Goal: Task Accomplishment & Management: Complete application form

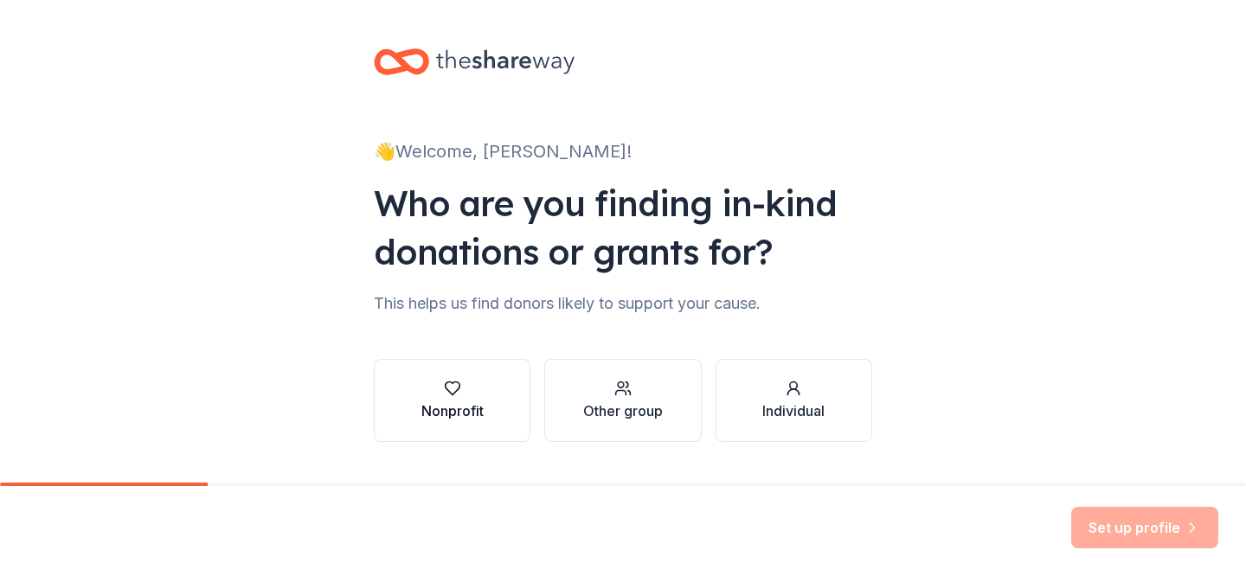
click at [449, 410] on div "Nonprofit" at bounding box center [452, 410] width 62 height 21
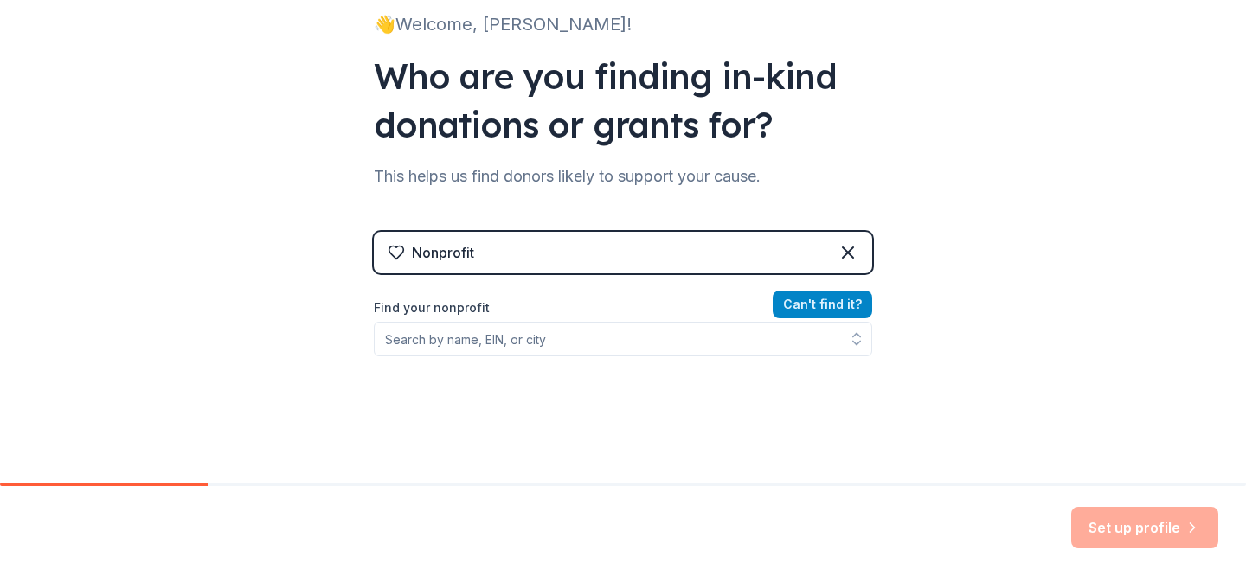
scroll to position [203, 0]
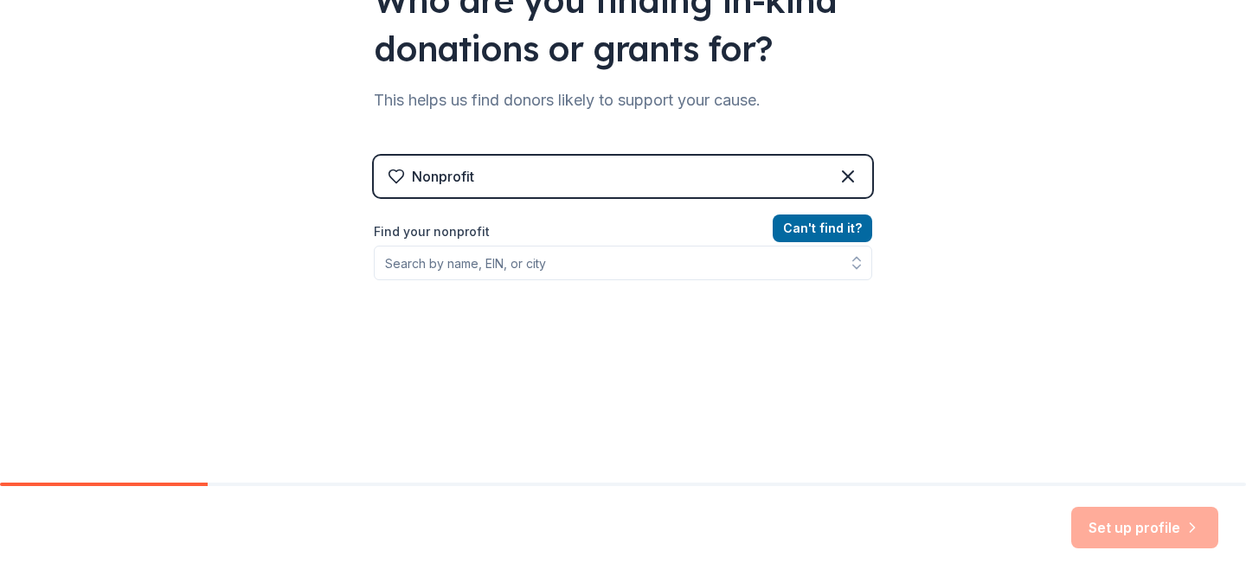
click at [736, 285] on div "Can ' t find it? Find your nonprofit" at bounding box center [623, 318] width 498 height 201
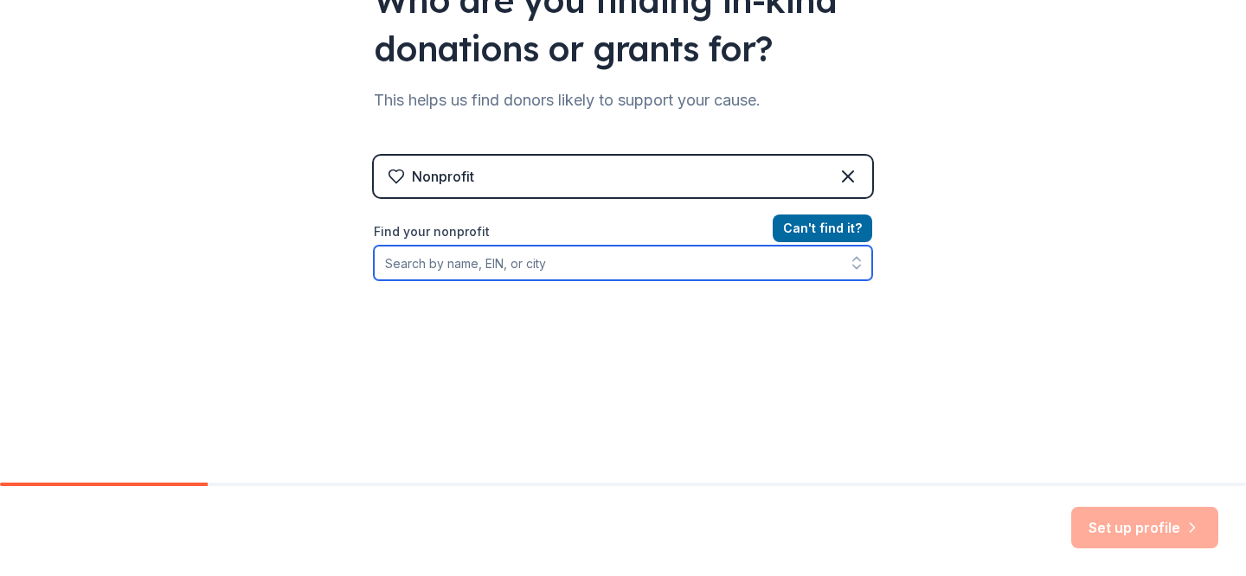
click at [712, 266] on input "Find your nonprofit" at bounding box center [623, 263] width 498 height 35
type input "Duluth LIbrary"
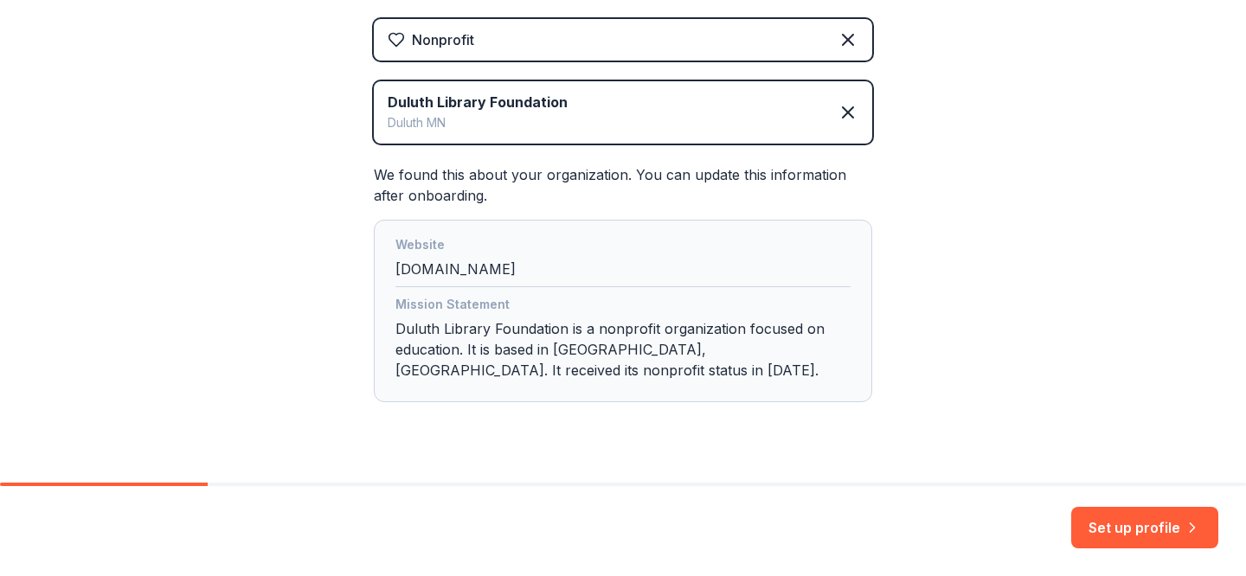
scroll to position [343, 0]
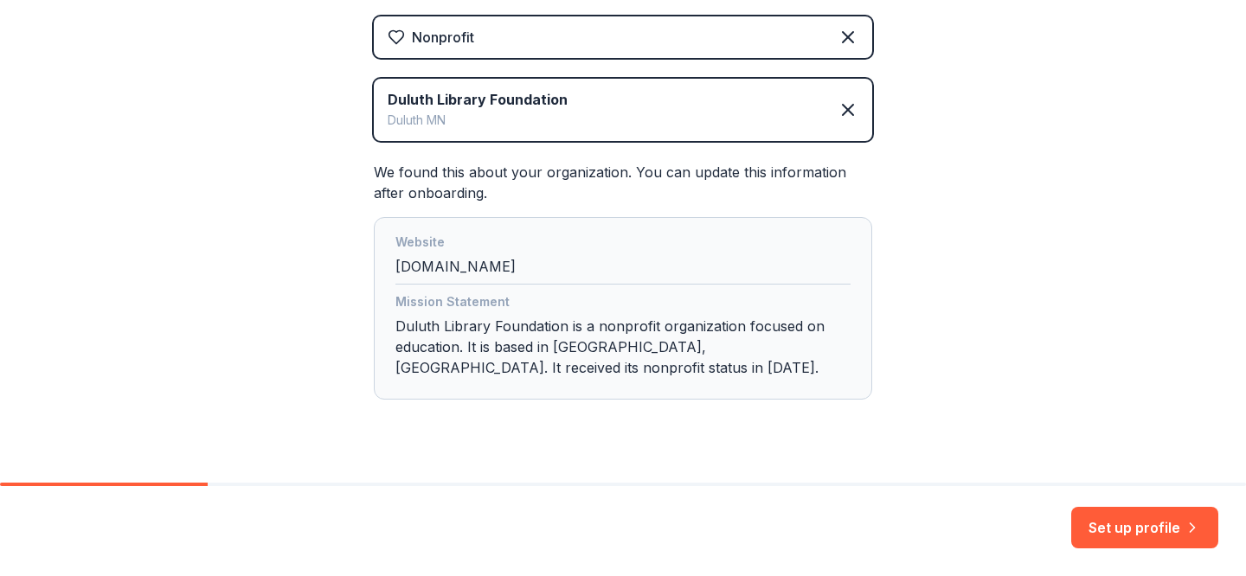
click at [566, 376] on div "Mission Statement Duluth Library Foundation is a nonprofit organization focused…" at bounding box center [622, 337] width 455 height 93
click at [349, 317] on div "👋 Welcome, Megan! Who are you finding in-kind donations or grants for? This hel…" at bounding box center [623, 87] width 554 height 860
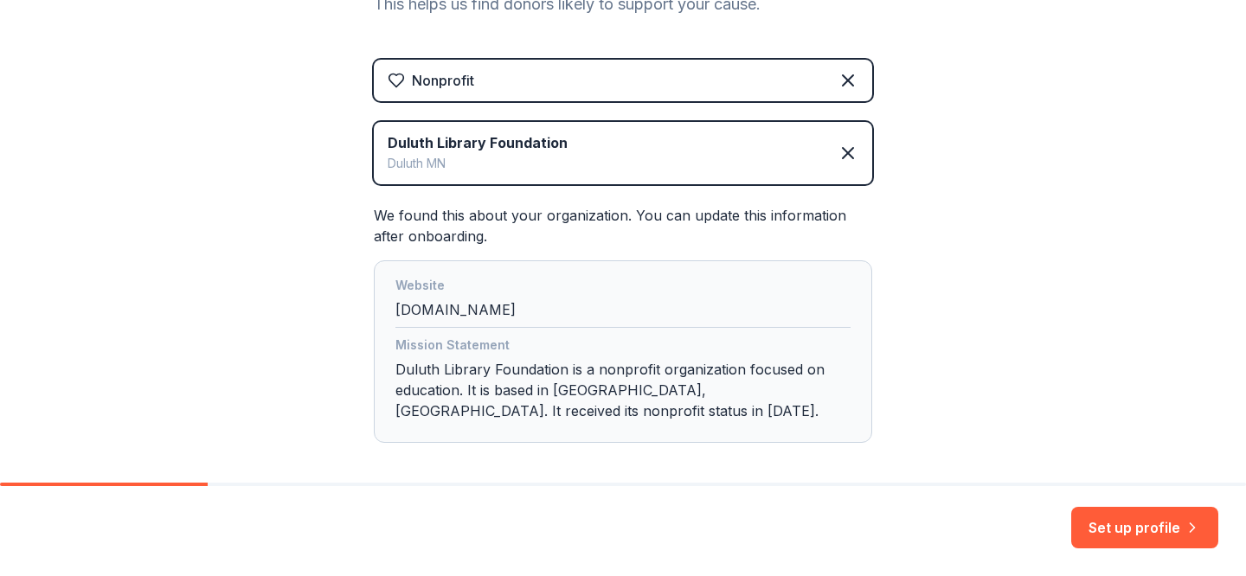
scroll to position [297, 0]
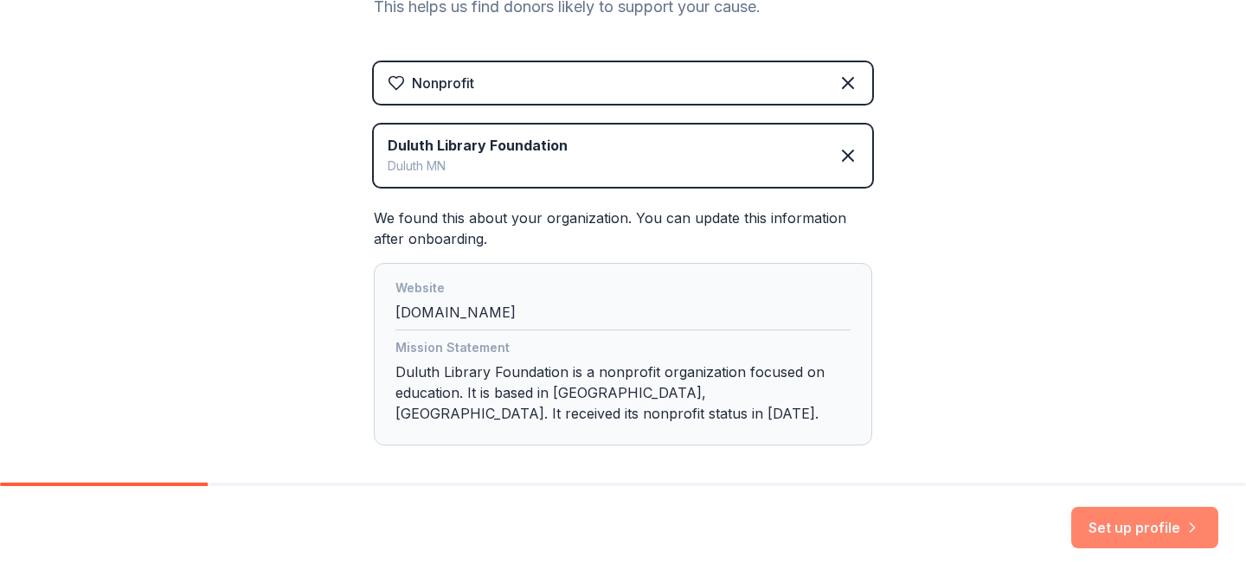
click at [1099, 522] on button "Set up profile" at bounding box center [1144, 528] width 147 height 42
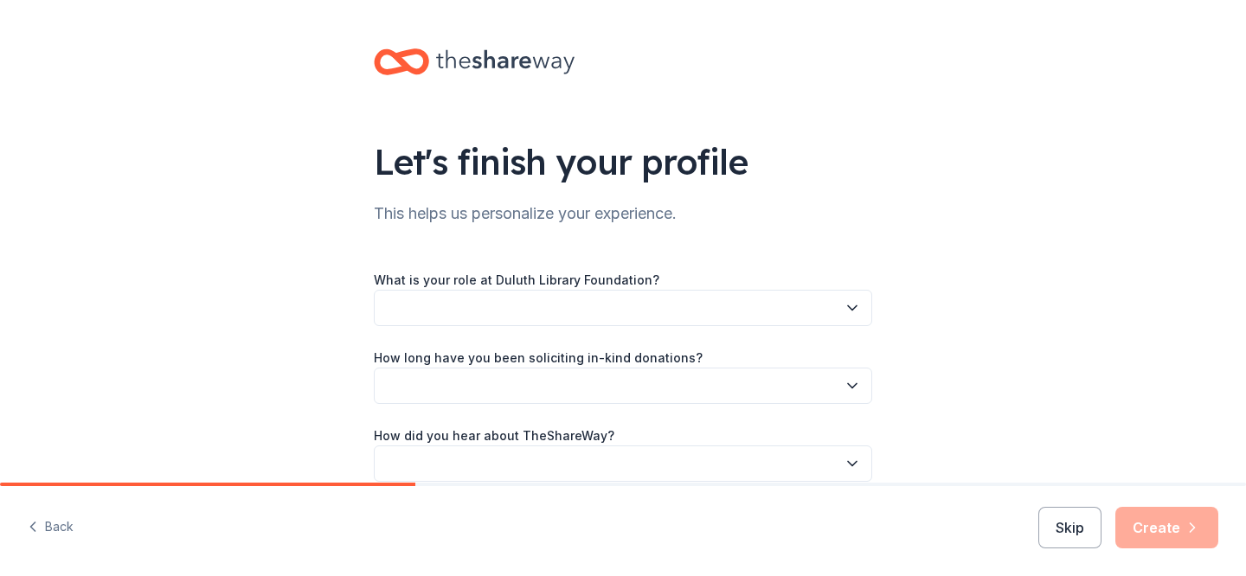
click at [780, 307] on button "button" at bounding box center [623, 308] width 498 height 36
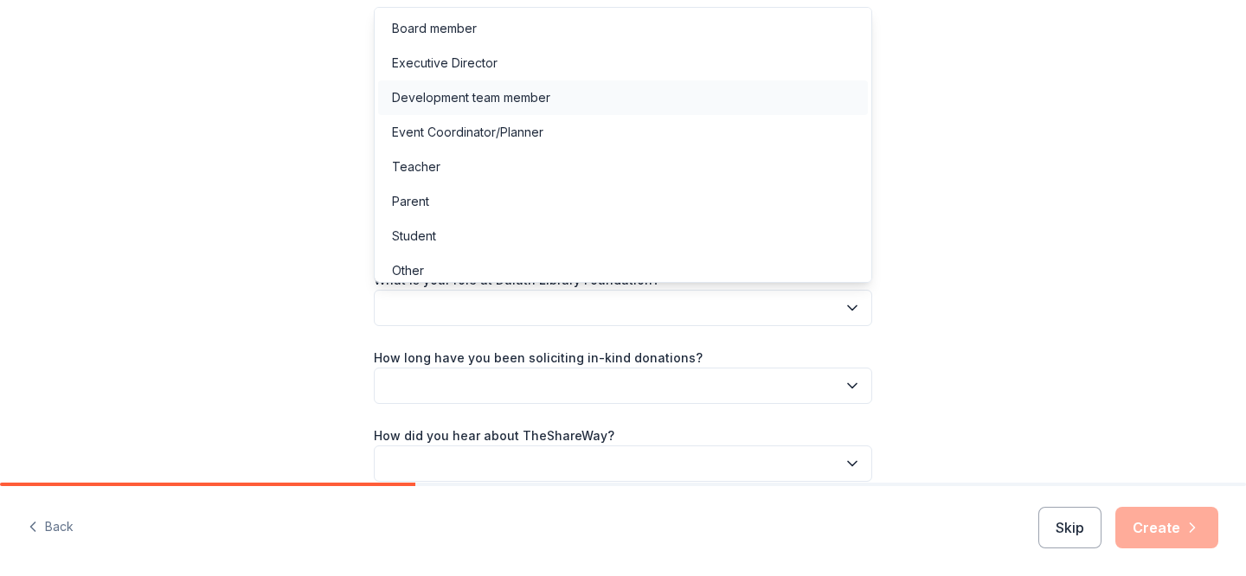
click at [686, 102] on div "Development team member" at bounding box center [623, 97] width 490 height 35
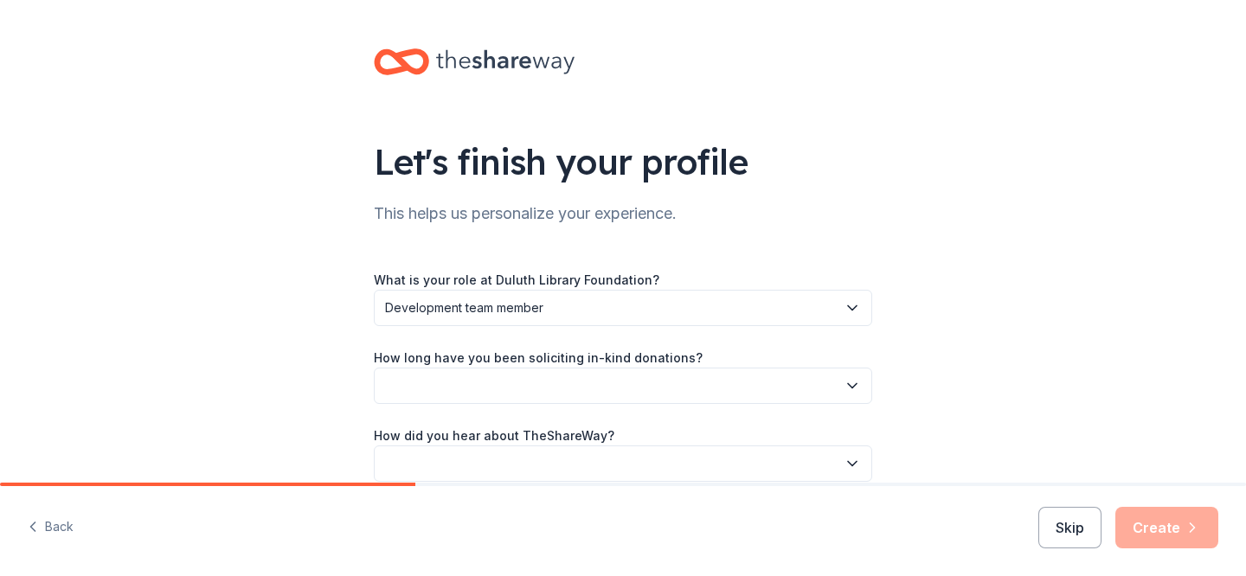
click at [615, 387] on button "button" at bounding box center [623, 386] width 498 height 36
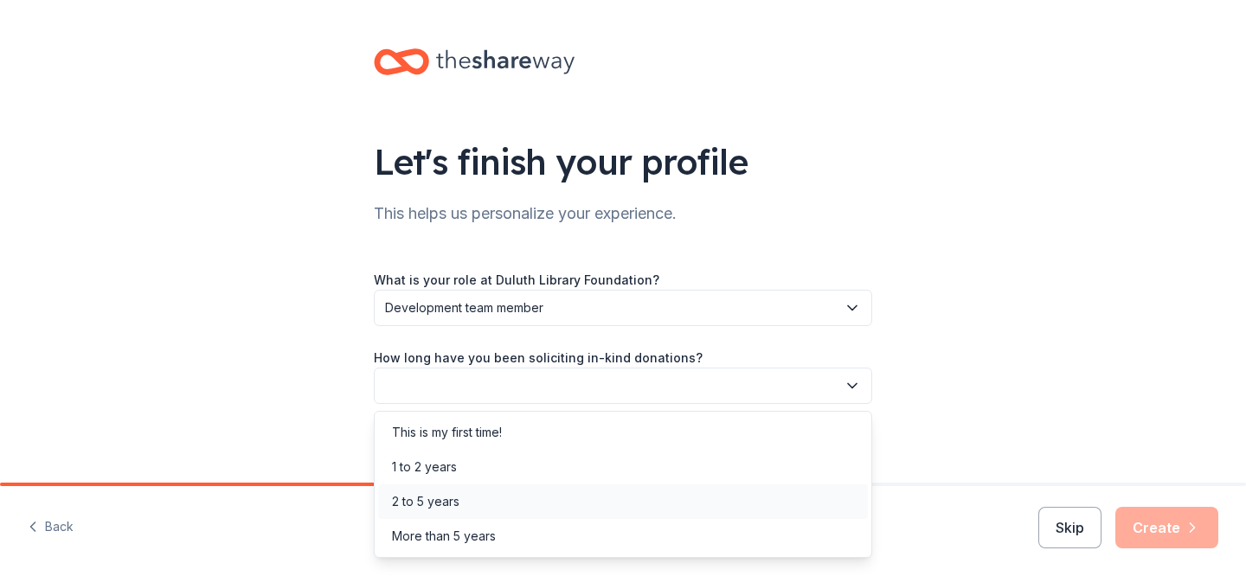
click at [592, 502] on div "2 to 5 years" at bounding box center [623, 501] width 490 height 35
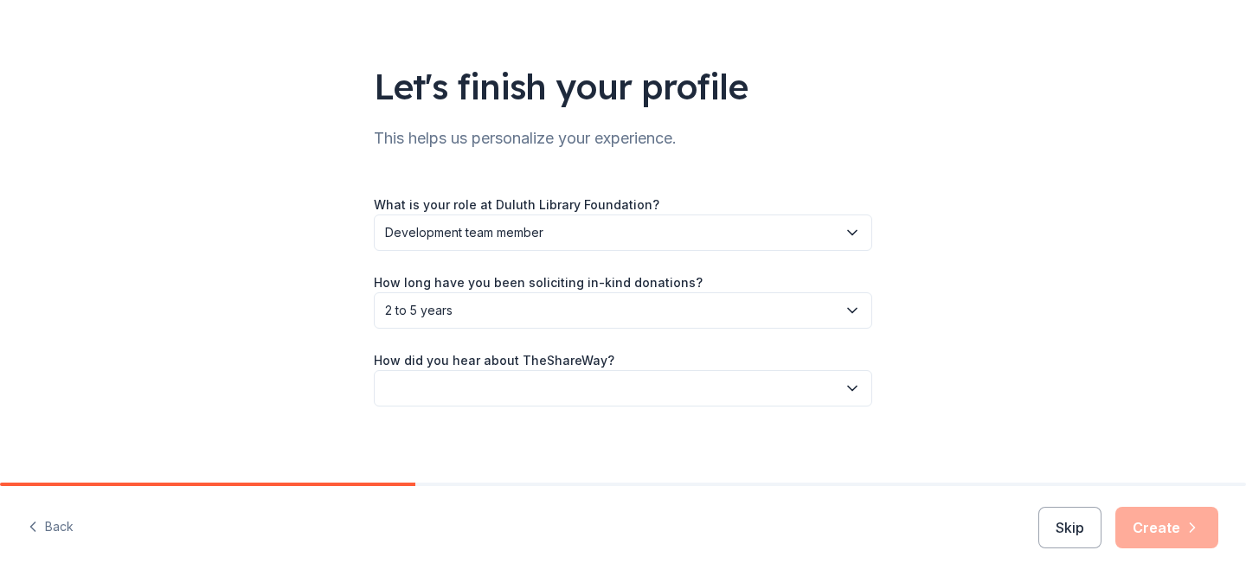
scroll to position [82, 0]
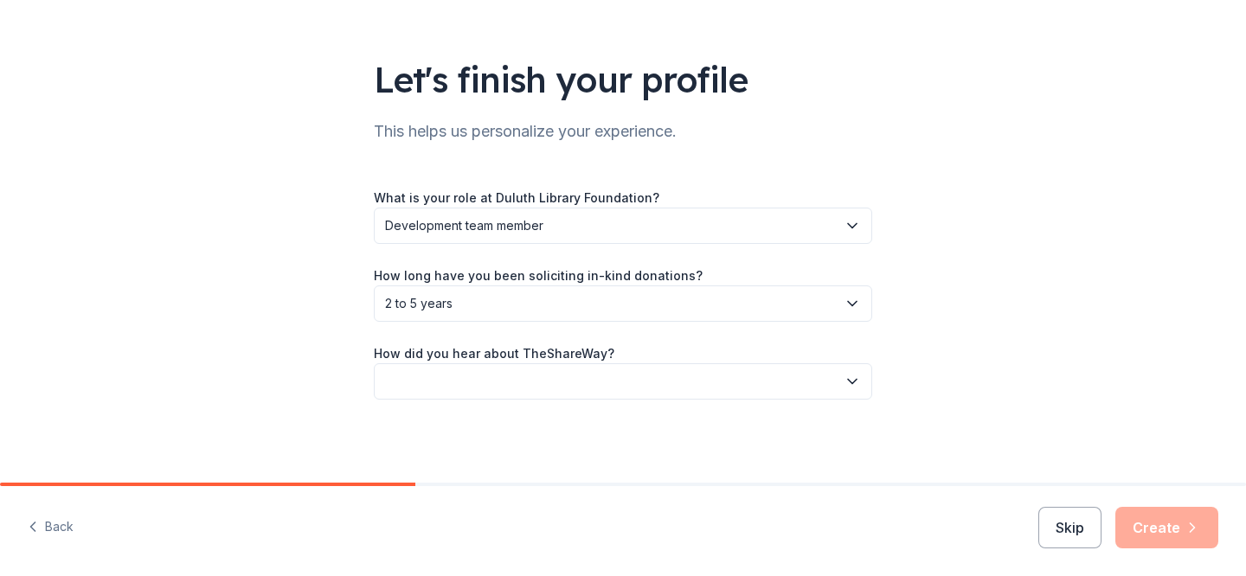
click at [606, 362] on div "How did you hear about TheShareWay?" at bounding box center [623, 371] width 498 height 57
click at [606, 385] on button "button" at bounding box center [623, 381] width 498 height 36
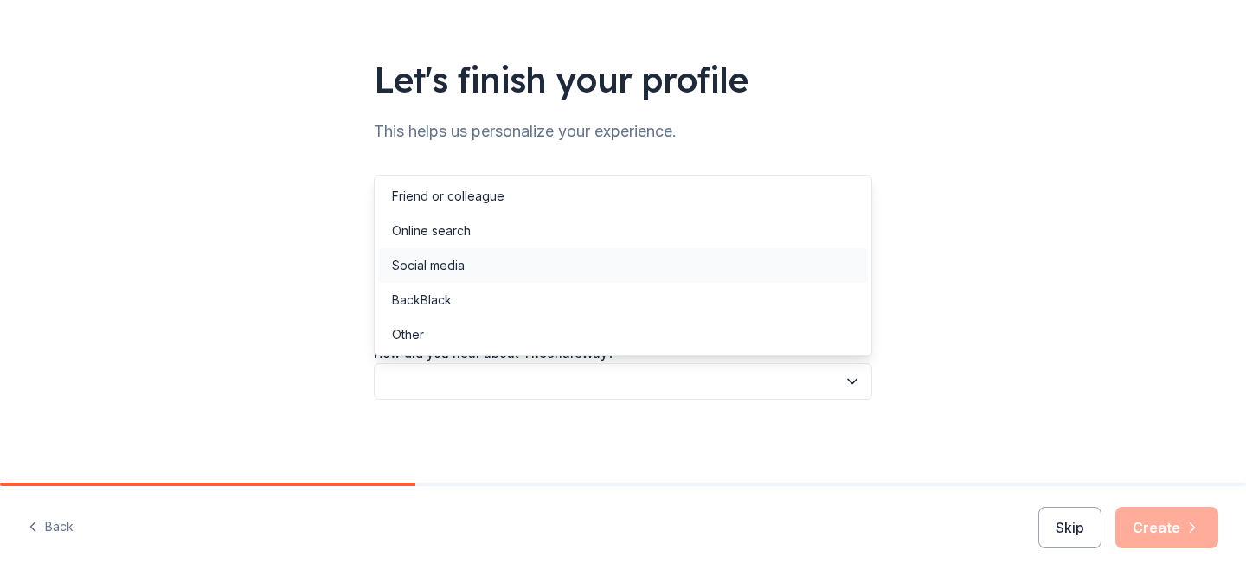
click at [573, 264] on div "Social media" at bounding box center [623, 265] width 490 height 35
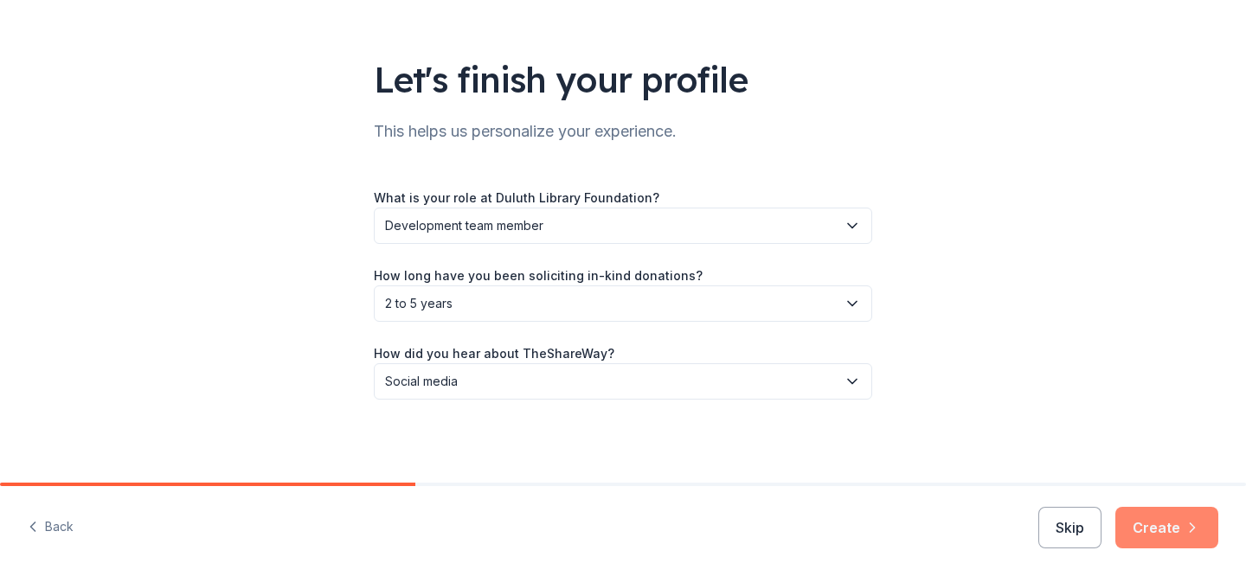
click at [1162, 523] on button "Create" at bounding box center [1166, 528] width 103 height 42
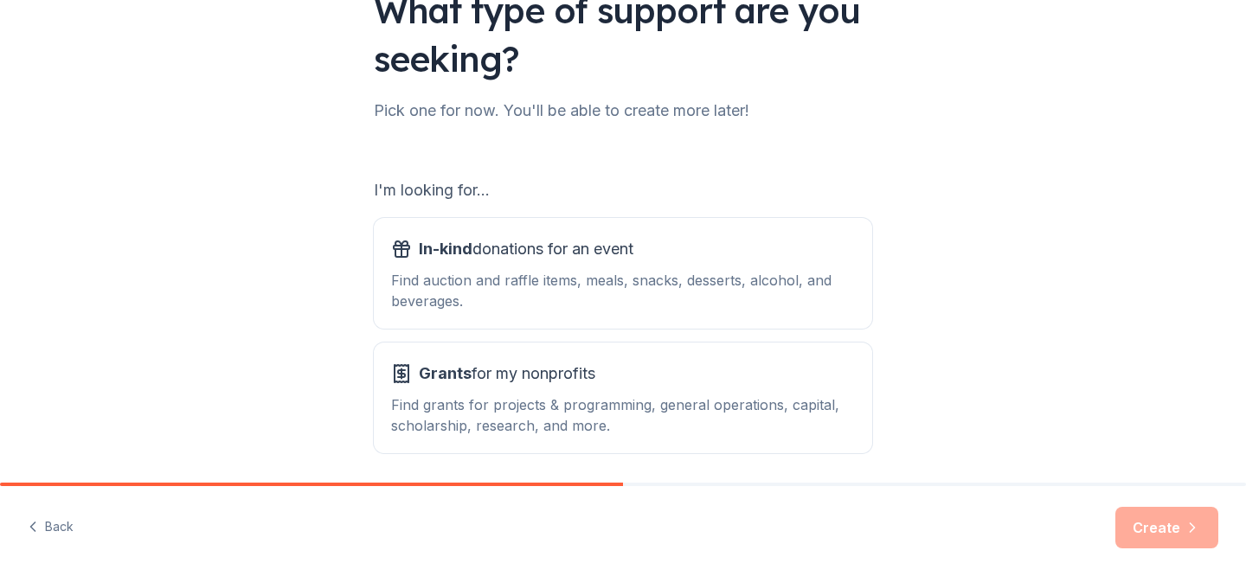
scroll to position [215, 0]
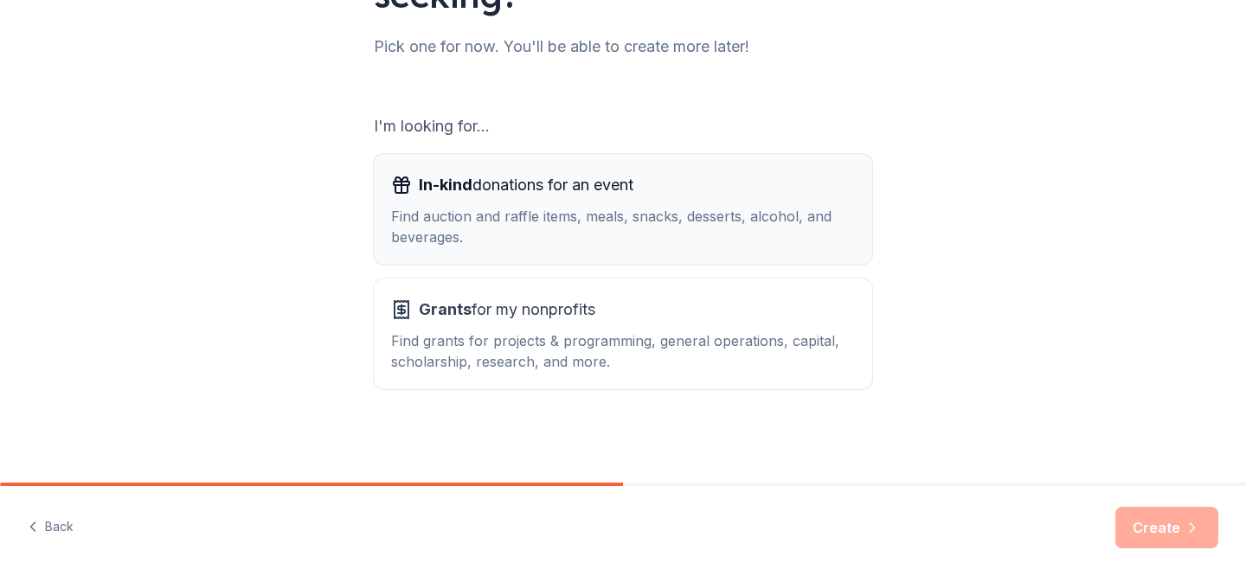
click at [631, 207] on div "Find auction and raffle items, meals, snacks, desserts, alcohol, and beverages." at bounding box center [623, 227] width 464 height 42
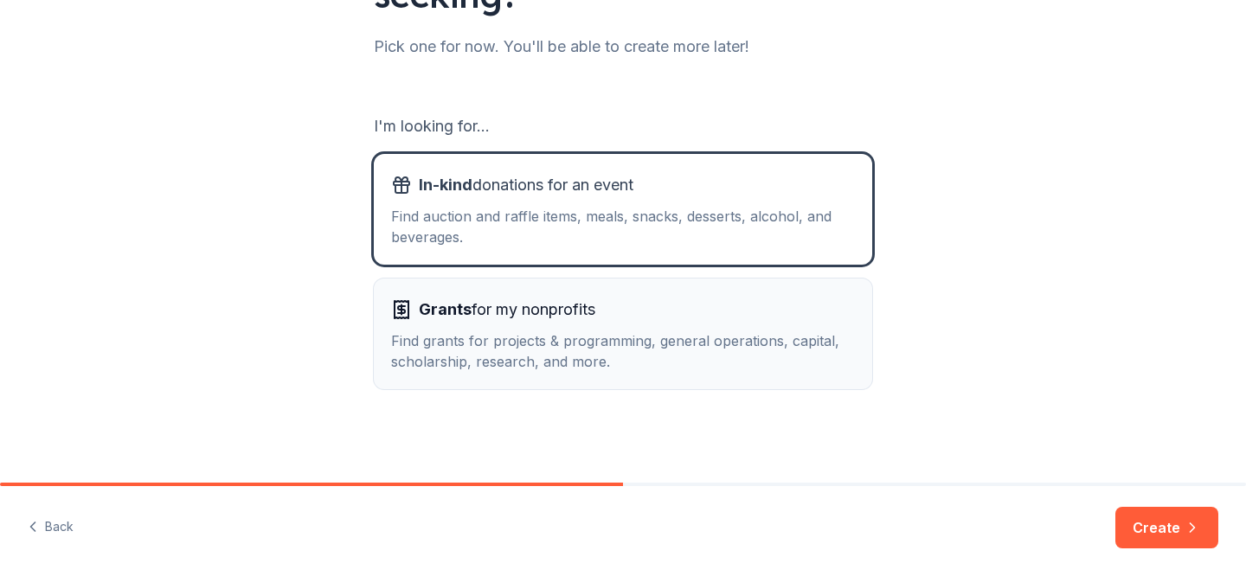
click at [624, 309] on div "Grants for my nonprofits" at bounding box center [623, 310] width 464 height 28
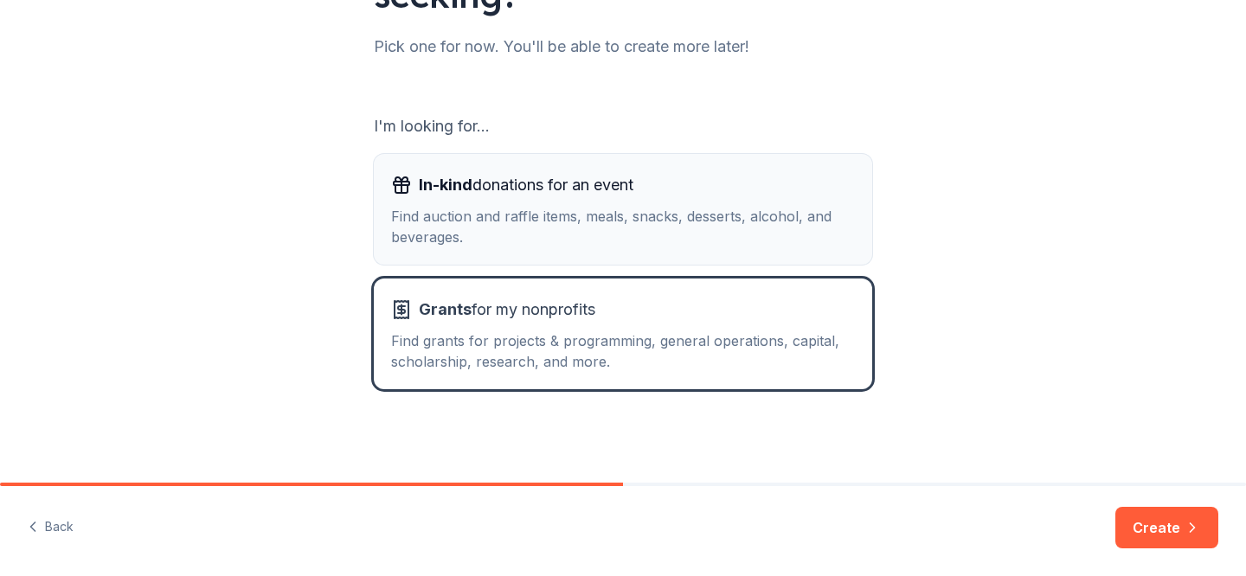
click at [611, 221] on div "Find auction and raffle items, meals, snacks, desserts, alcohol, and beverages." at bounding box center [623, 227] width 464 height 42
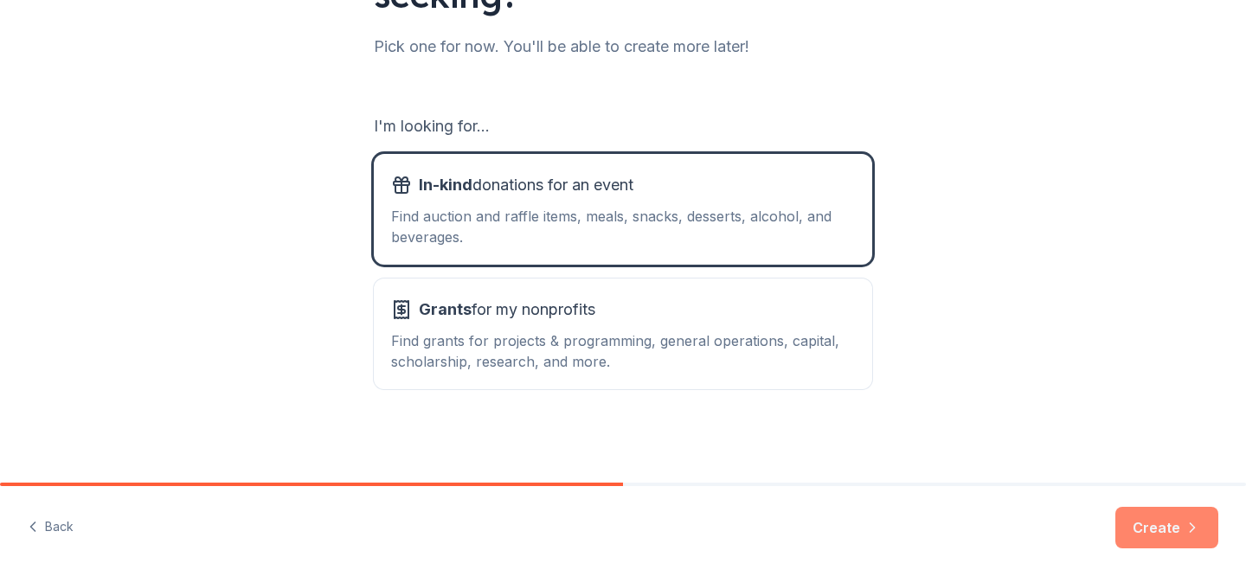
click at [1175, 522] on button "Create" at bounding box center [1166, 528] width 103 height 42
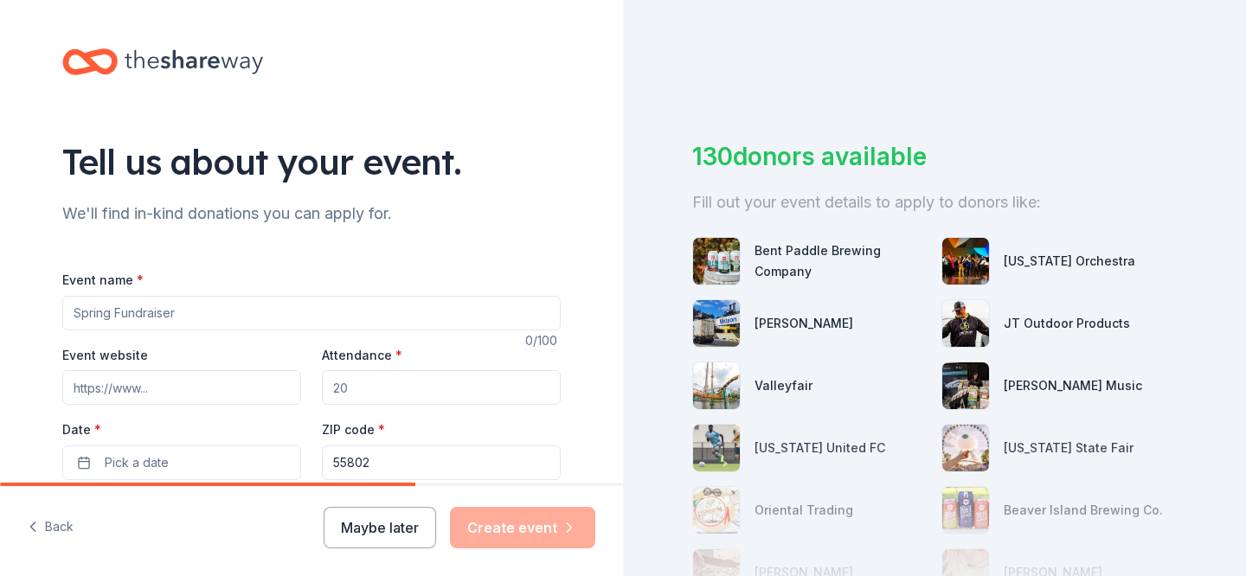
click at [340, 304] on input "Event name *" at bounding box center [311, 313] width 498 height 35
type input "Books & Buzzers Bash"
drag, startPoint x: 373, startPoint y: 377, endPoint x: 339, endPoint y: 386, distance: 34.8
click at [339, 386] on input "Attendance *" at bounding box center [441, 387] width 239 height 35
type input "250"
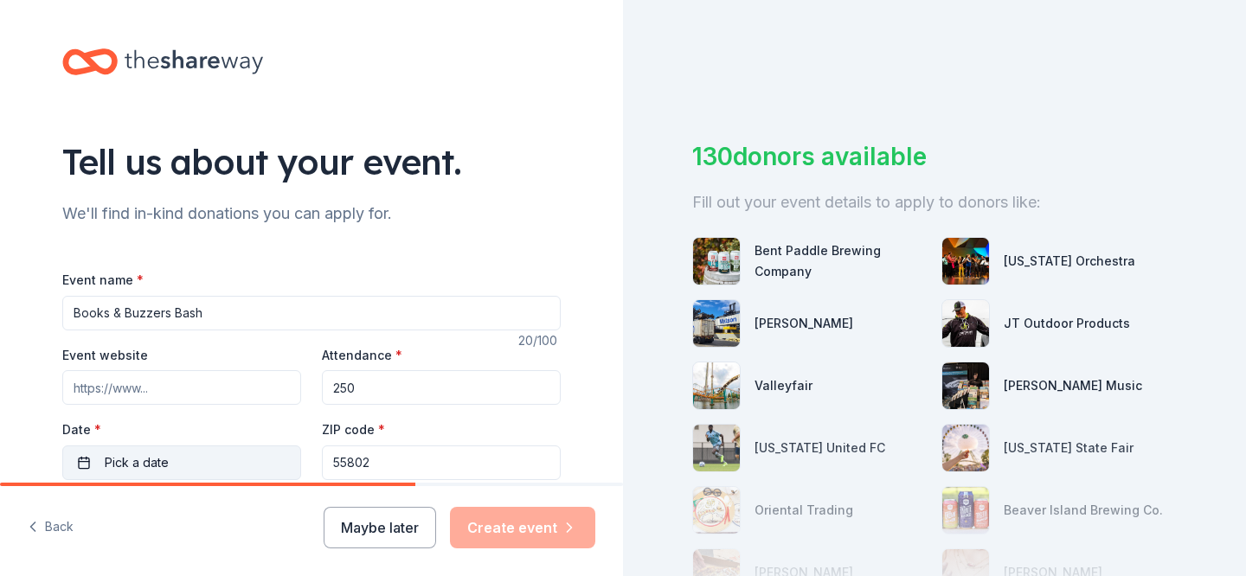
click at [155, 462] on span "Pick a date" at bounding box center [137, 462] width 64 height 21
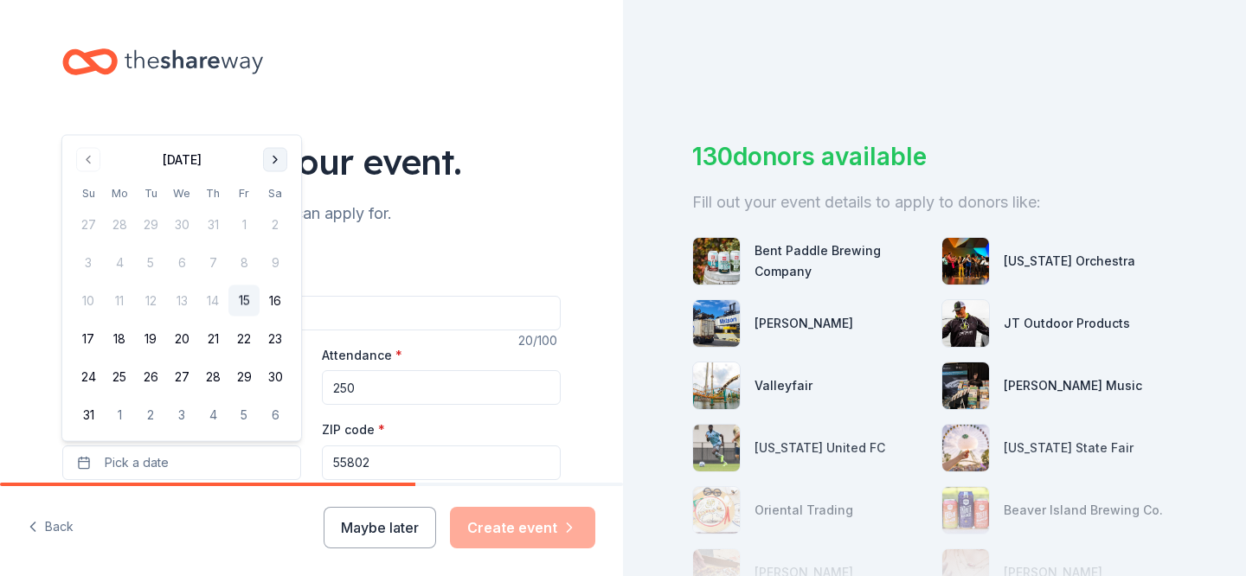
click at [270, 163] on button "Go to next month" at bounding box center [275, 160] width 24 height 24
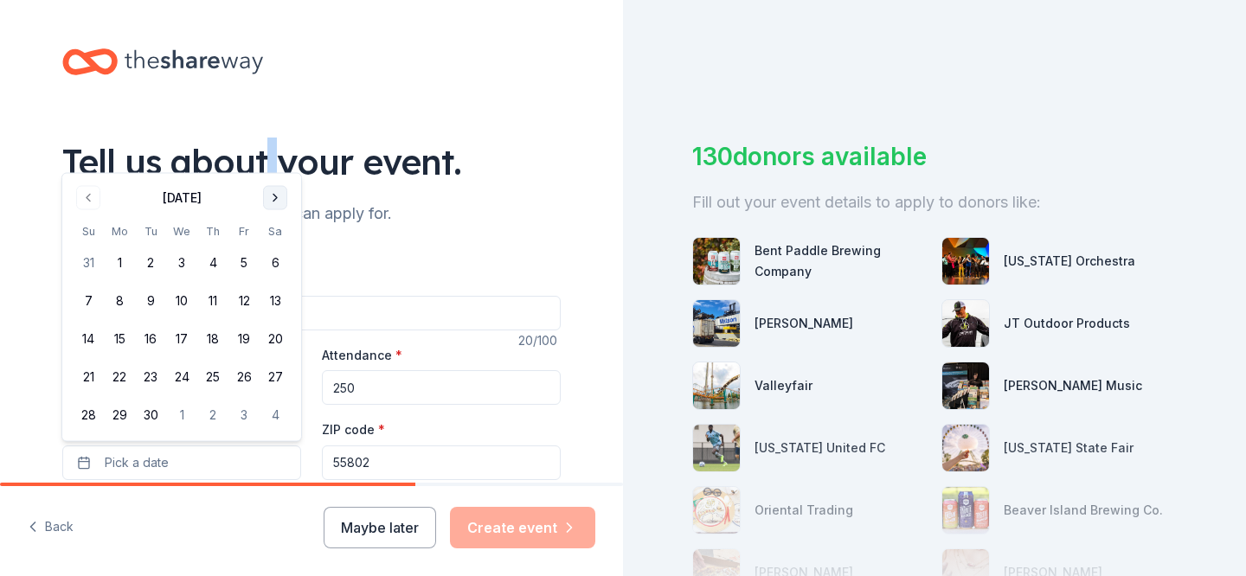
click at [270, 163] on div "Tell us about your event." at bounding box center [311, 162] width 498 height 48
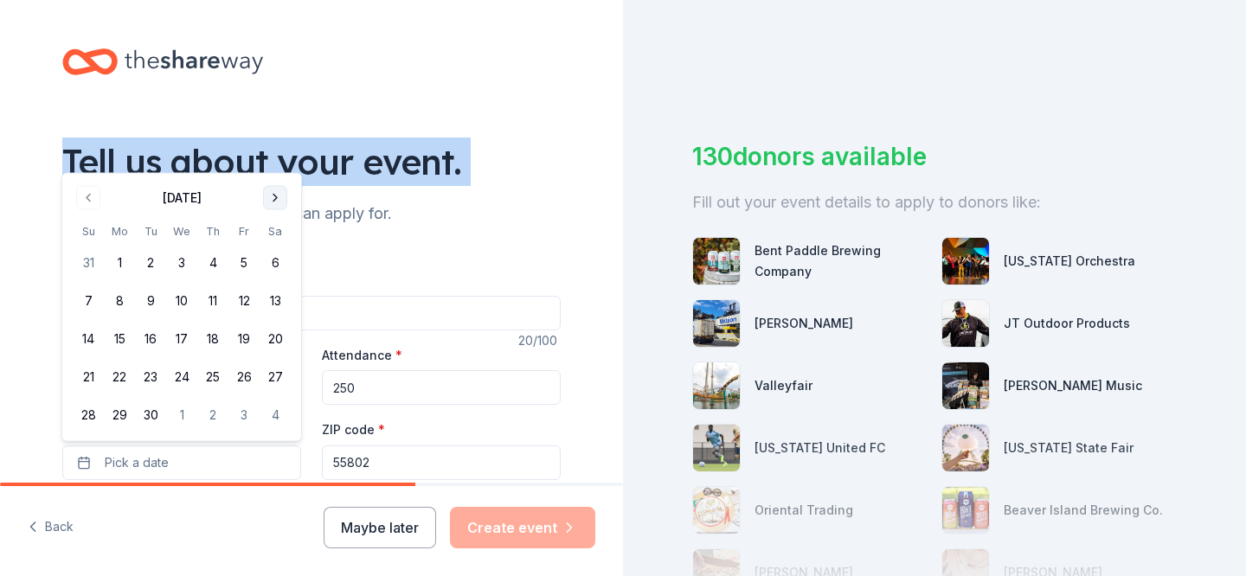
click at [270, 163] on div "Tell us about your event." at bounding box center [311, 162] width 498 height 48
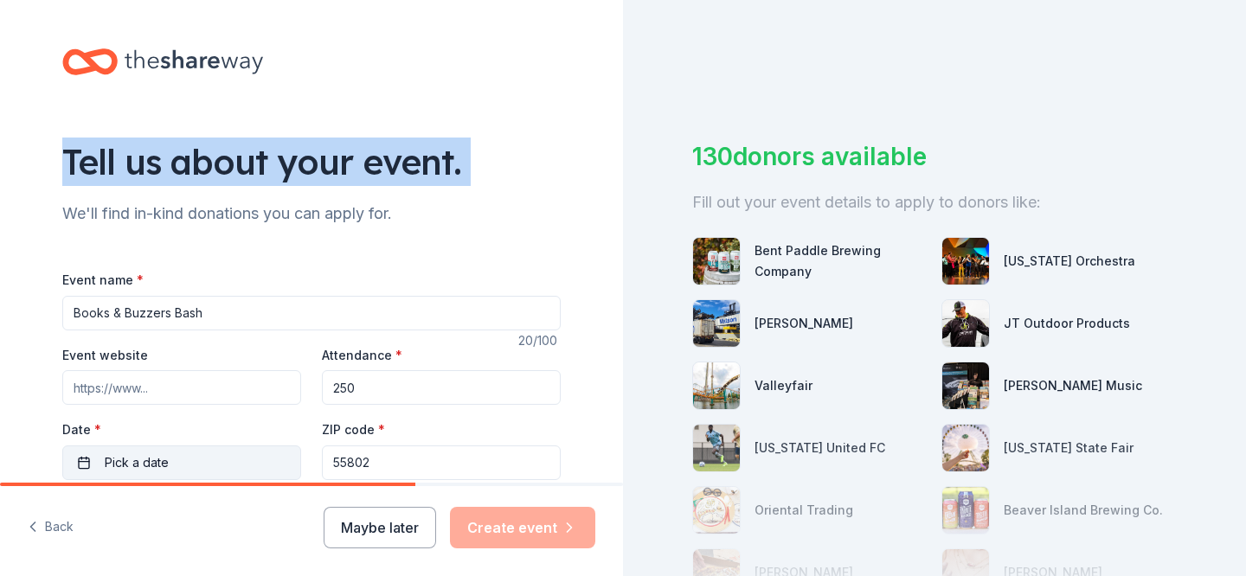
click at [247, 464] on button "Pick a date" at bounding box center [181, 462] width 239 height 35
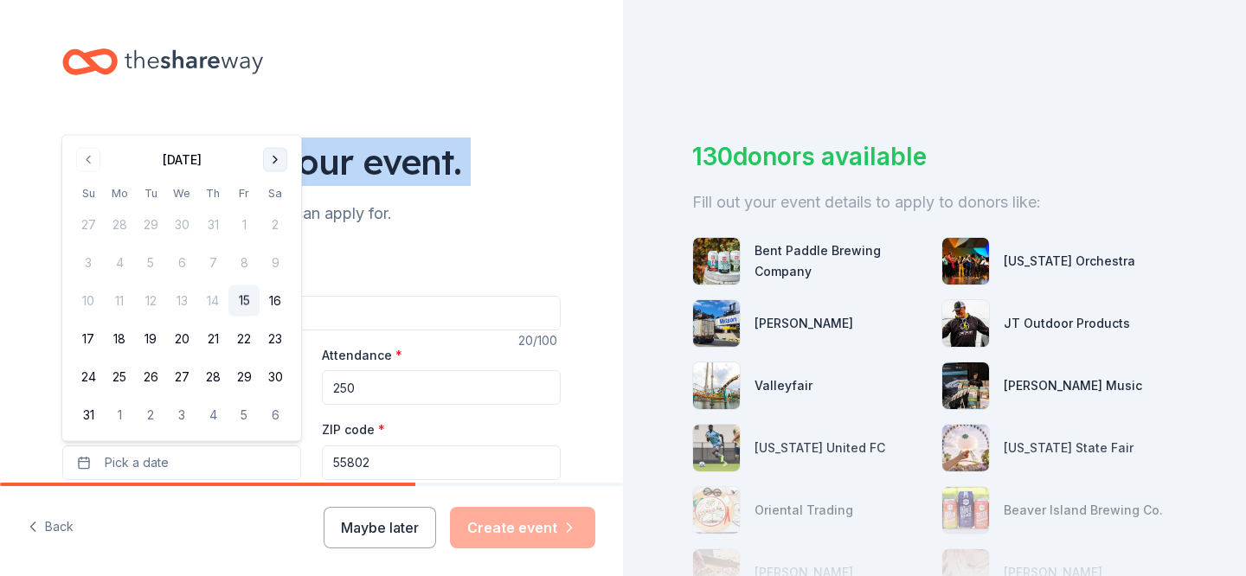
click at [277, 163] on button "Go to next month" at bounding box center [275, 160] width 24 height 24
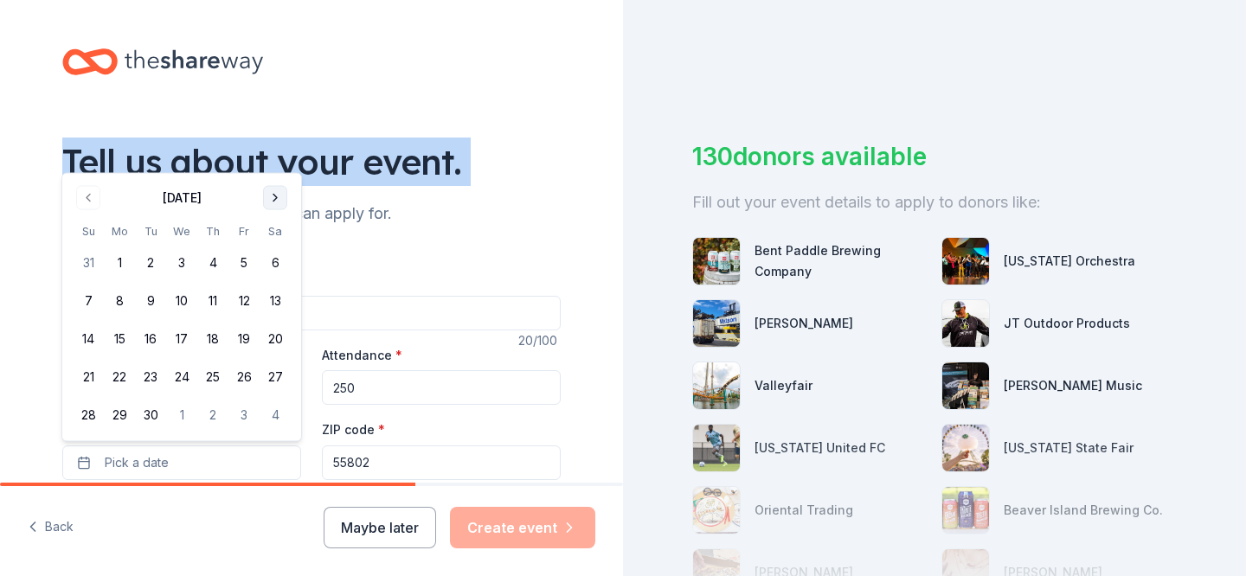
click at [276, 194] on button "Go to next month" at bounding box center [275, 198] width 24 height 24
click at [274, 195] on button "Go to next month" at bounding box center [275, 198] width 24 height 24
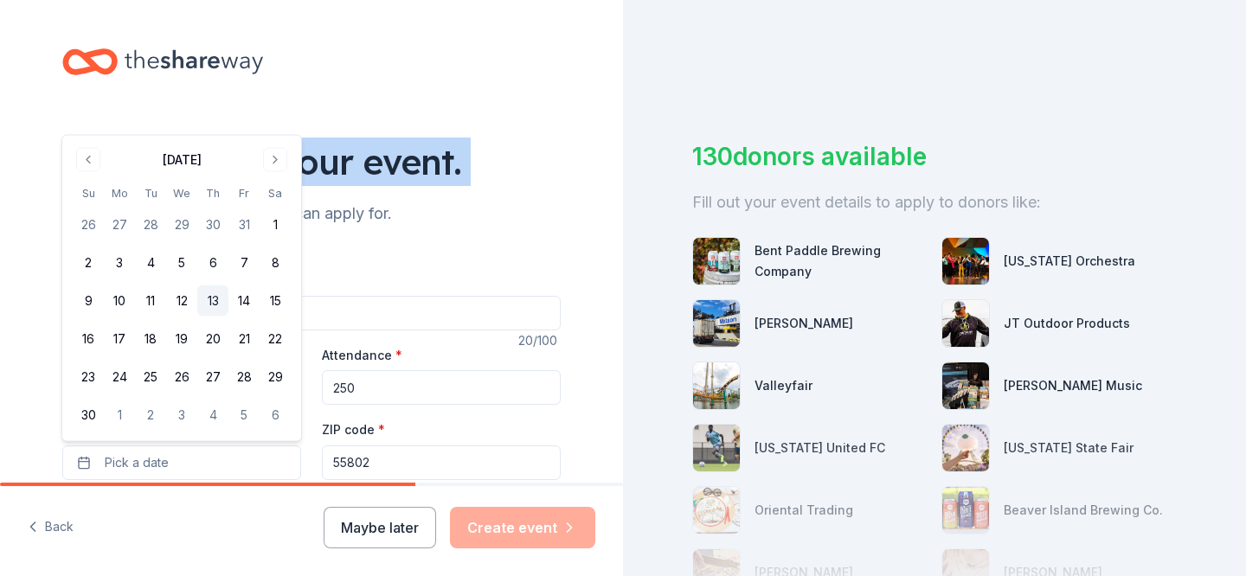
click at [210, 301] on button "13" at bounding box center [212, 300] width 31 height 31
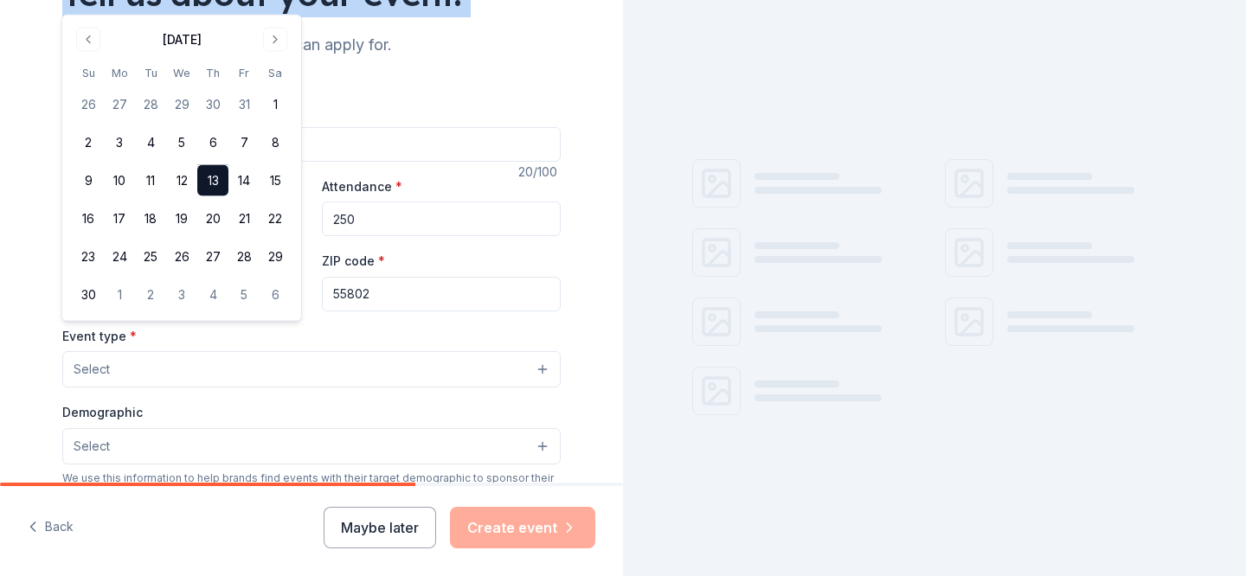
scroll to position [187, 0]
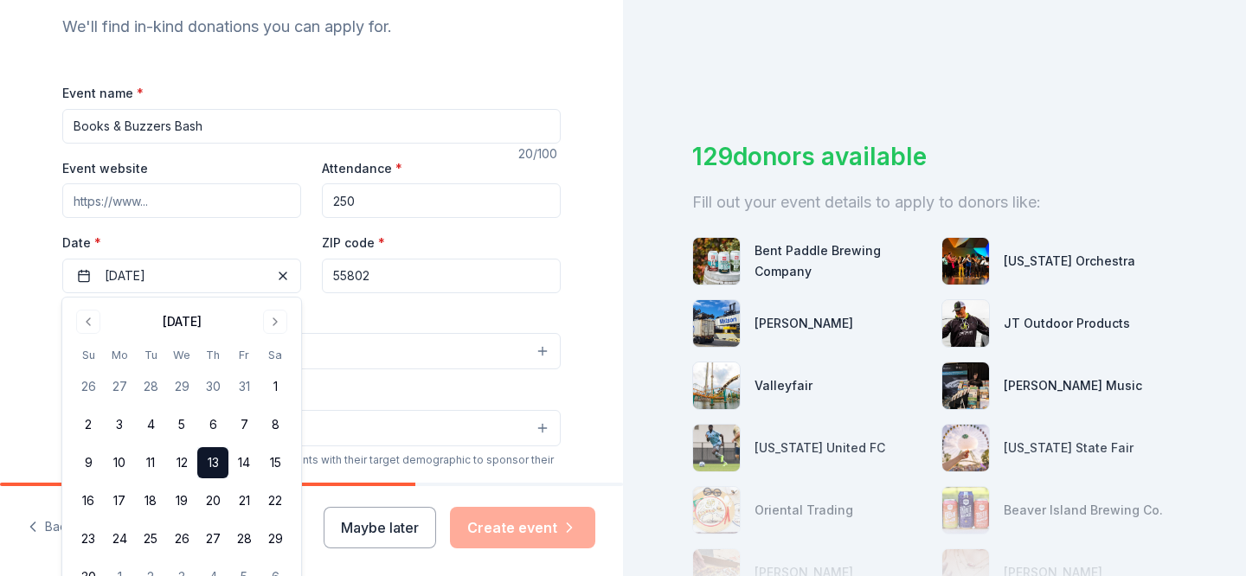
click at [219, 463] on button "13" at bounding box center [212, 462] width 31 height 31
click at [344, 301] on div "Event name * Books & Buzzers Bash 20 /100 Event website Attendance * 250 Date *…" at bounding box center [311, 481] width 498 height 799
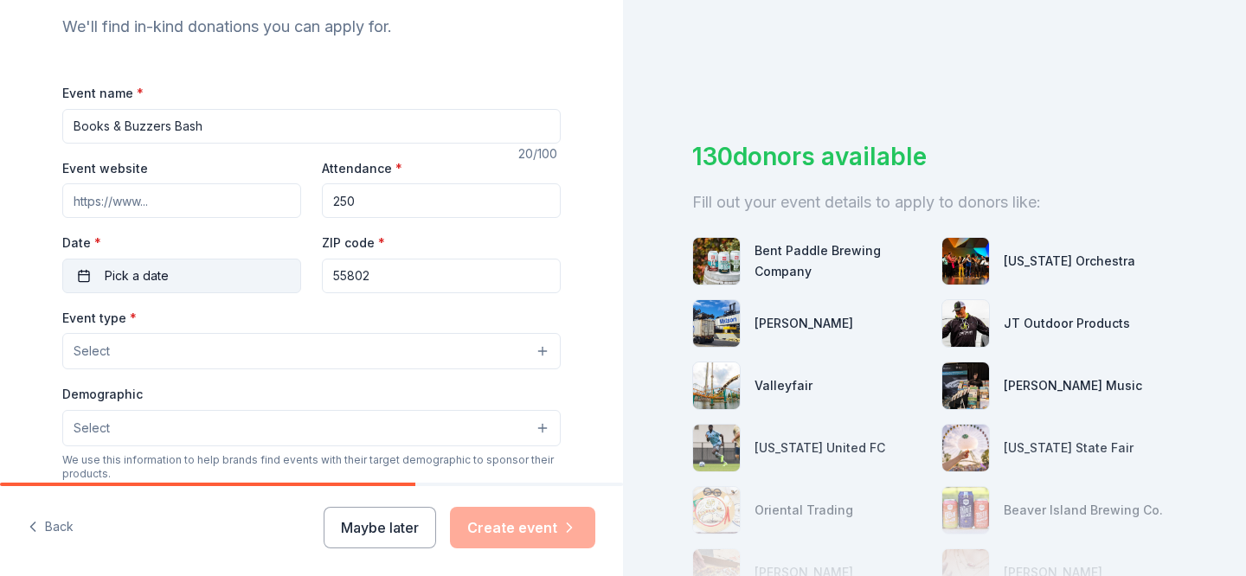
click at [206, 262] on button "Pick a date" at bounding box center [181, 276] width 239 height 35
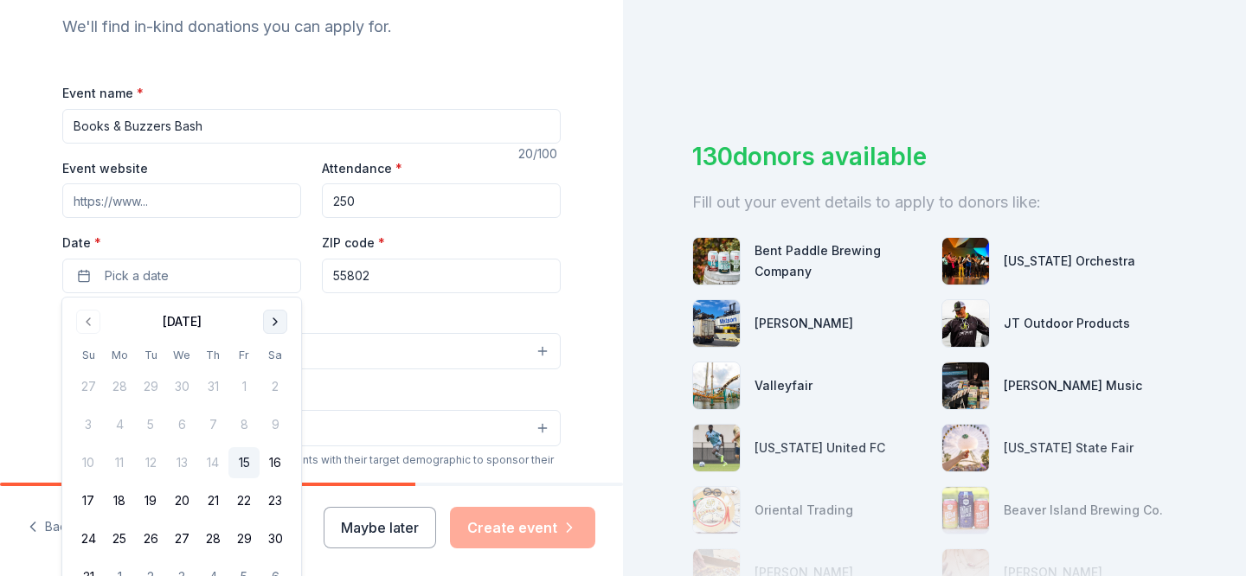
click at [276, 324] on button "Go to next month" at bounding box center [275, 322] width 24 height 24
click at [208, 463] on button "13" at bounding box center [212, 462] width 31 height 31
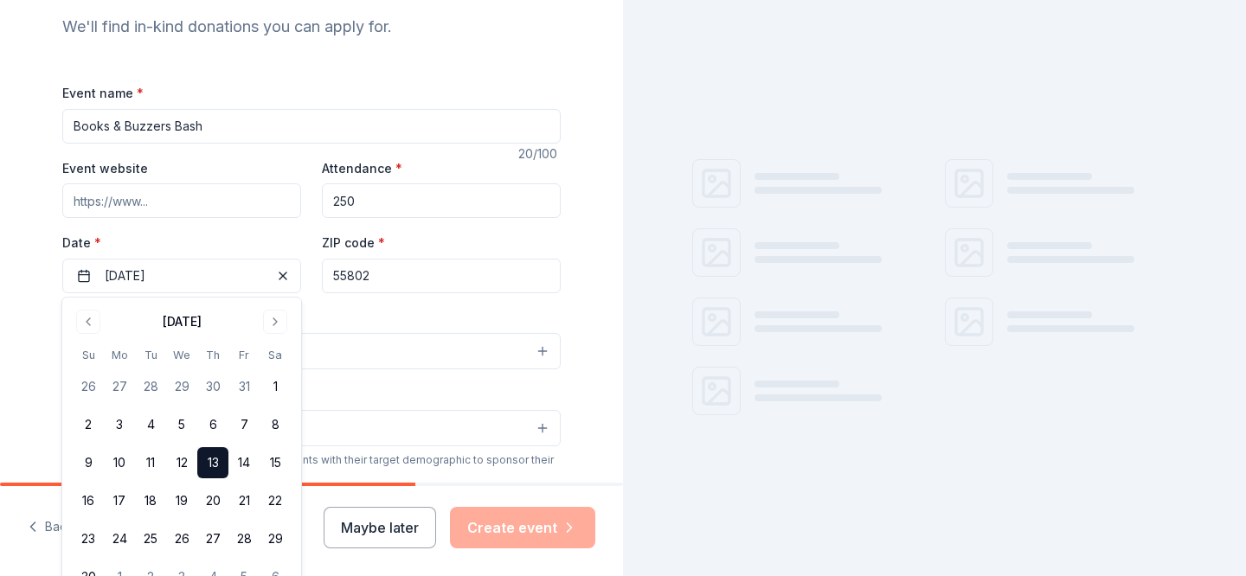
click at [418, 328] on div "Event type * Select" at bounding box center [311, 338] width 498 height 63
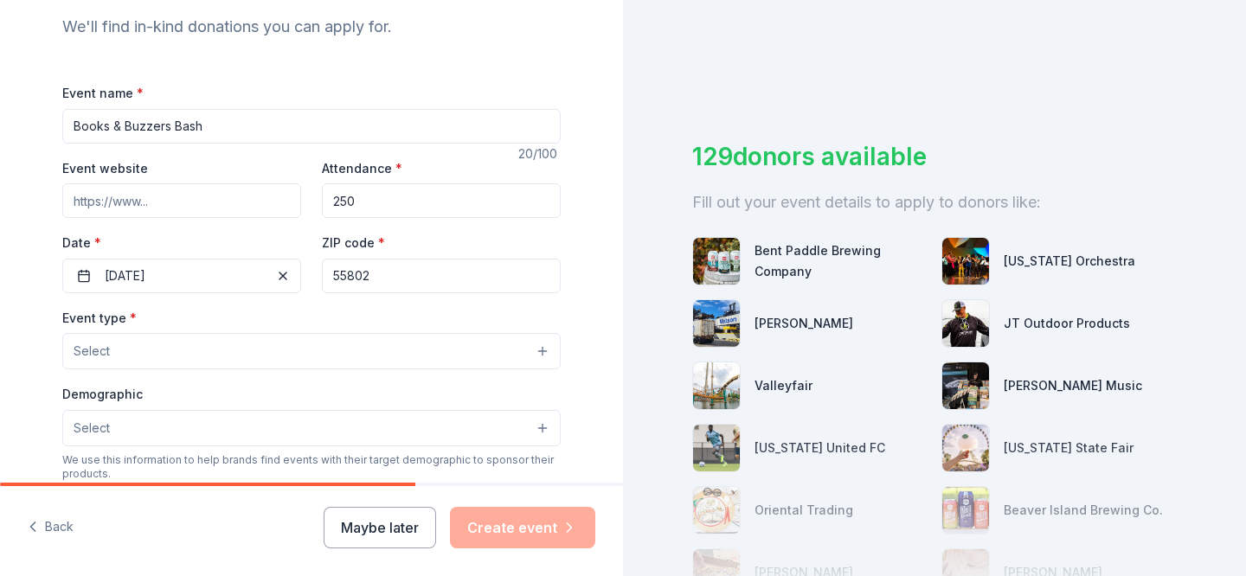
click at [374, 363] on button "Select" at bounding box center [311, 351] width 498 height 36
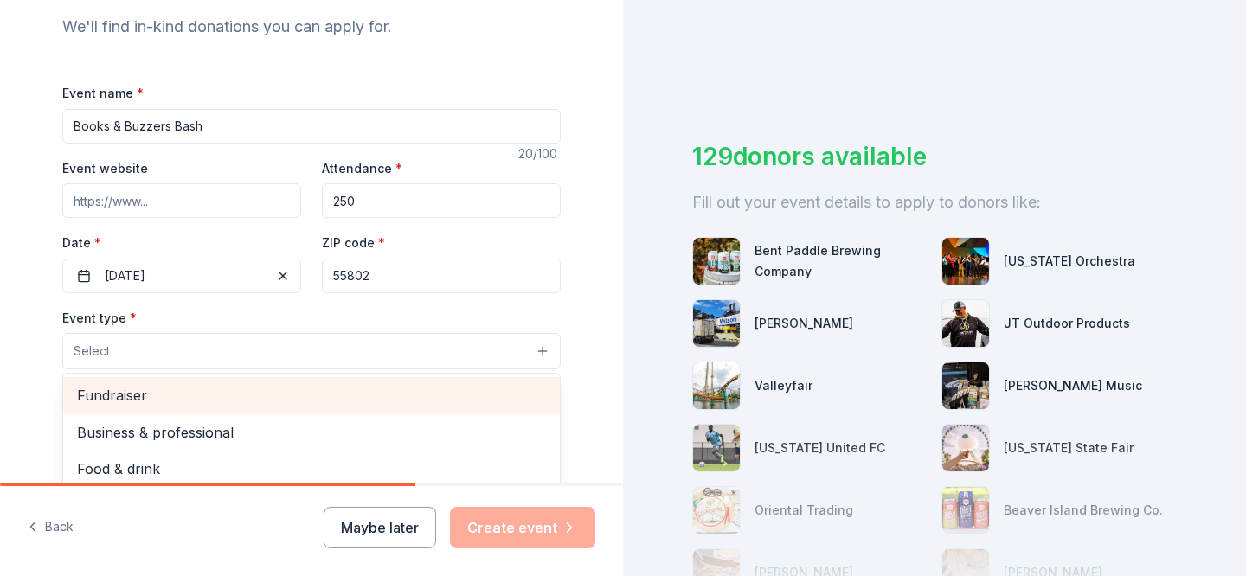
click at [342, 386] on span "Fundraiser" at bounding box center [311, 395] width 469 height 22
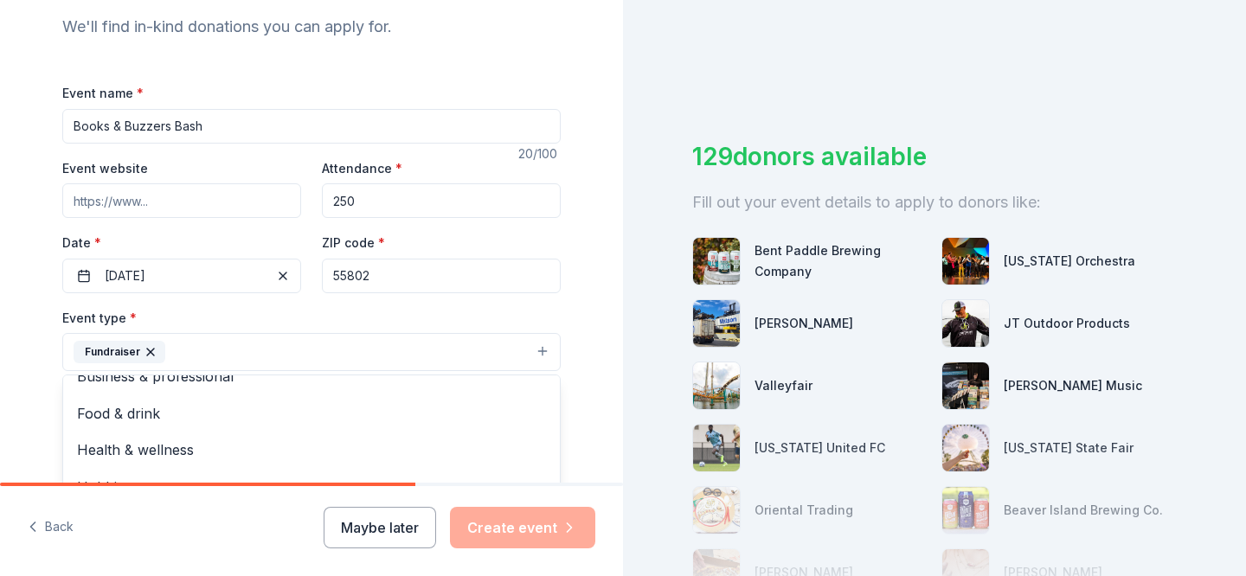
click at [48, 359] on div "Tell us about your event. We'll find in-kind donations you can apply for. Event…" at bounding box center [312, 389] width 554 height 1153
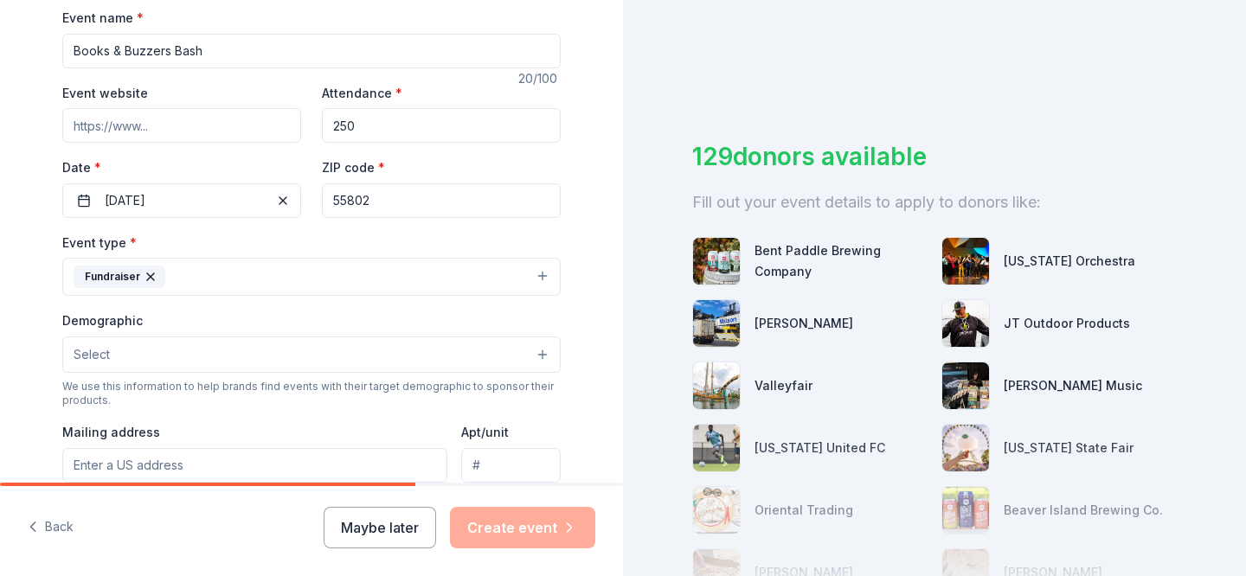
scroll to position [315, 0]
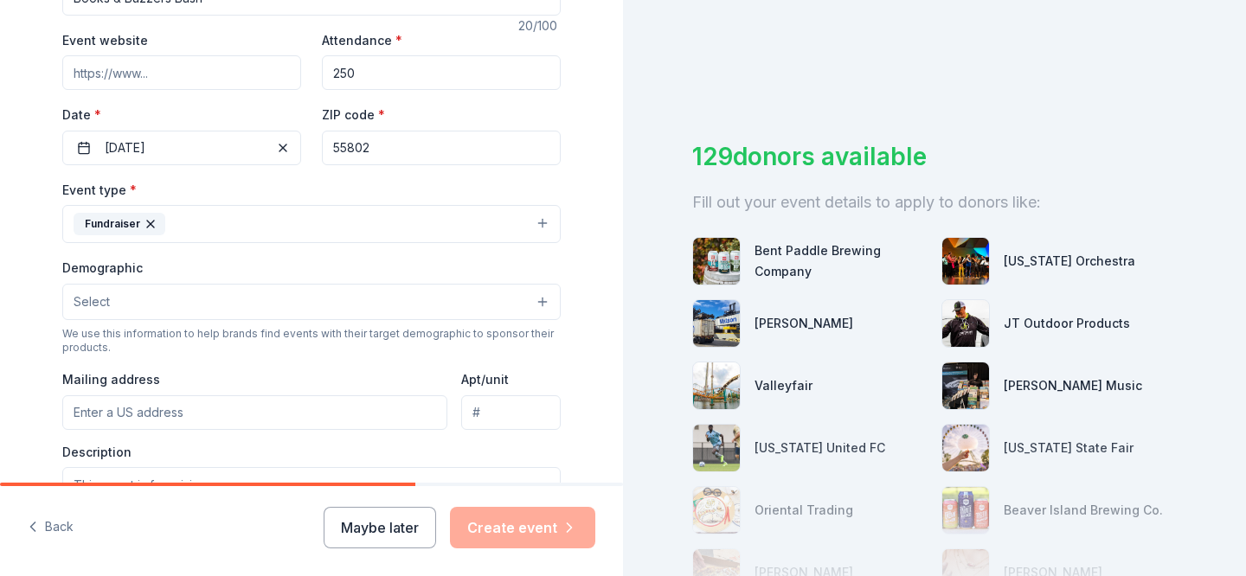
click at [116, 301] on button "Select" at bounding box center [311, 302] width 498 height 36
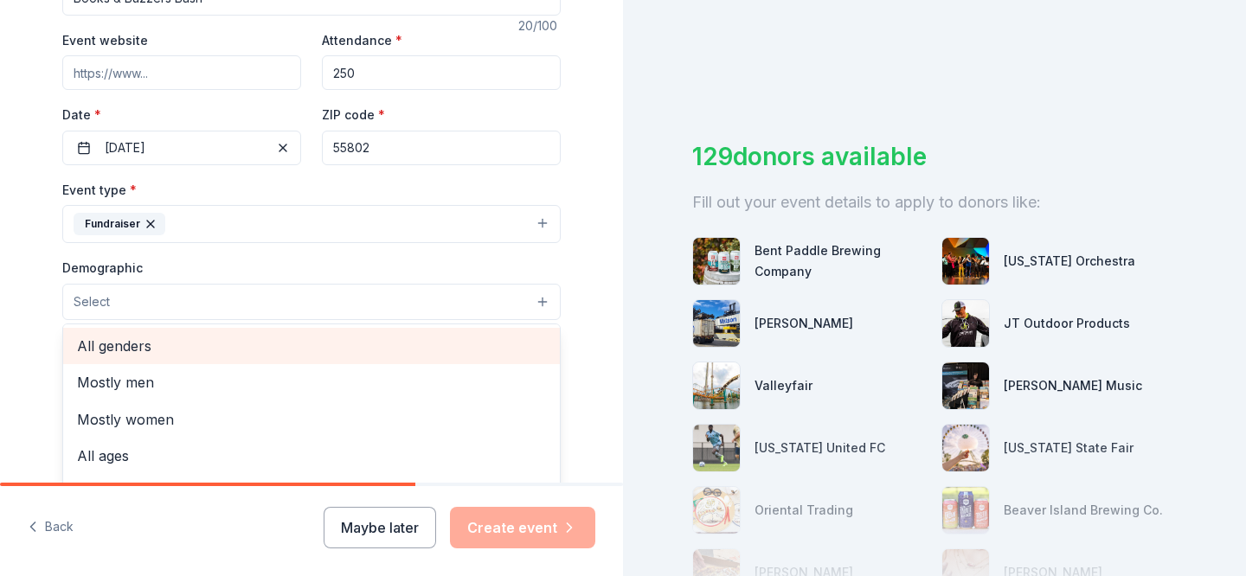
click at [143, 348] on span "All genders" at bounding box center [311, 346] width 469 height 22
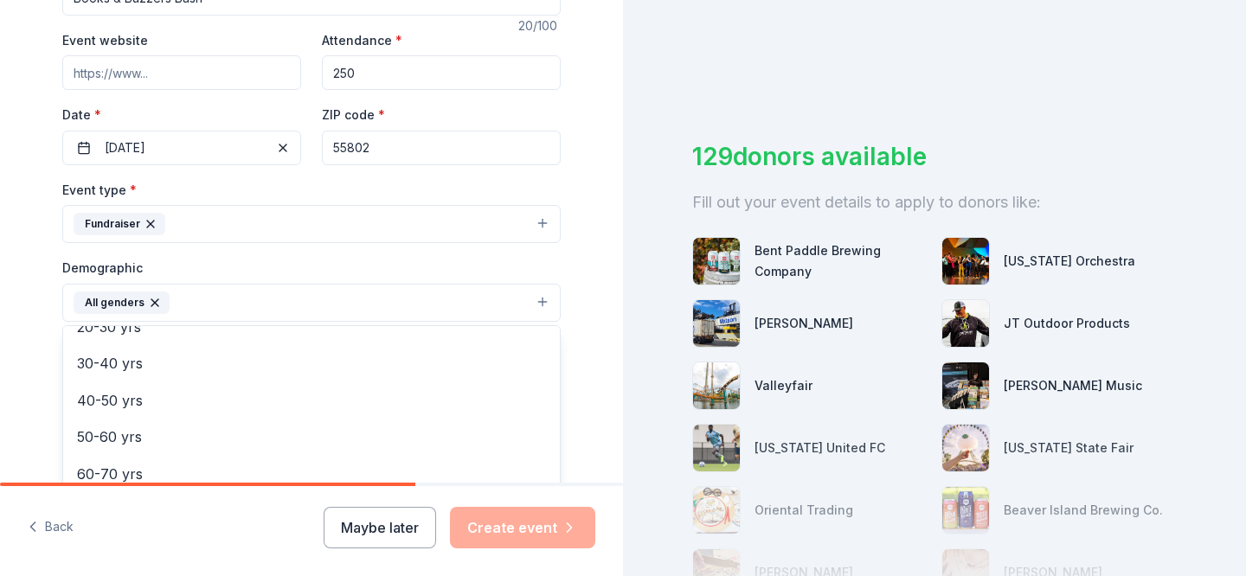
scroll to position [215, 0]
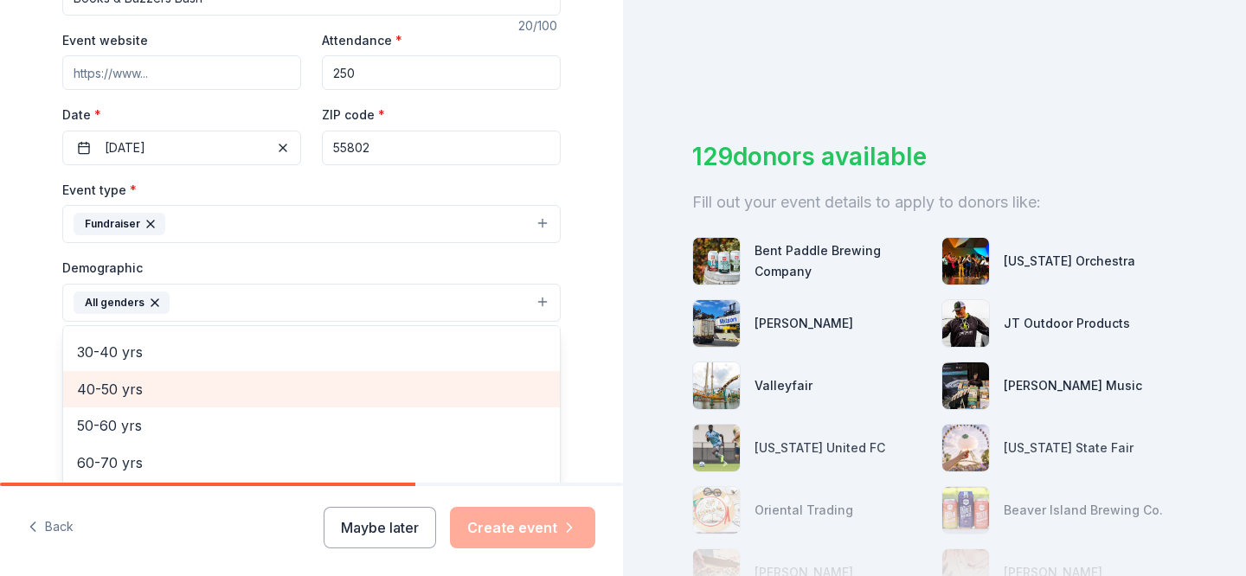
click at [170, 387] on span "40-50 yrs" at bounding box center [311, 389] width 469 height 22
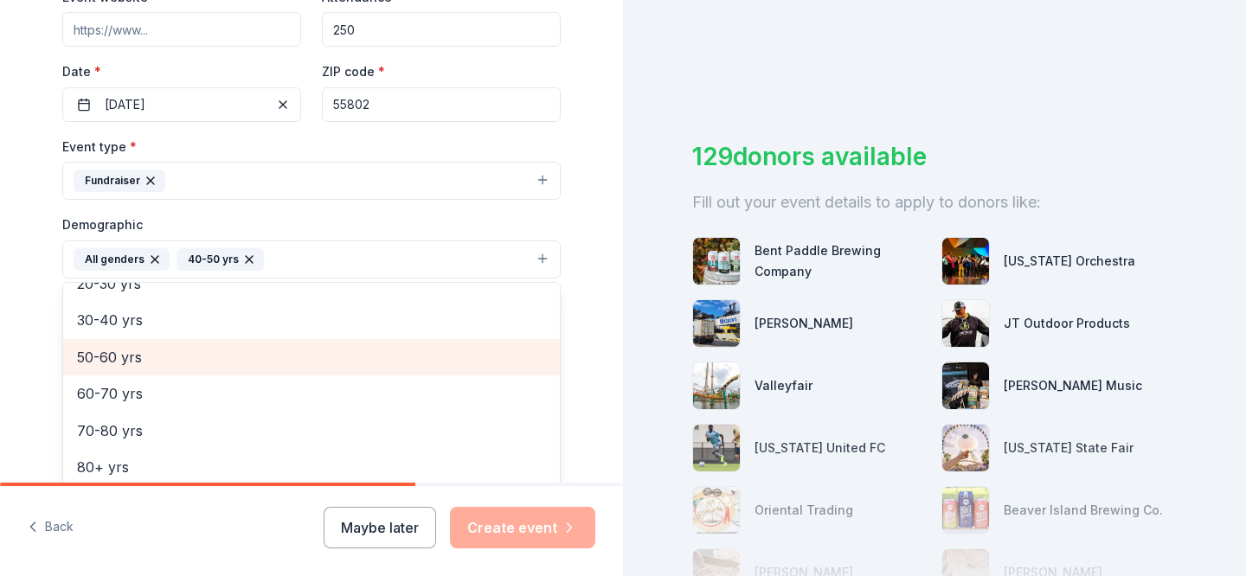
scroll to position [355, 0]
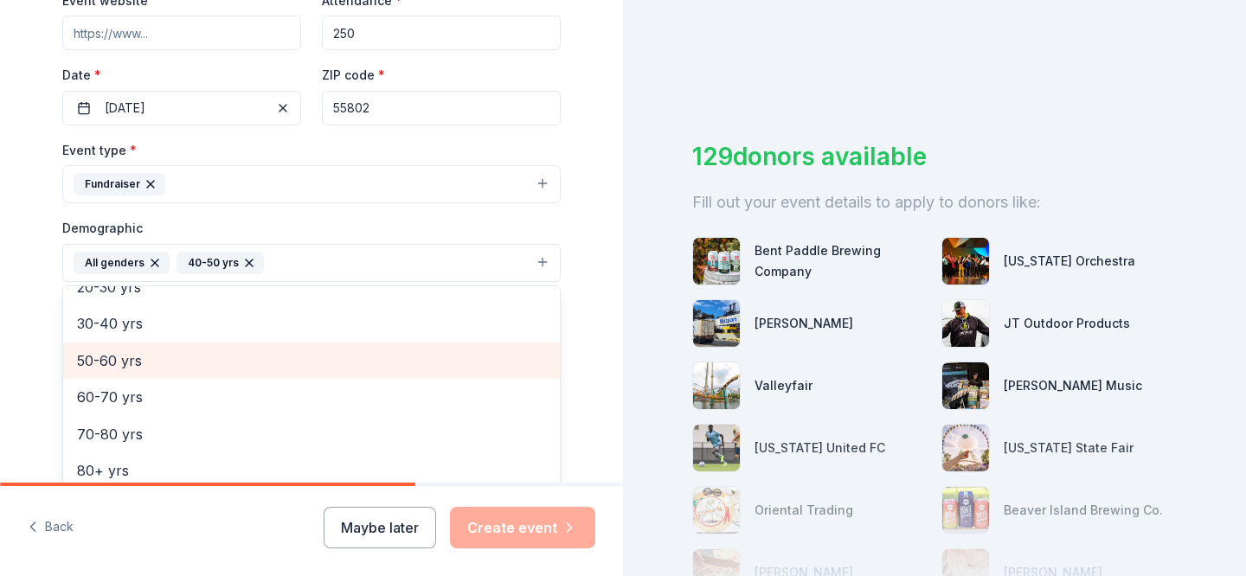
click at [171, 358] on span "50-60 yrs" at bounding box center [311, 360] width 469 height 22
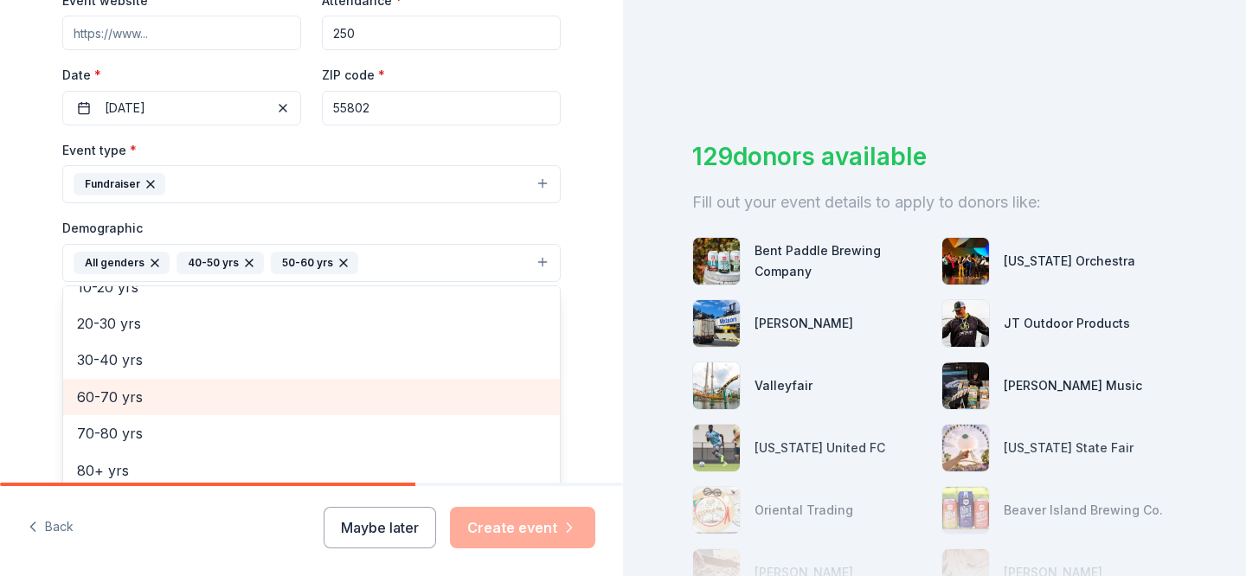
click at [172, 404] on span "60-70 yrs" at bounding box center [311, 397] width 469 height 22
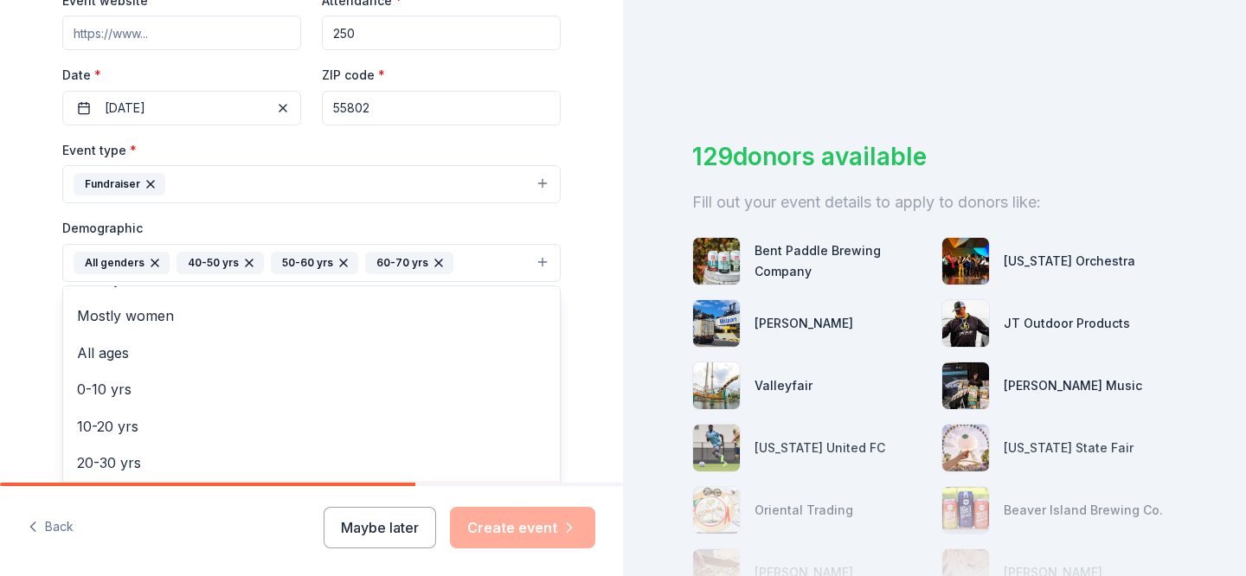
scroll to position [0, 0]
click at [29, 329] on div "Tell us about your event. We'll find in-kind donations you can apply for. Event…" at bounding box center [311, 222] width 623 height 1155
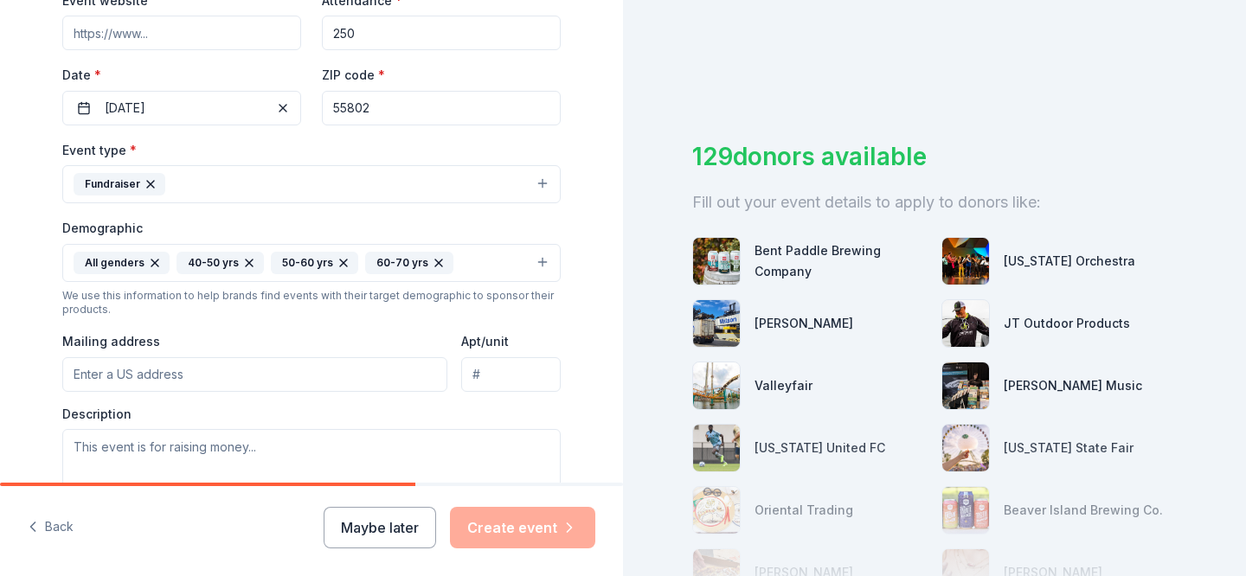
click at [171, 373] on input "Mailing address" at bounding box center [254, 374] width 385 height 35
type input "520 West Superior Street, Duluth, MN, 55802"
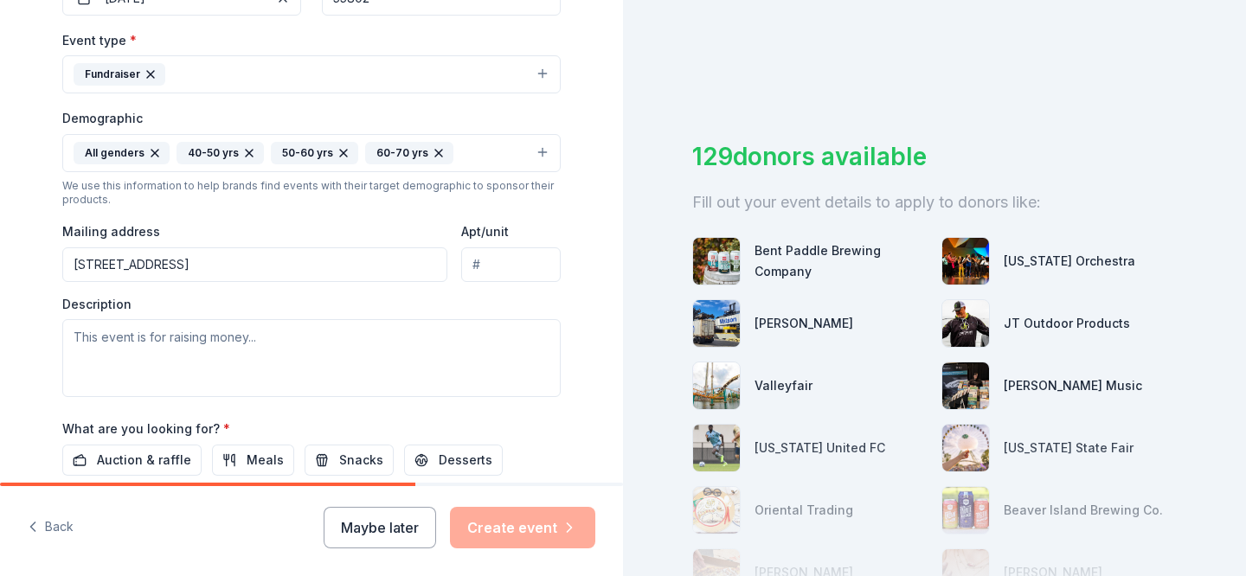
scroll to position [519, 0]
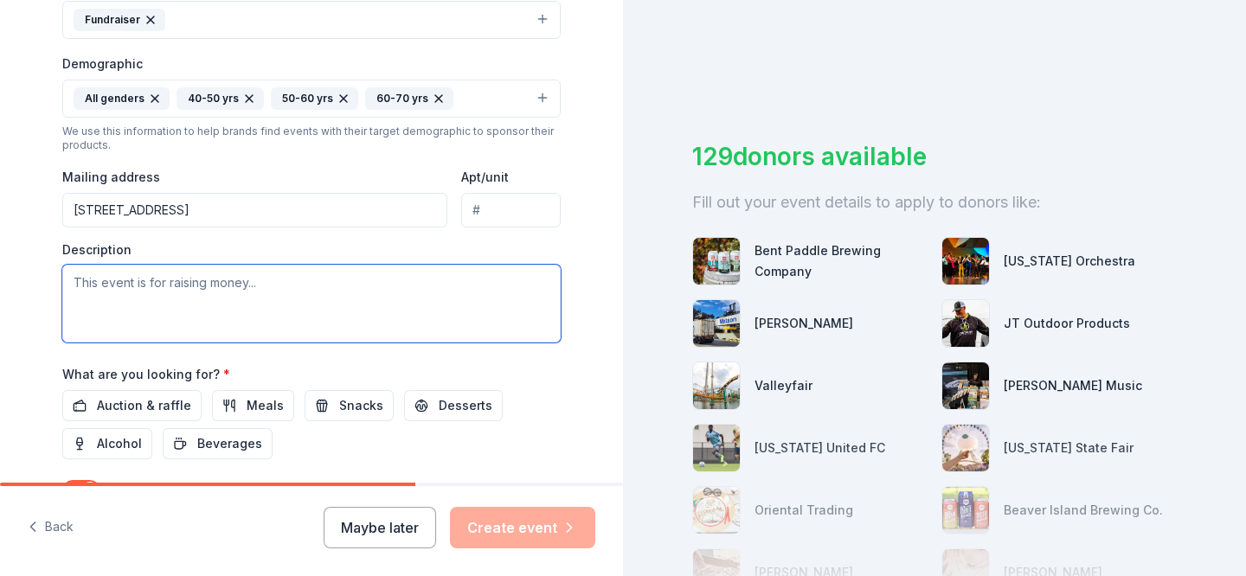
click at [356, 323] on textarea at bounding box center [311, 304] width 498 height 78
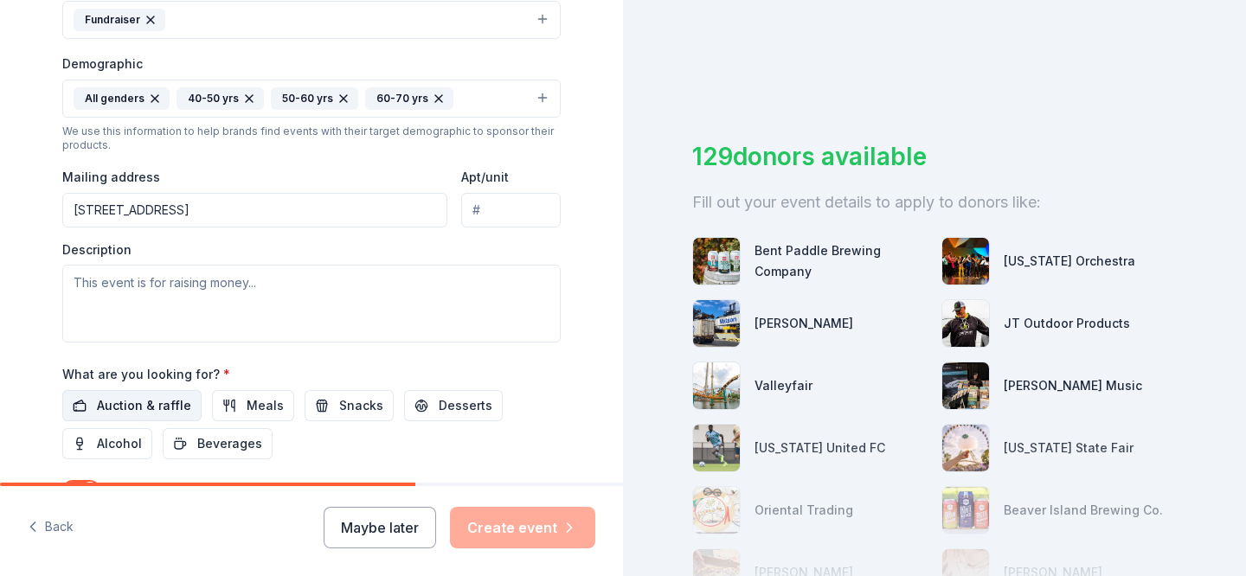
click at [113, 407] on span "Auction & raffle" at bounding box center [144, 405] width 94 height 21
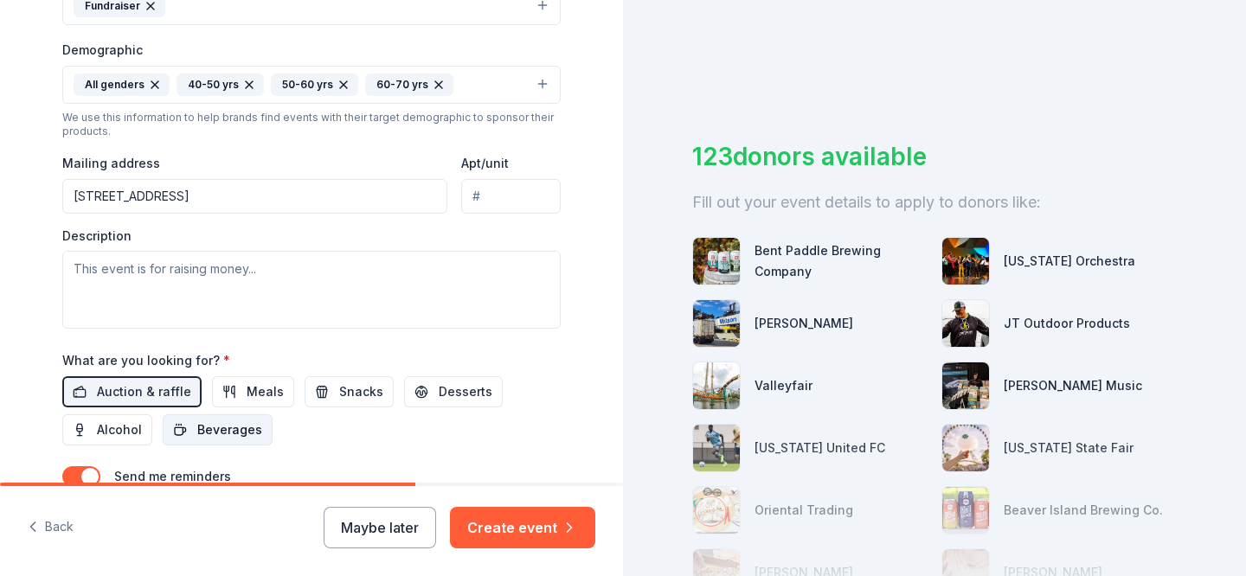
scroll to position [534, 0]
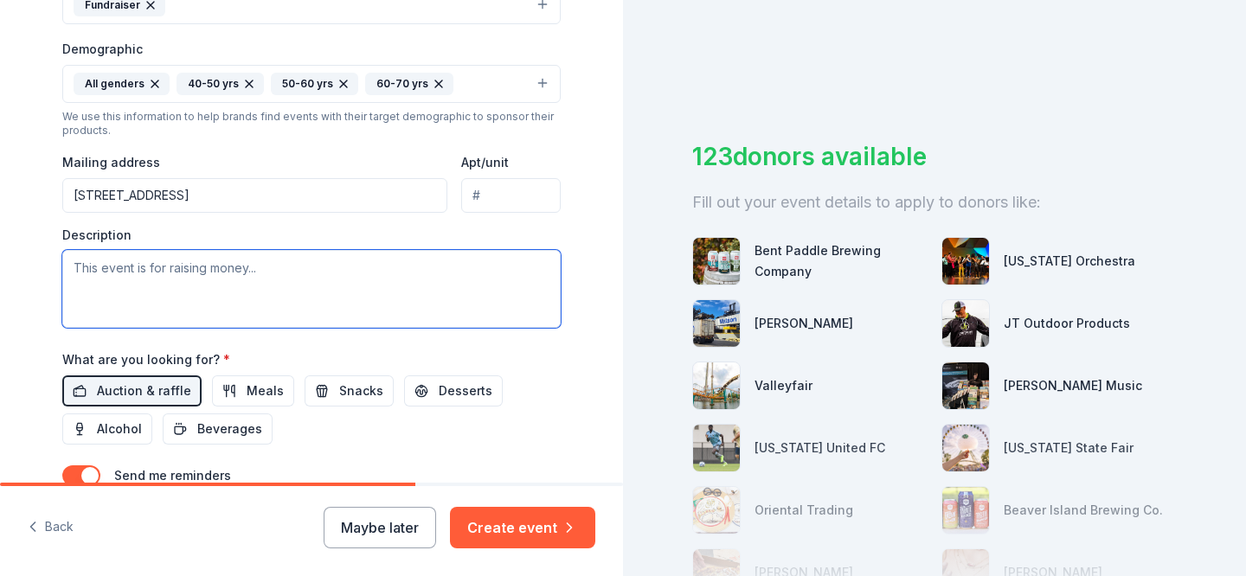
click at [202, 254] on textarea at bounding box center [311, 289] width 498 height 78
paste textarea "The Duluth Library Foundation is a non-profit that raises private funds to ensu…"
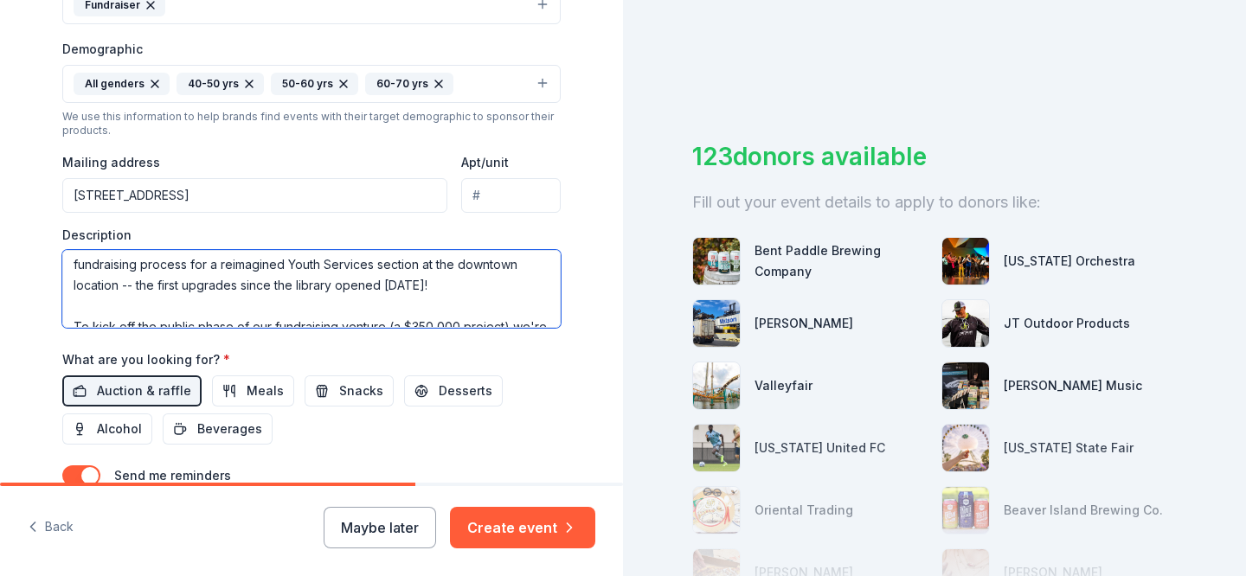
scroll to position [65, 0]
click at [482, 289] on textarea "The Duluth Library Foundation is a non-profit that raises private funds to ensu…" at bounding box center [311, 289] width 498 height 78
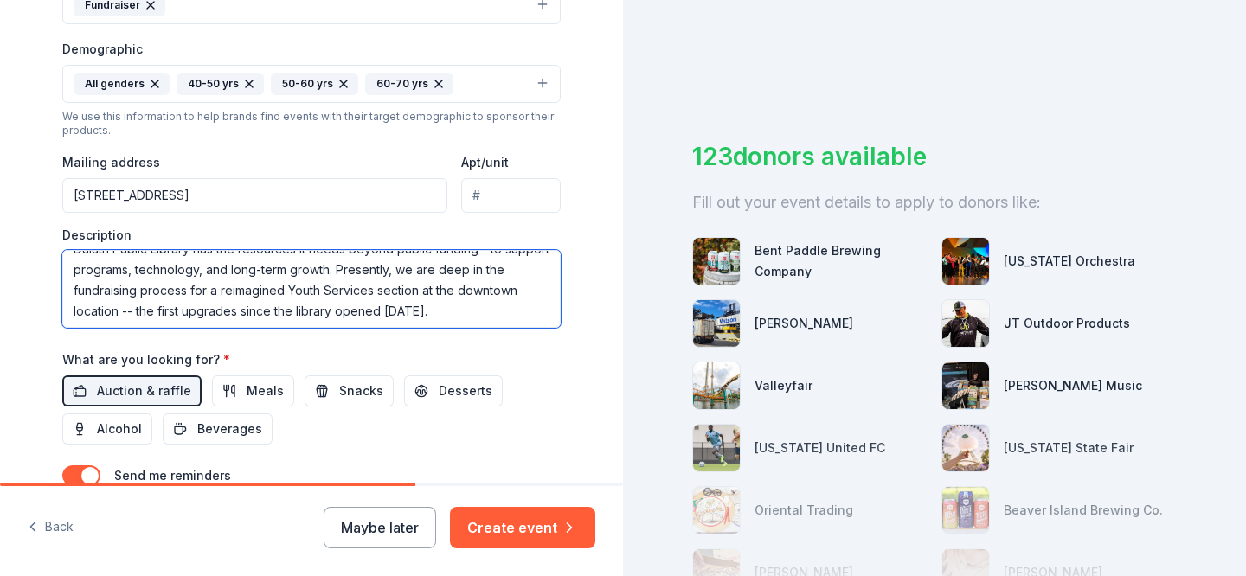
scroll to position [41, 0]
drag, startPoint x: 309, startPoint y: 289, endPoint x: 438, endPoint y: 291, distance: 128.9
click at [438, 291] on textarea "The Duluth Library Foundation is a non-profit that raises private funds to ensu…" at bounding box center [311, 289] width 498 height 78
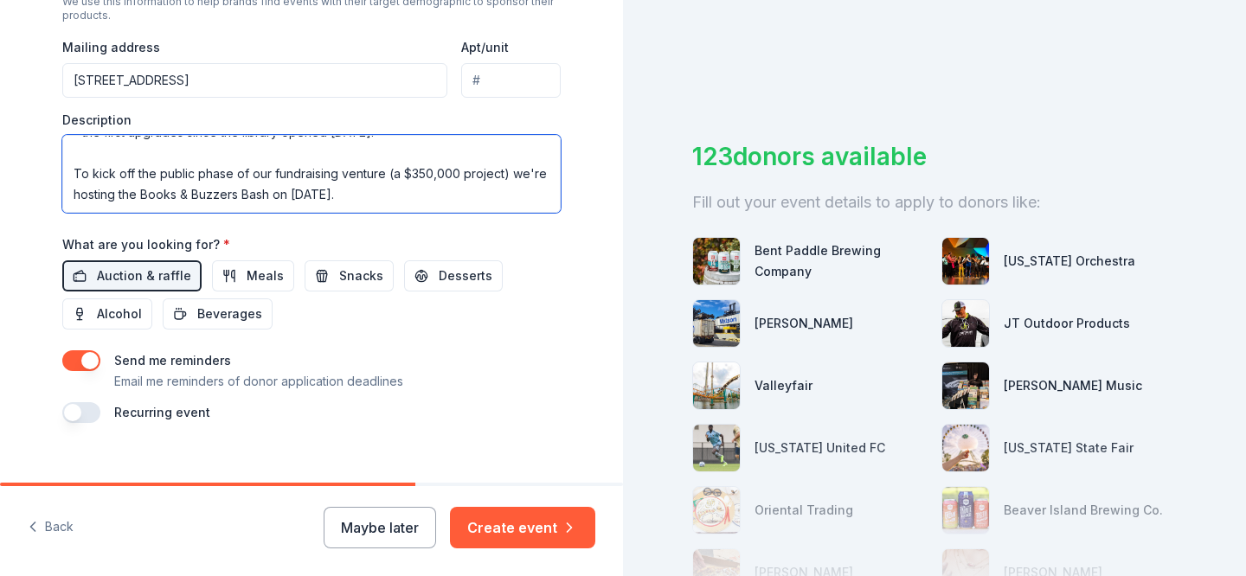
scroll to position [672, 0]
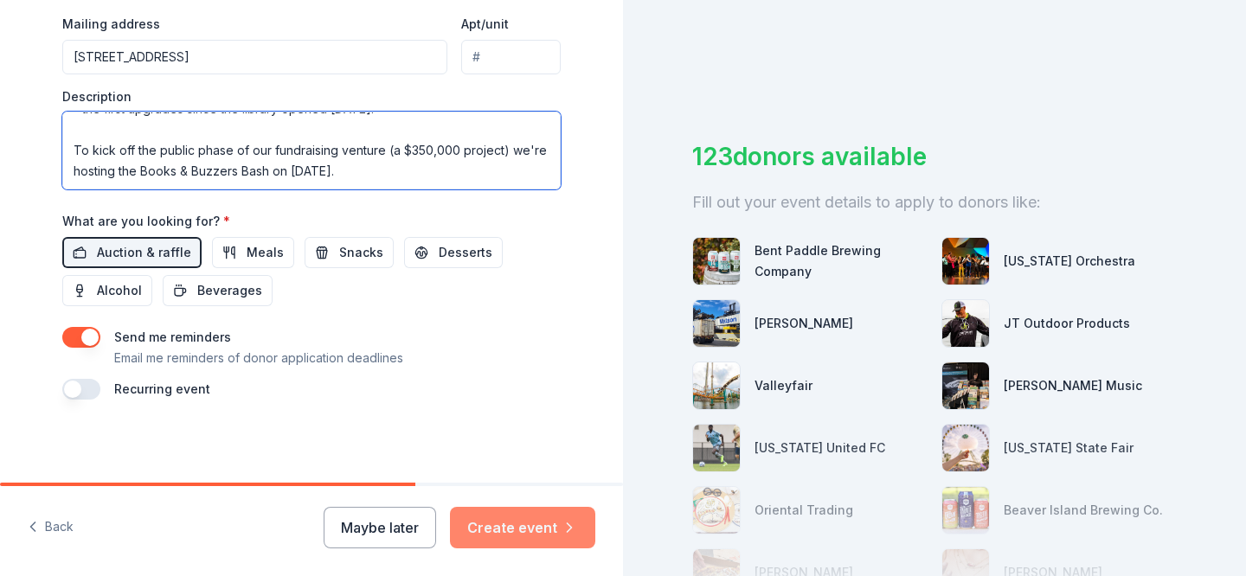
type textarea "The Duluth Library Foundation is a non-profit that raises private funds to ensu…"
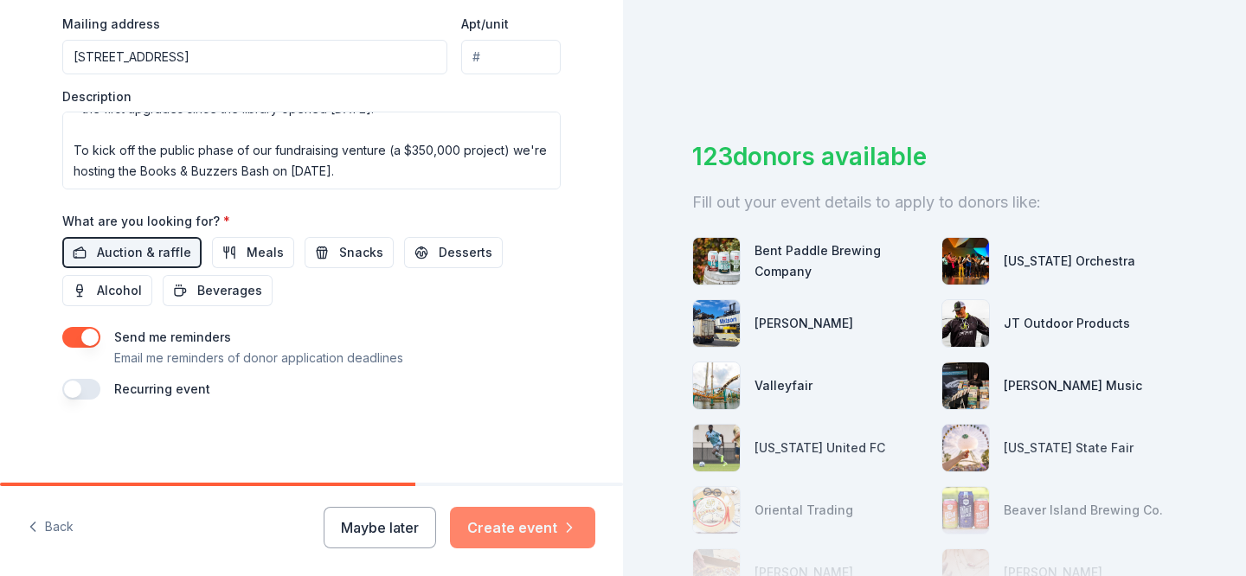
click at [539, 529] on button "Create event" at bounding box center [522, 528] width 145 height 42
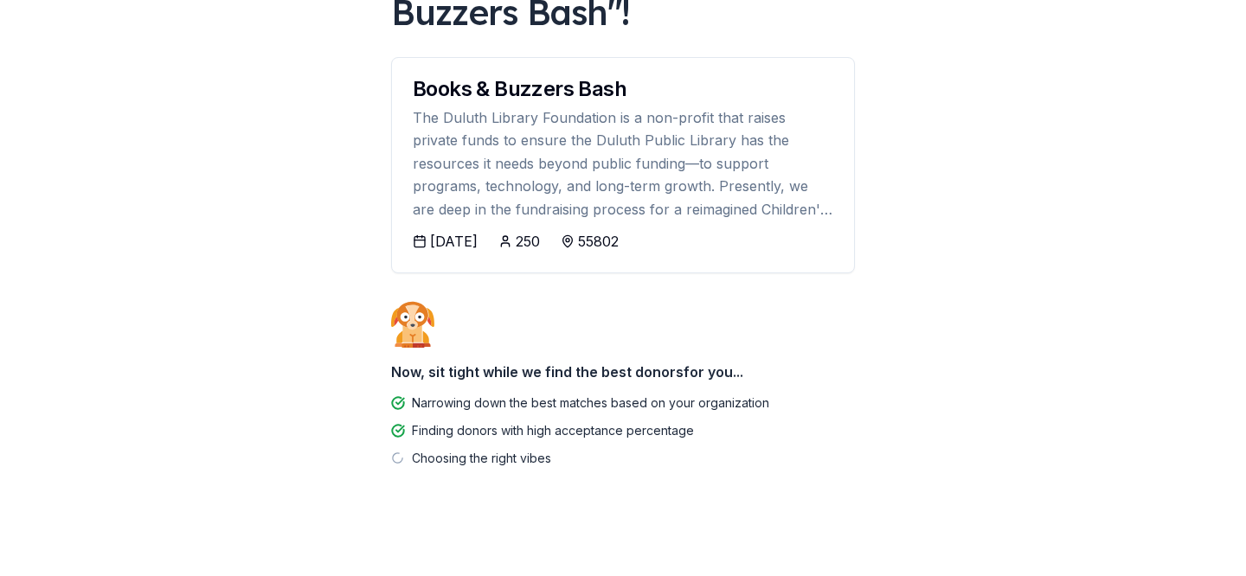
scroll to position [177, 0]
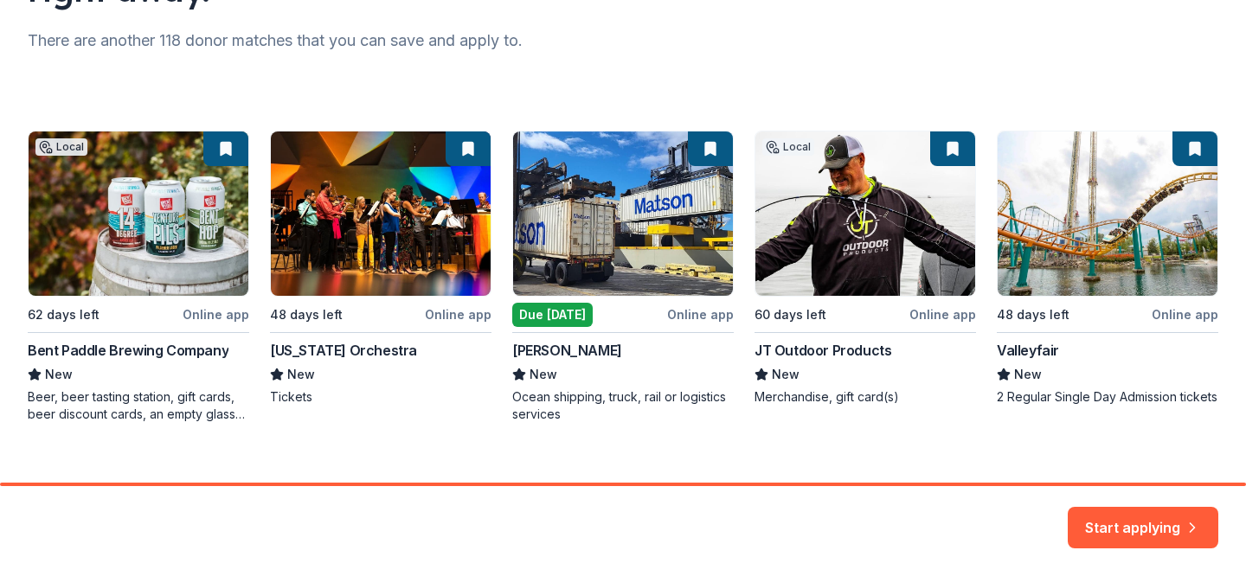
scroll to position [245, 0]
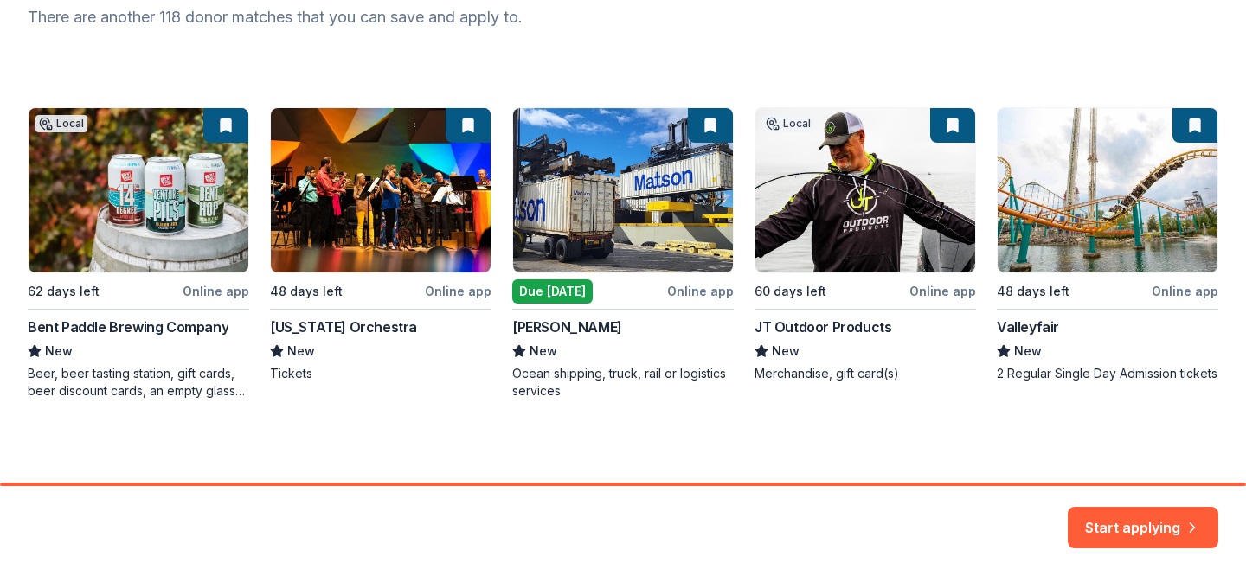
click at [950, 129] on div "Local 62 days left Online app Bent Paddle Brewing Company New Beer, beer tastin…" at bounding box center [623, 253] width 1190 height 292
click at [950, 124] on div "Local 62 days left Online app Bent Paddle Brewing Company New Beer, beer tastin…" at bounding box center [623, 253] width 1190 height 292
click at [1145, 528] on button "Start applying" at bounding box center [1142, 517] width 151 height 42
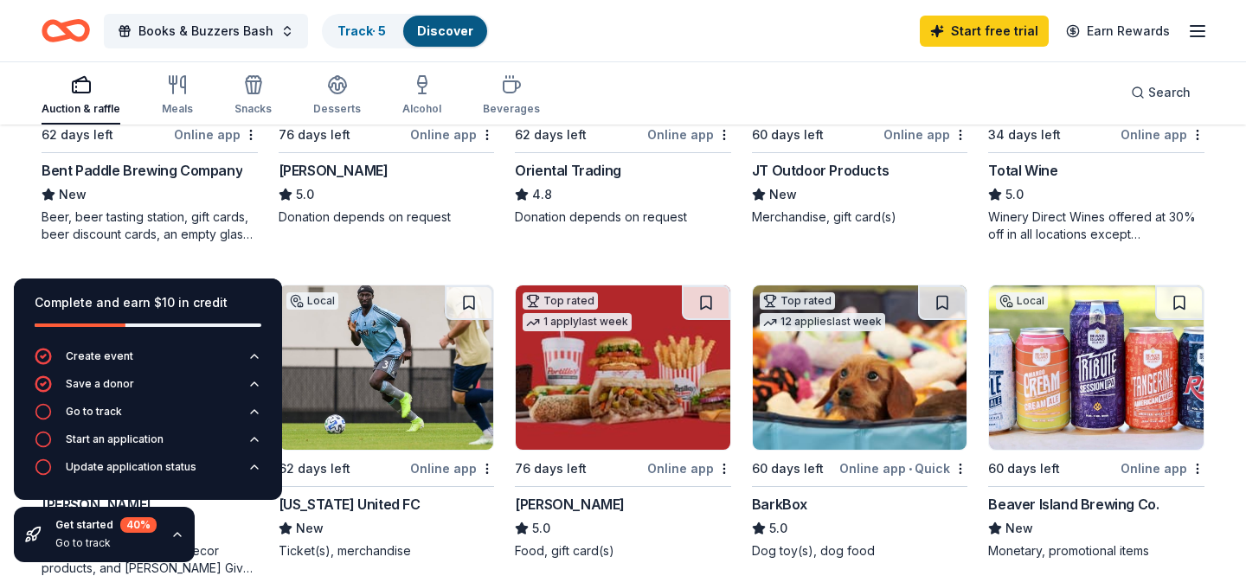
scroll to position [382, 0]
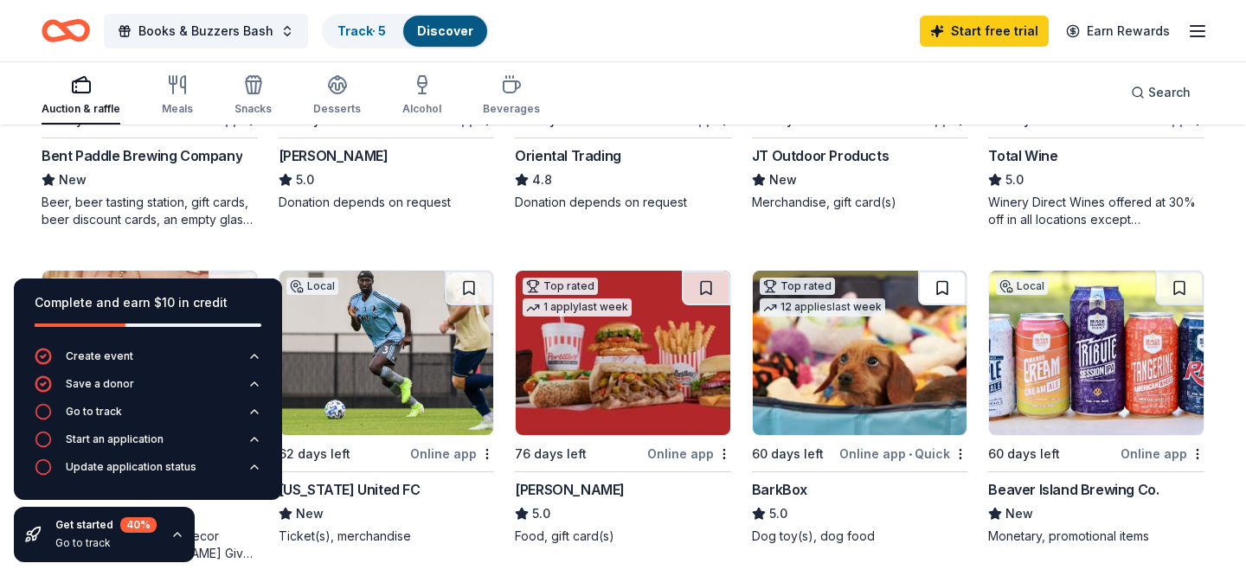
click at [942, 288] on button at bounding box center [942, 288] width 48 height 35
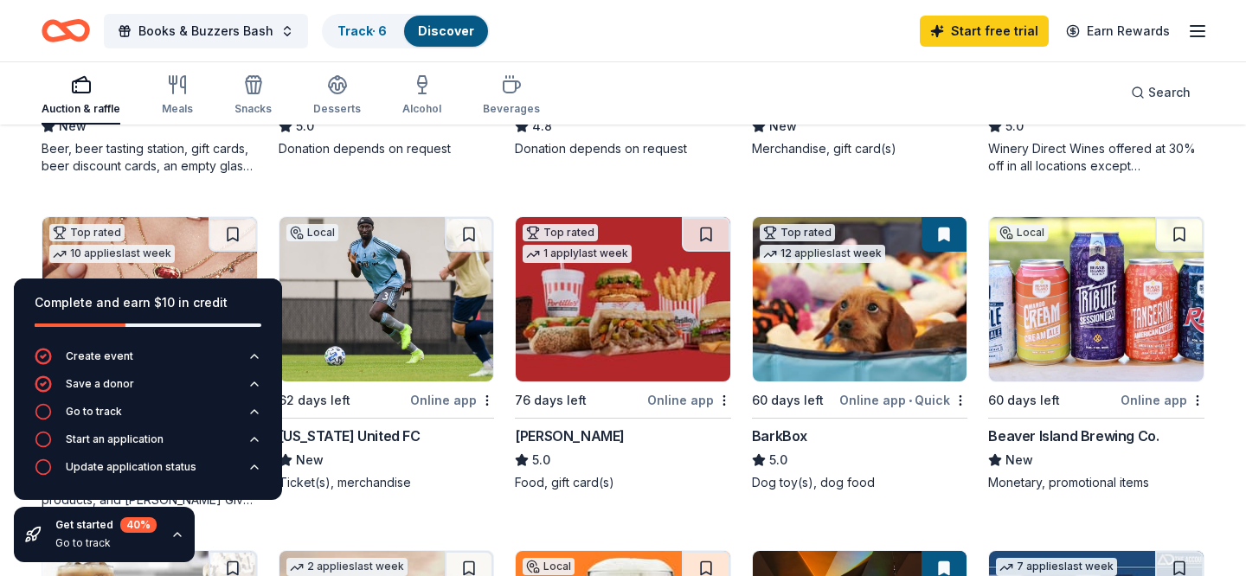
scroll to position [406, 0]
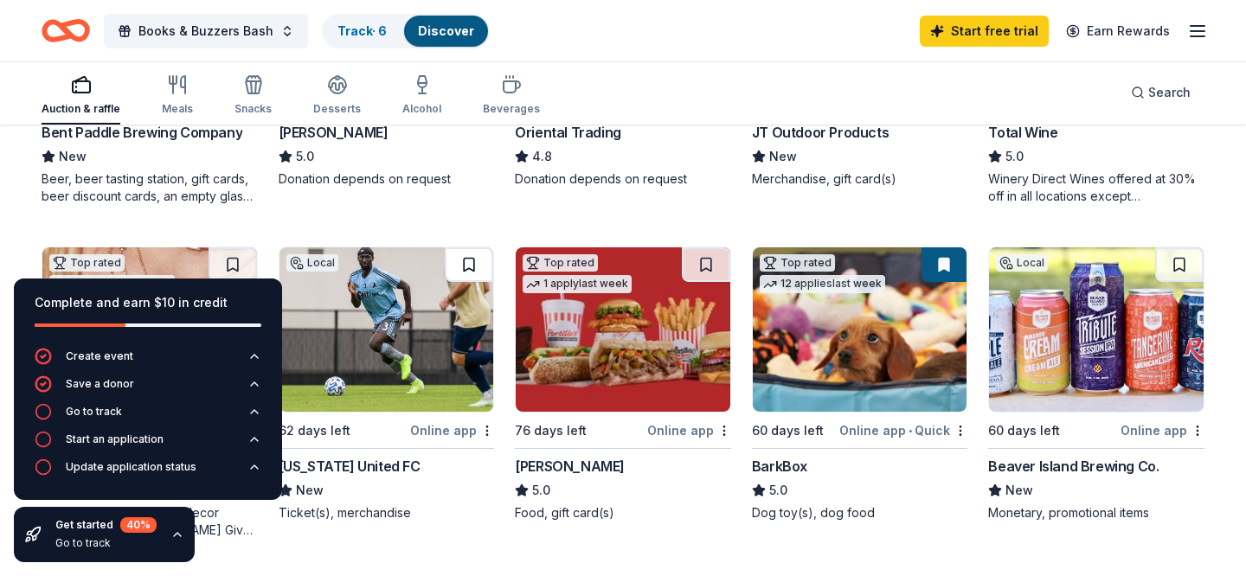
click at [468, 269] on button at bounding box center [469, 264] width 48 height 35
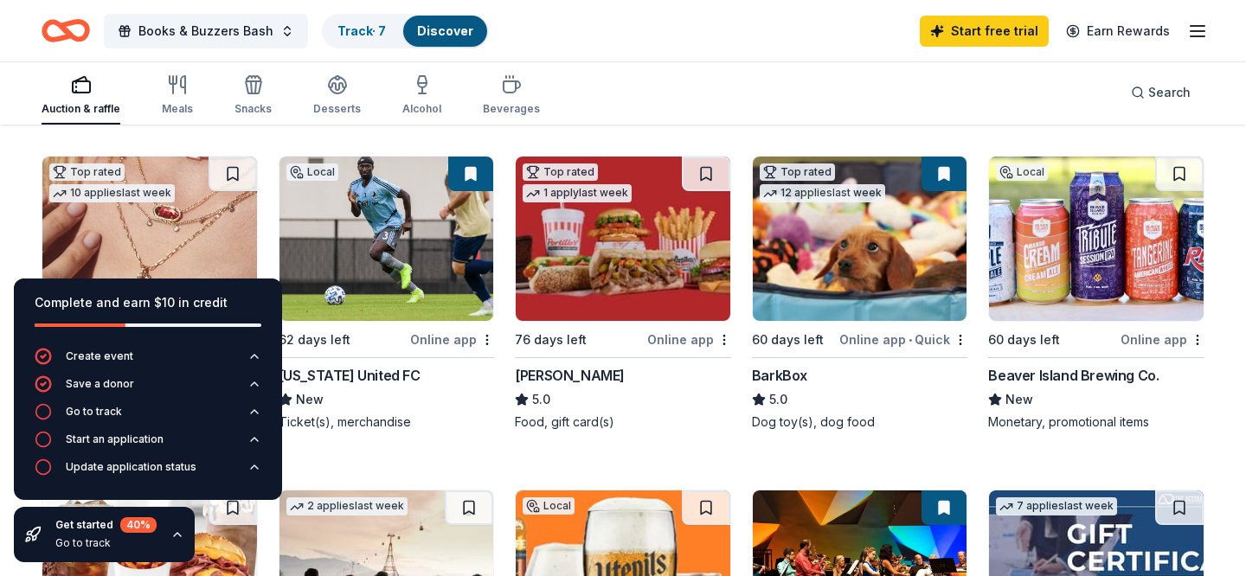
scroll to position [496, 0]
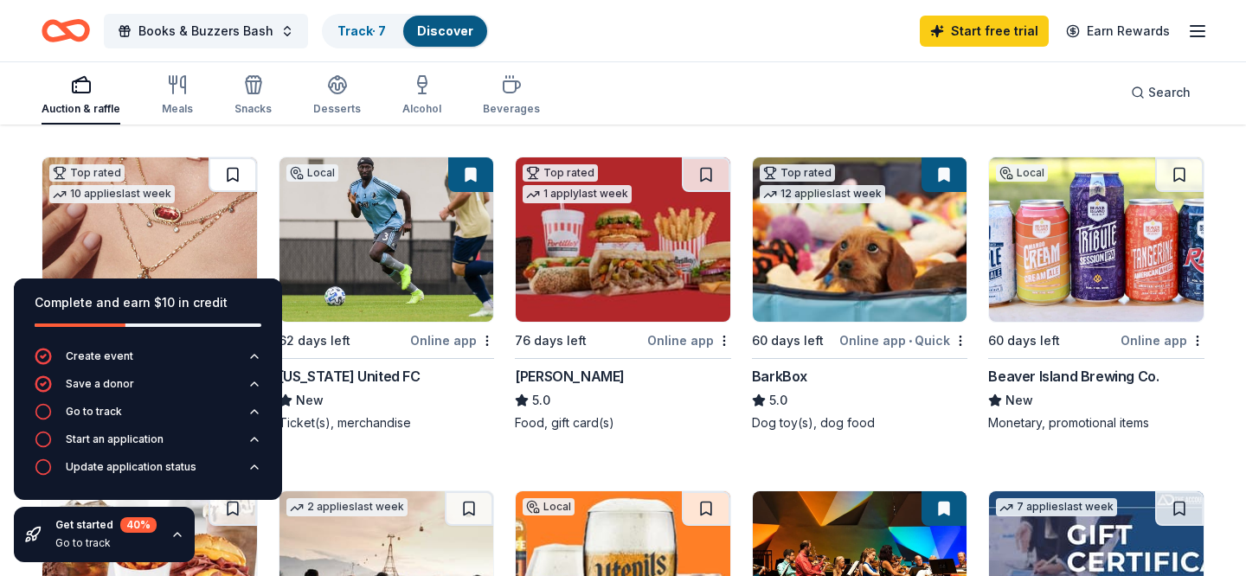
click at [228, 176] on button at bounding box center [232, 174] width 48 height 35
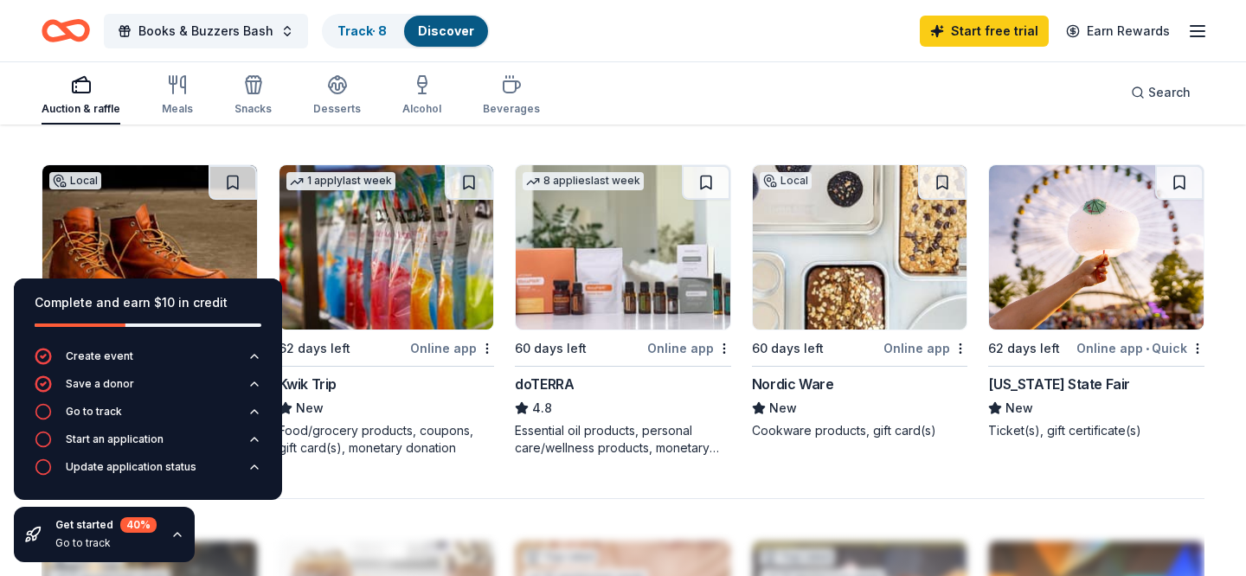
scroll to position [1181, 0]
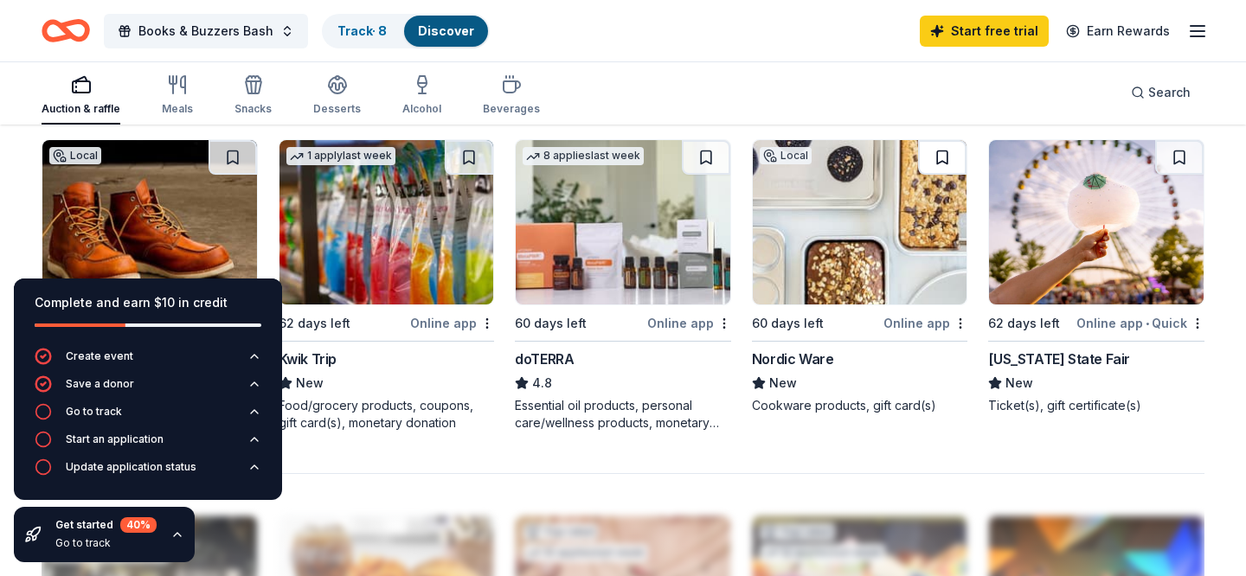
click at [937, 151] on button at bounding box center [942, 157] width 48 height 35
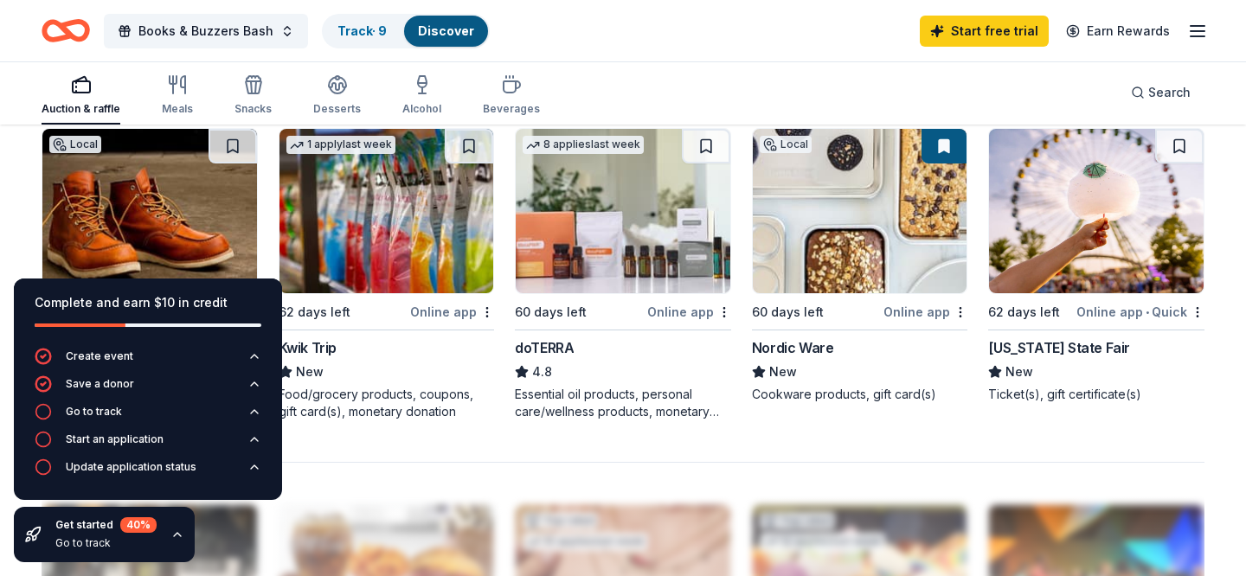
scroll to position [1156, 0]
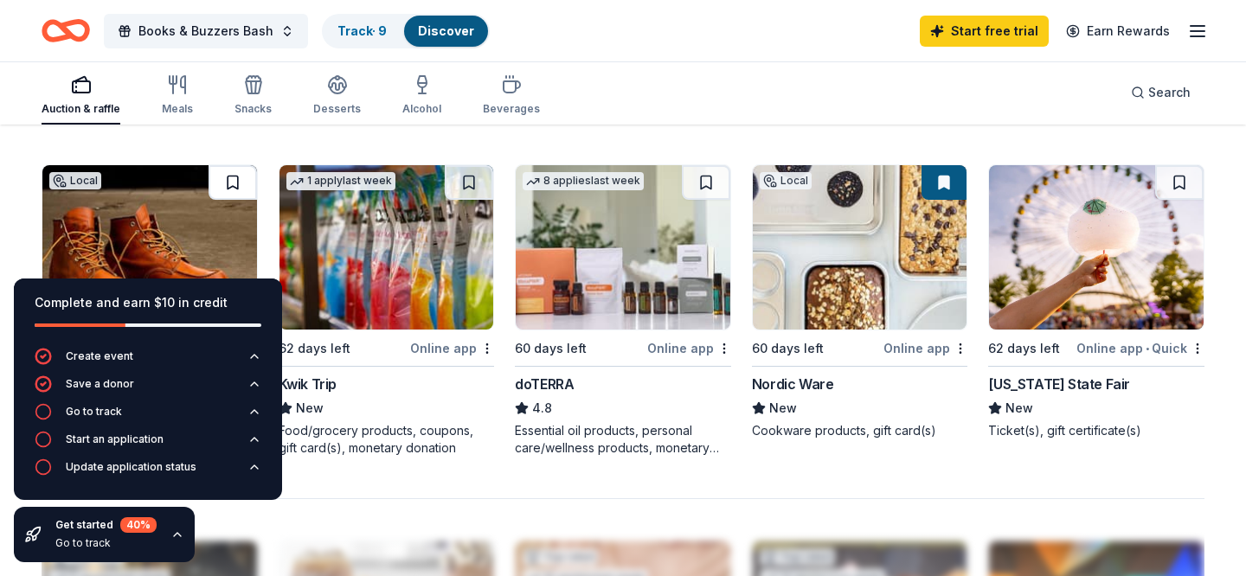
click at [244, 178] on button at bounding box center [232, 182] width 48 height 35
click at [164, 217] on img at bounding box center [149, 247] width 215 height 164
click at [882, 270] on img at bounding box center [860, 247] width 215 height 164
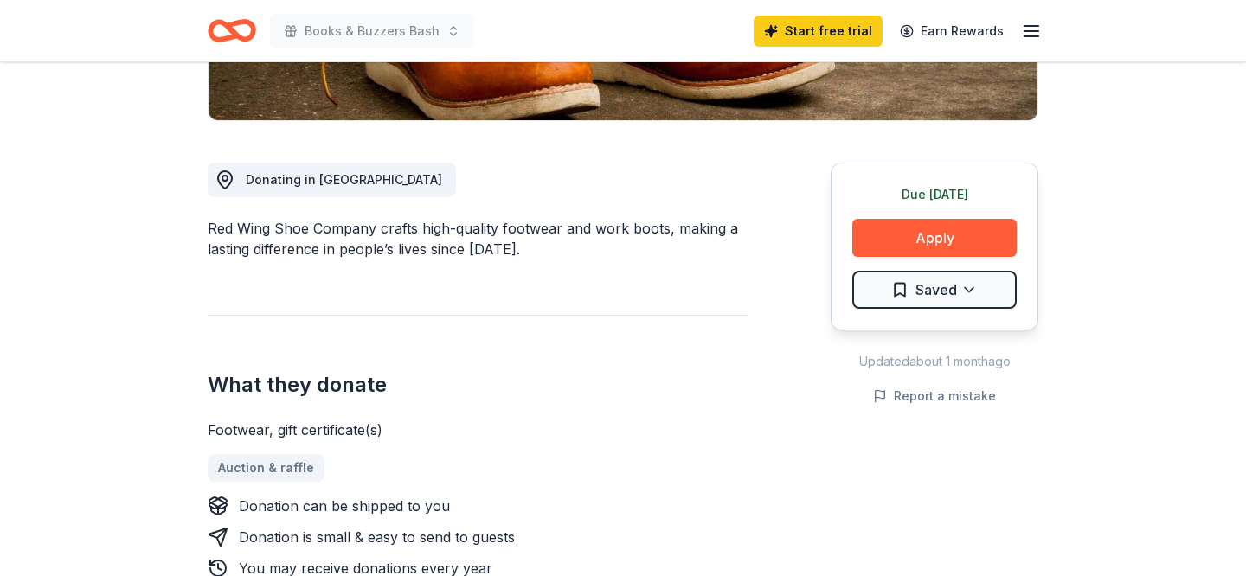
scroll to position [422, 0]
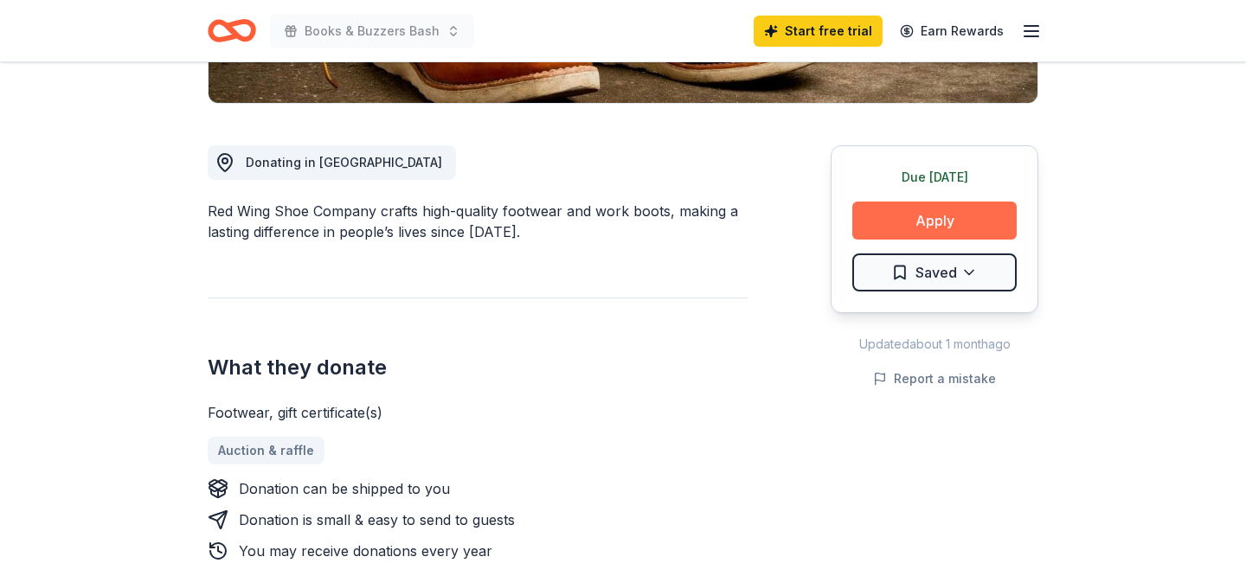
click at [886, 217] on button "Apply" at bounding box center [934, 221] width 164 height 38
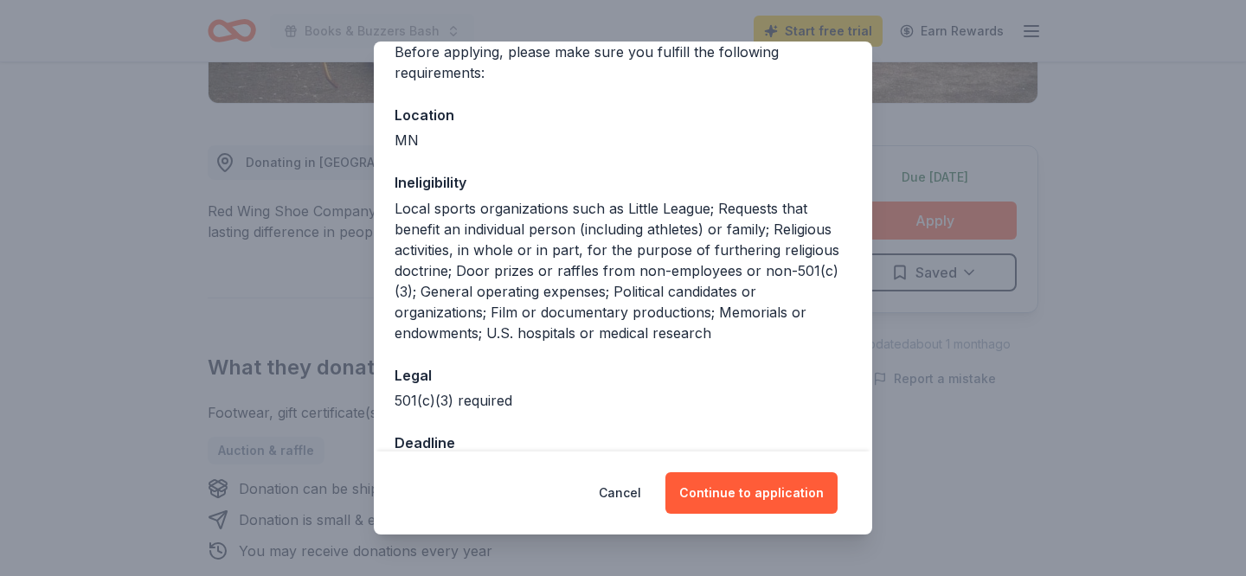
scroll to position [197, 0]
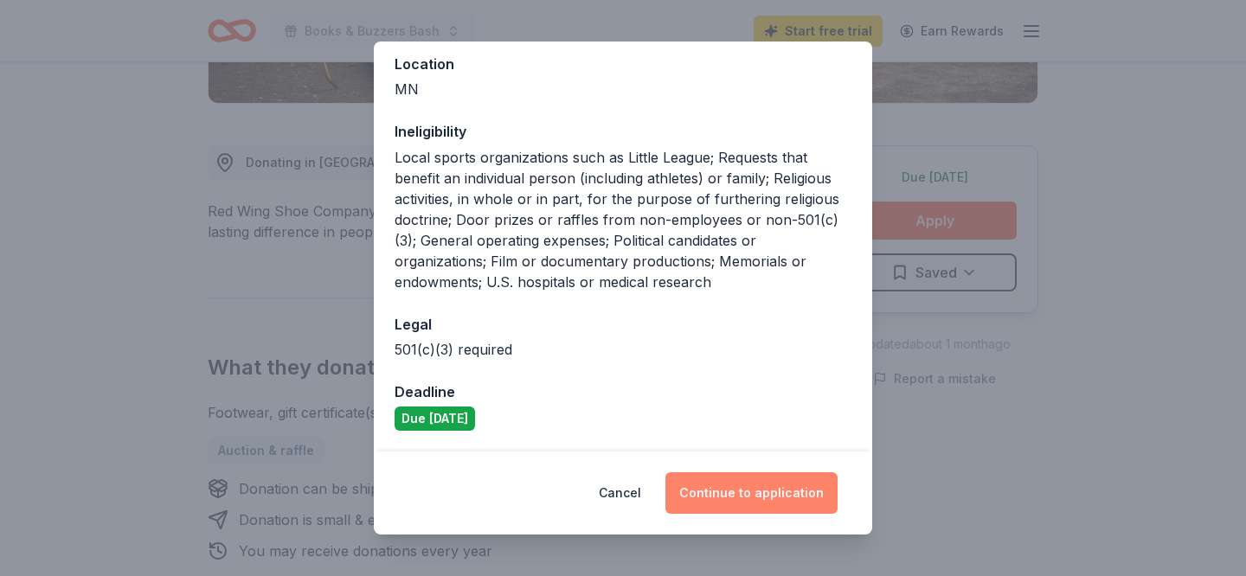
click at [765, 499] on button "Continue to application" at bounding box center [751, 493] width 172 height 42
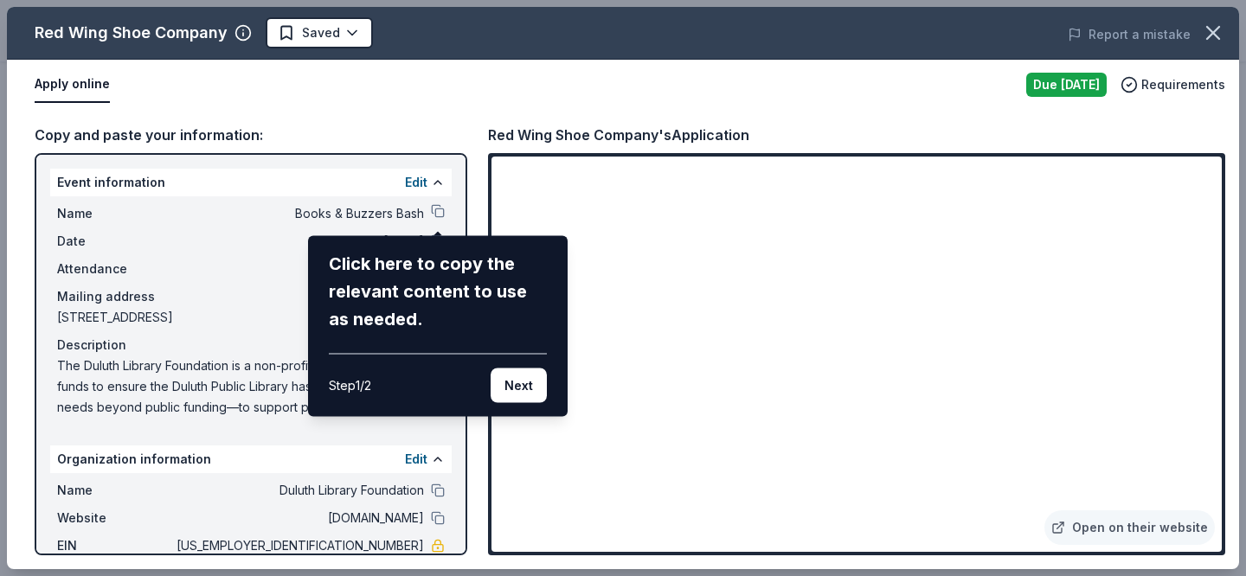
click at [724, 483] on div "Red Wing Shoe Company Saved Report a mistake Apply online Due today Requirement…" at bounding box center [623, 288] width 1232 height 562
click at [650, 500] on div "Red Wing Shoe Company Saved Report a mistake Apply online Due today Requirement…" at bounding box center [623, 288] width 1232 height 562
click at [520, 395] on button "Next" at bounding box center [518, 385] width 56 height 35
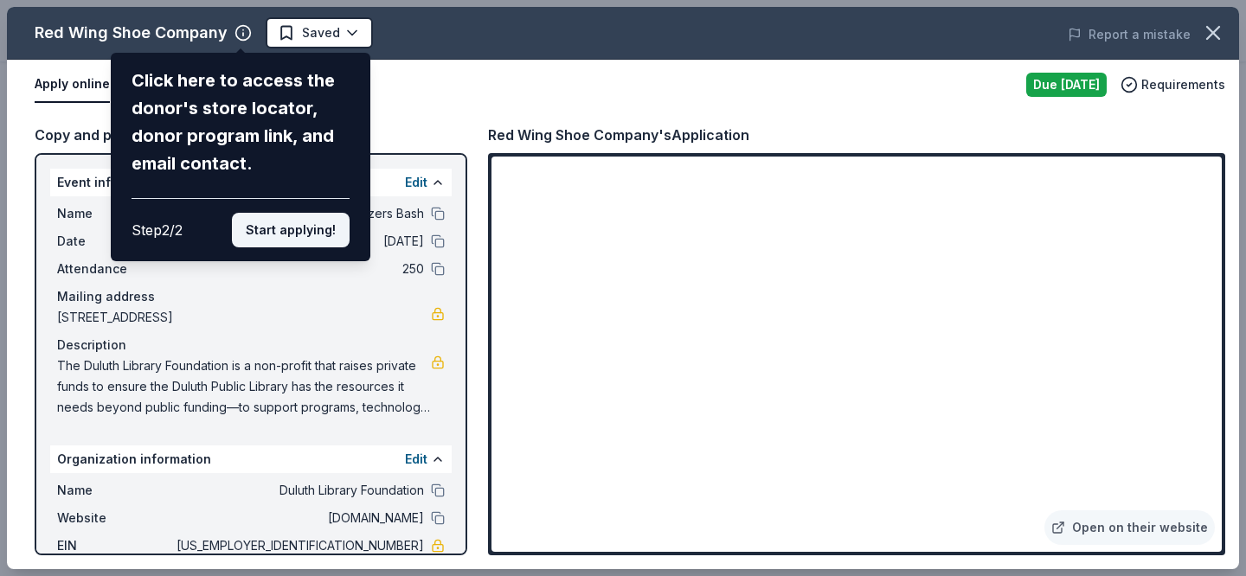
click at [306, 226] on button "Start applying!" at bounding box center [291, 230] width 118 height 35
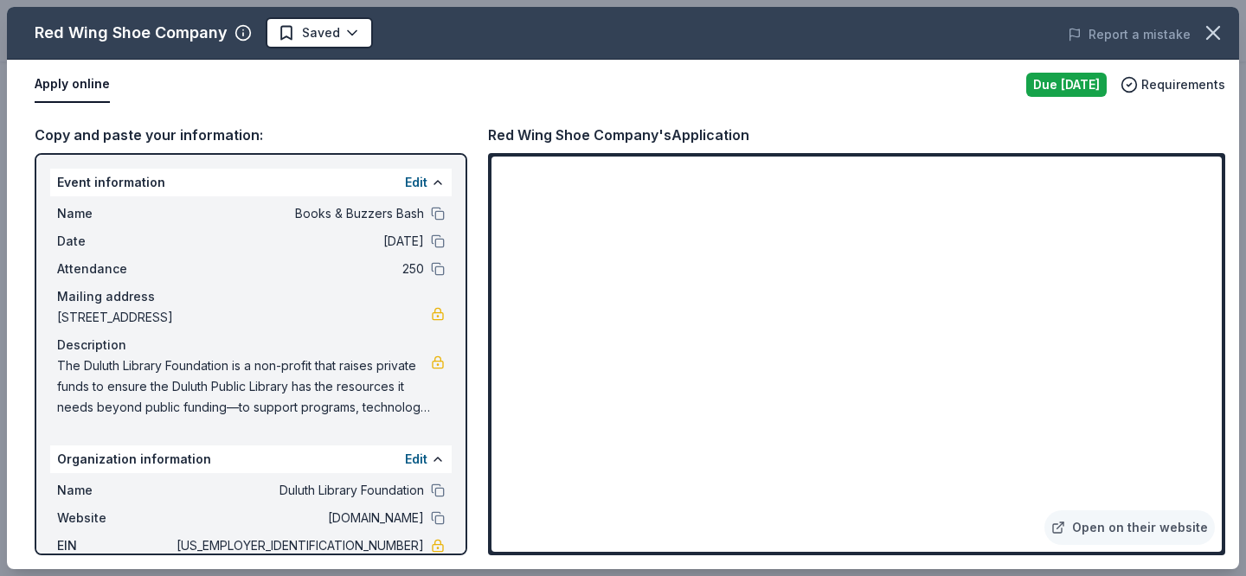
click at [654, 490] on div "Red Wing Shoe Company Saved Report a mistake Apply online Due today Requirement…" at bounding box center [623, 288] width 1232 height 562
click at [597, 500] on div "Red Wing Shoe Company Saved Report a mistake Apply online Due today Requirement…" at bounding box center [623, 288] width 1232 height 562
click at [1173, 89] on span "Requirements" at bounding box center [1183, 84] width 84 height 21
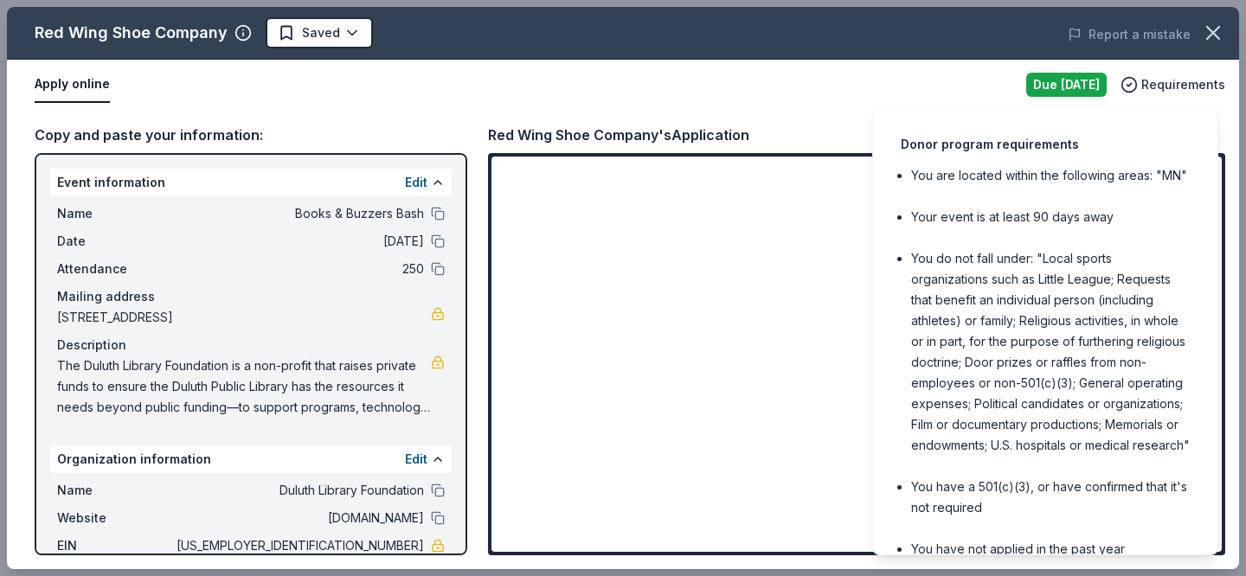
scroll to position [54, 0]
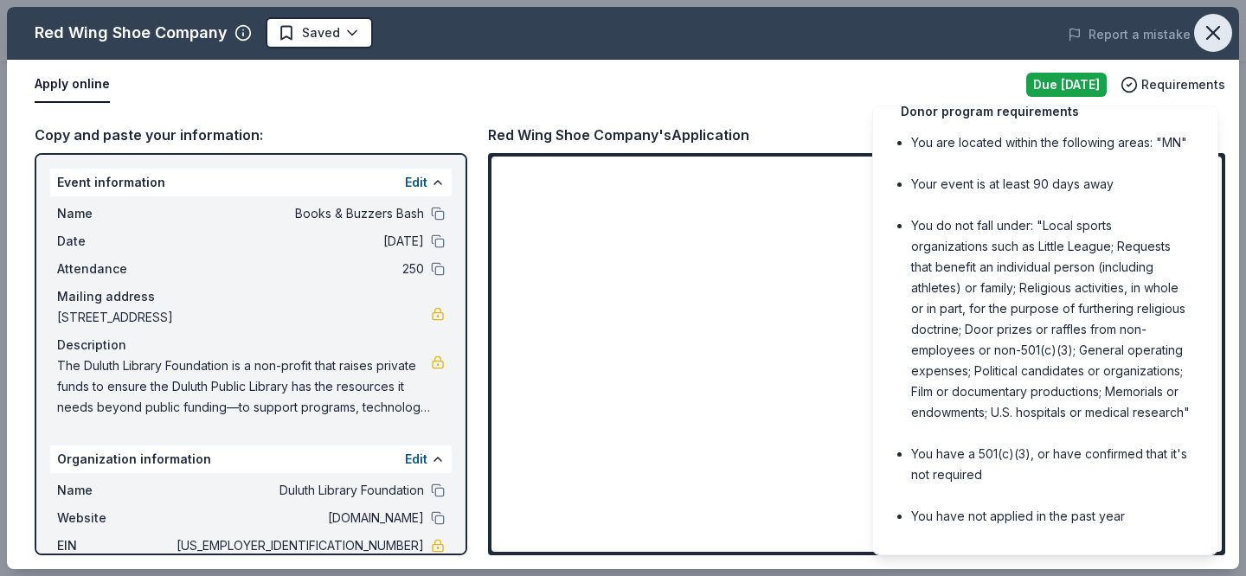
click at [1220, 27] on icon "button" at bounding box center [1213, 33] width 24 height 24
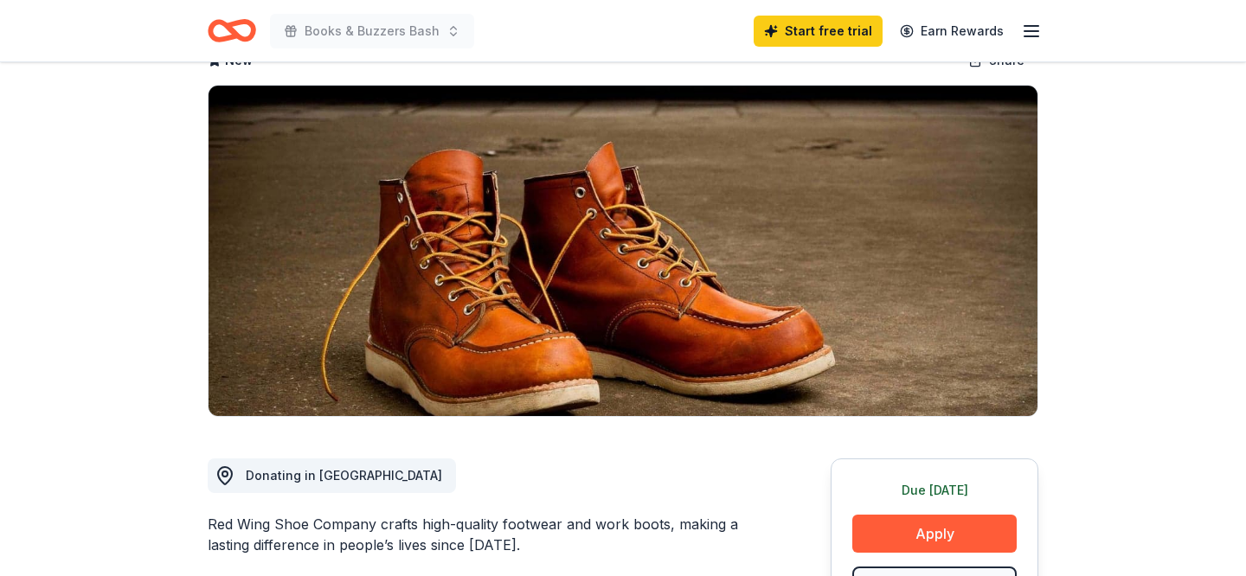
scroll to position [0, 0]
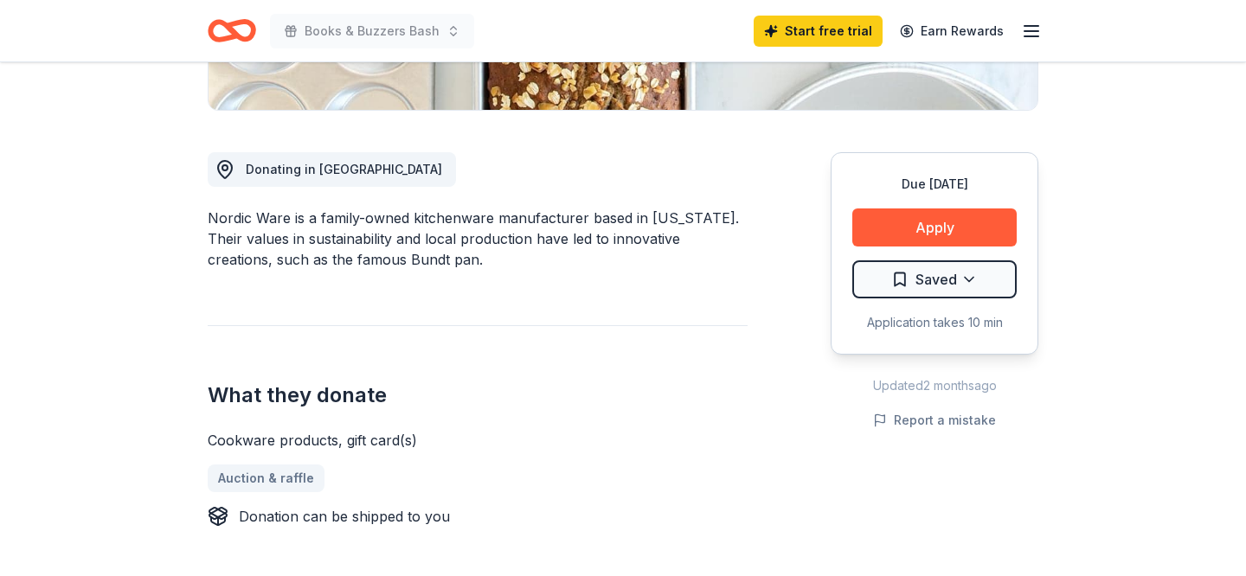
scroll to position [432, 0]
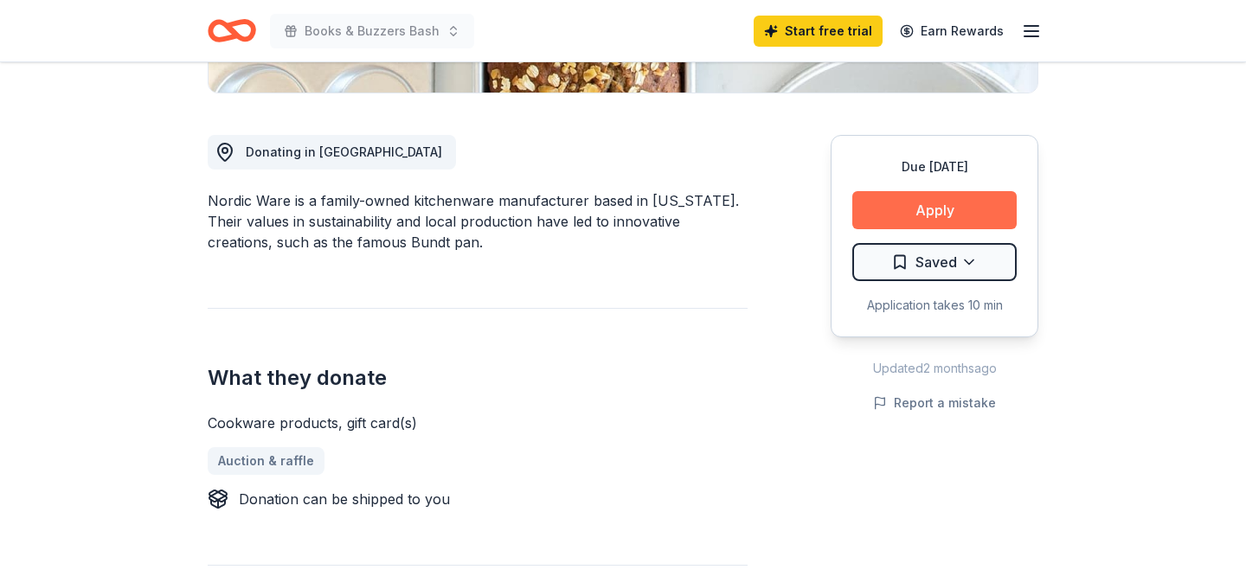
click at [924, 201] on button "Apply" at bounding box center [934, 210] width 164 height 38
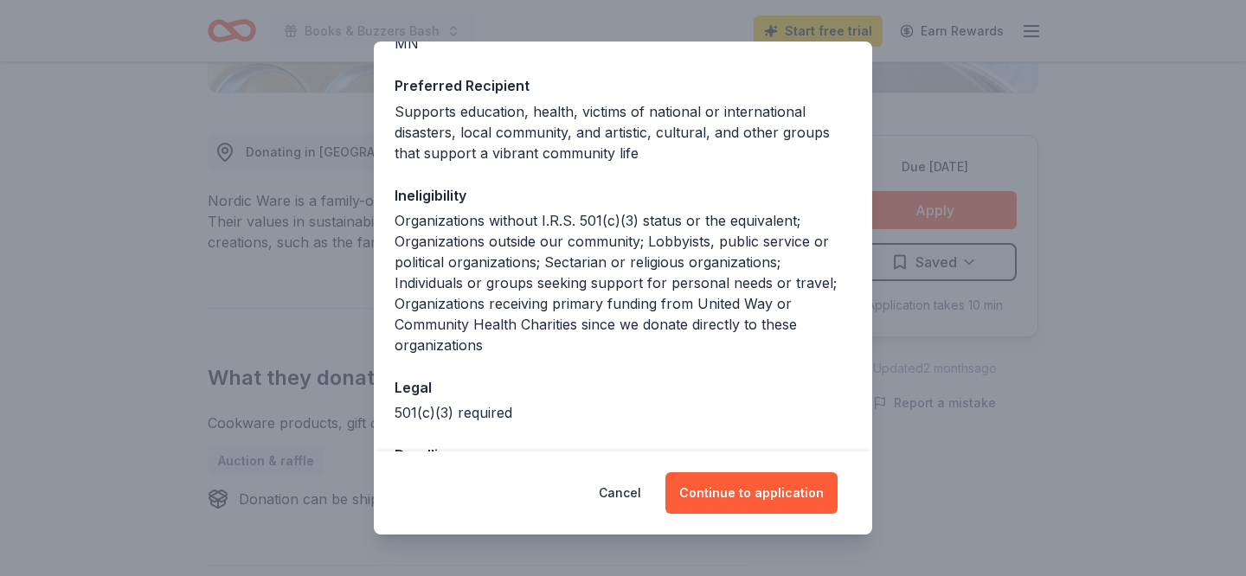
scroll to position [306, 0]
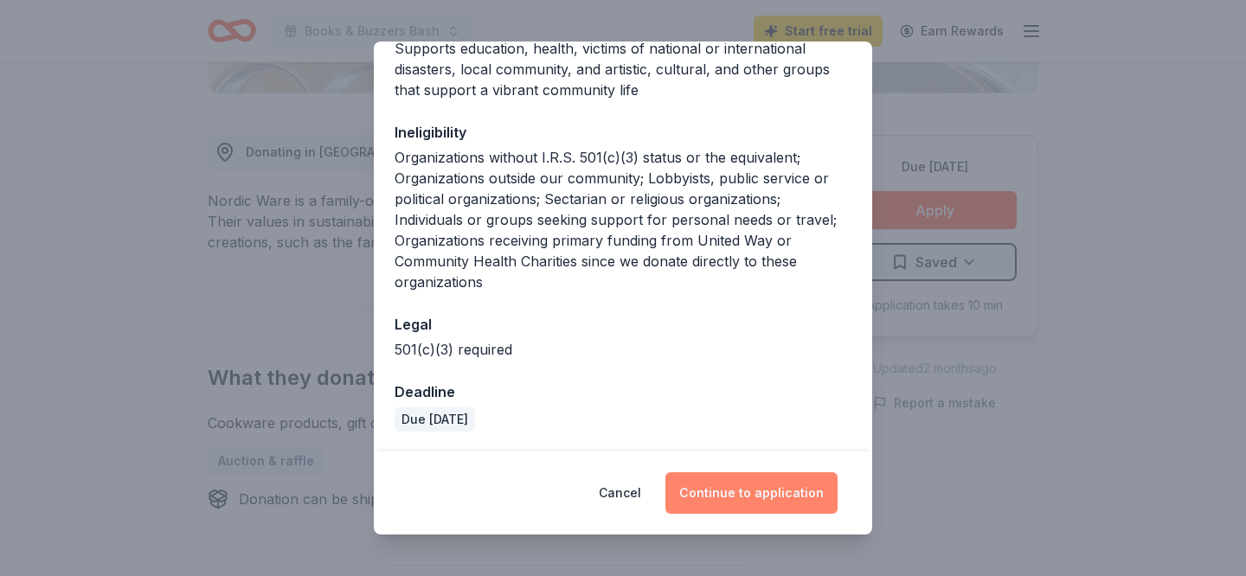
click at [776, 487] on button "Continue to application" at bounding box center [751, 493] width 172 height 42
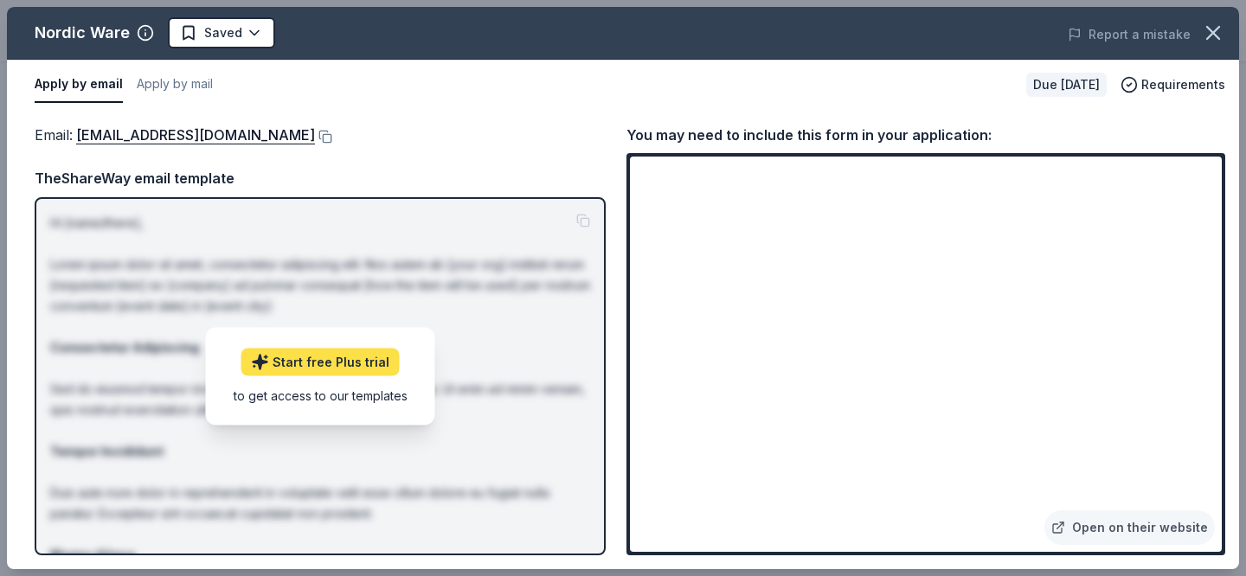
click at [336, 360] on link "Start free Plus trial" at bounding box center [320, 362] width 158 height 28
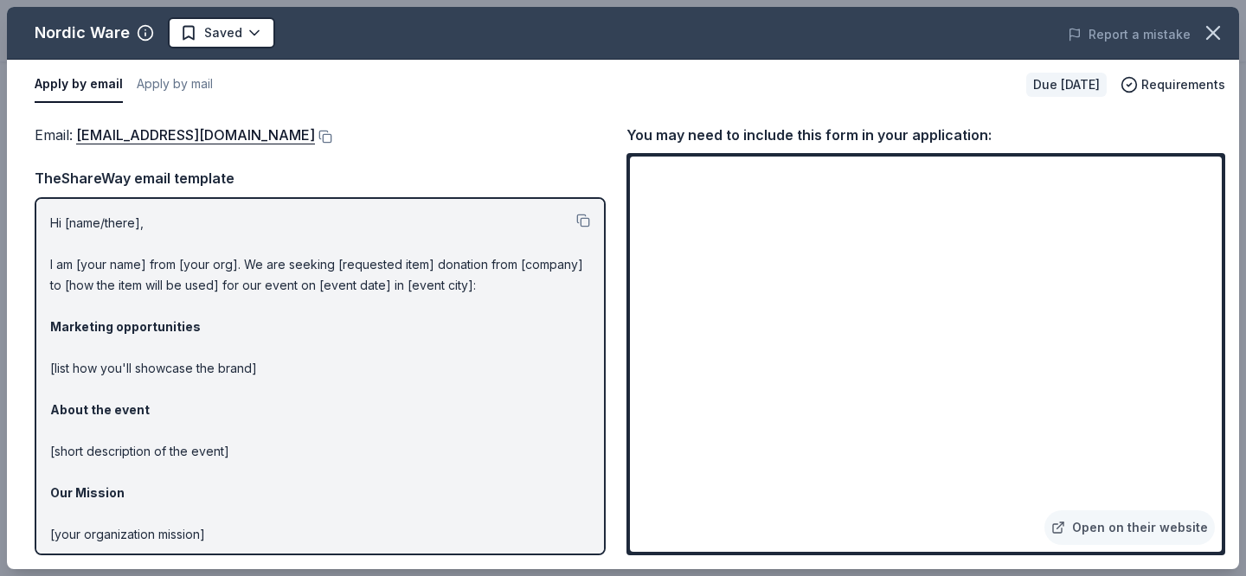
click at [215, 372] on p "Hi [name/there], I am [your name] from [your org]. We are seeking [requested it…" at bounding box center [320, 431] width 540 height 436
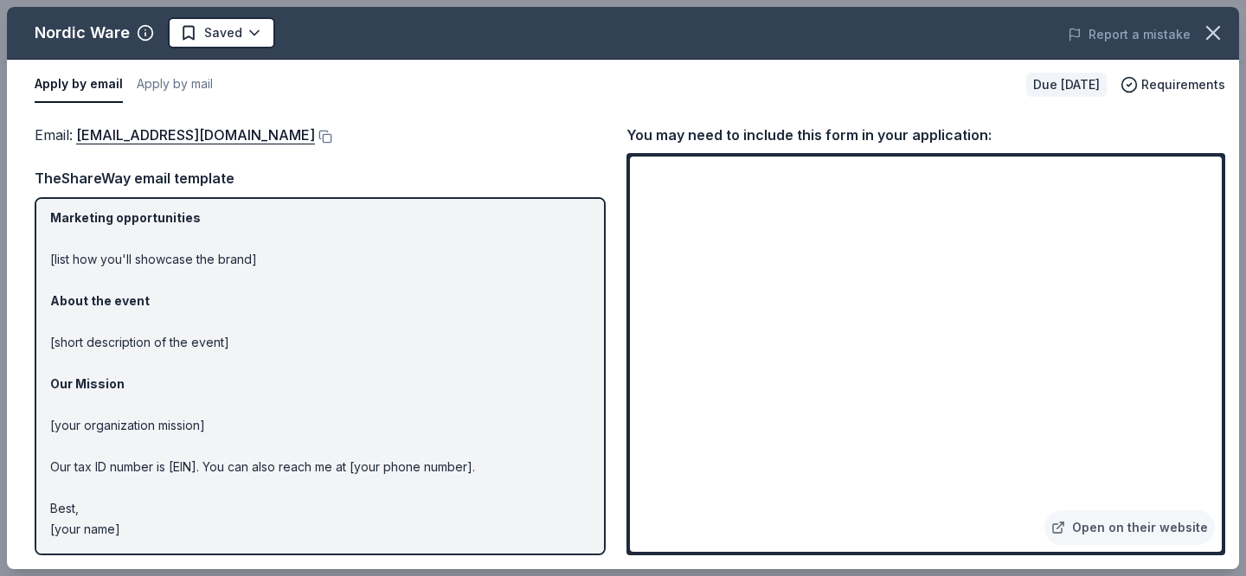
scroll to position [0, 0]
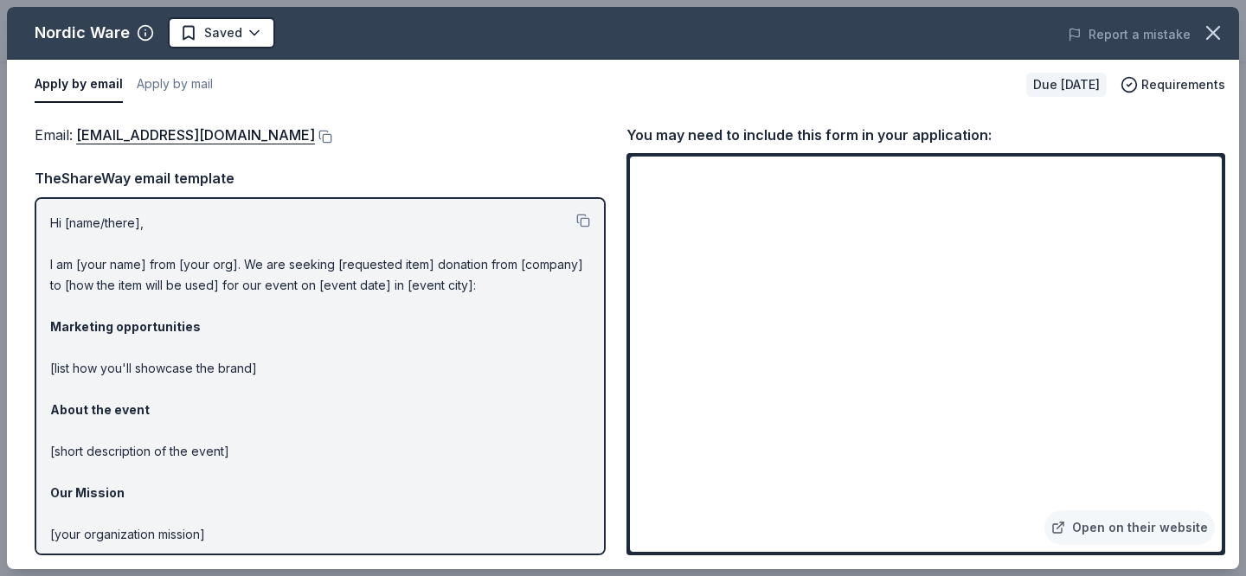
click at [581, 138] on div "Email : communitygiving@nordicware.com" at bounding box center [320, 135] width 571 height 22
click at [1121, 528] on link "Open on their website" at bounding box center [1129, 527] width 170 height 35
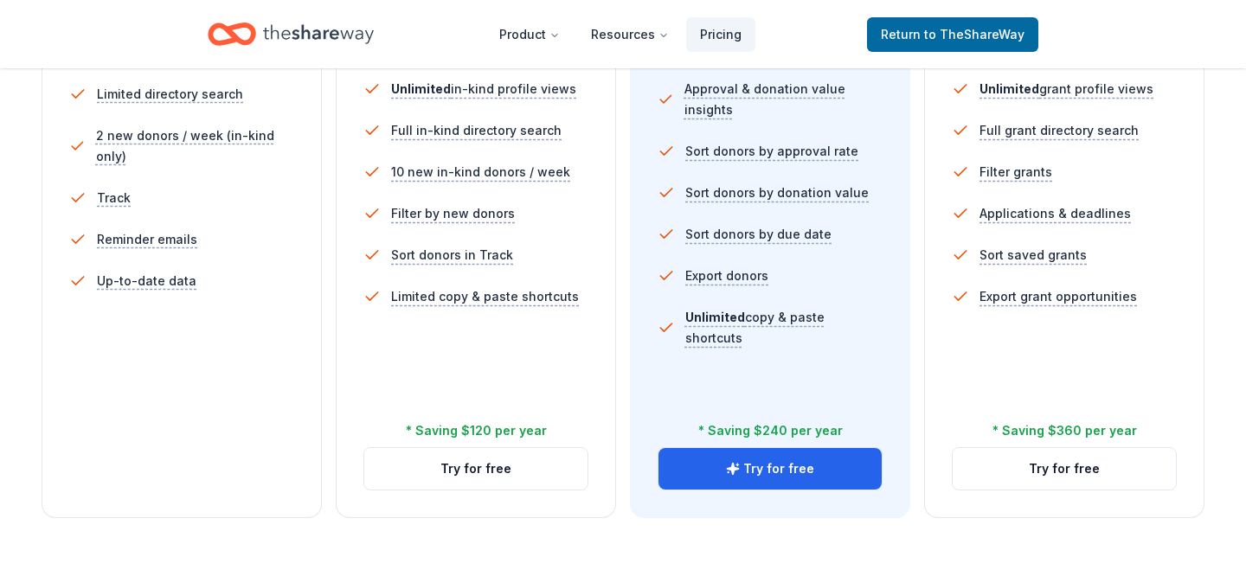
scroll to position [569, 0]
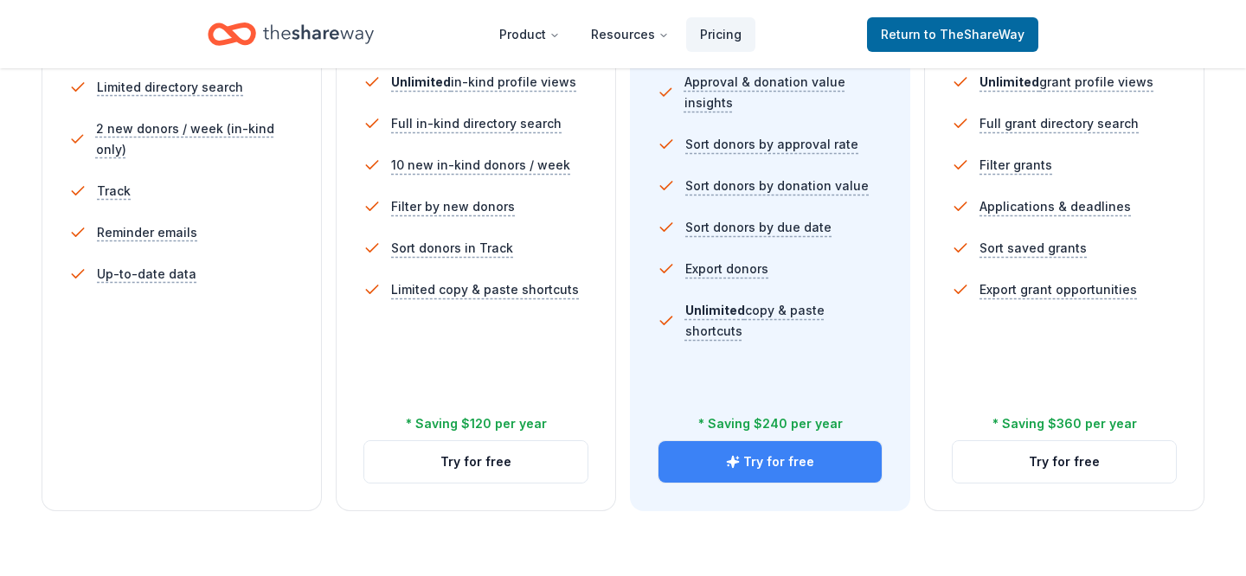
click at [712, 464] on button "Try for free" at bounding box center [769, 462] width 223 height 42
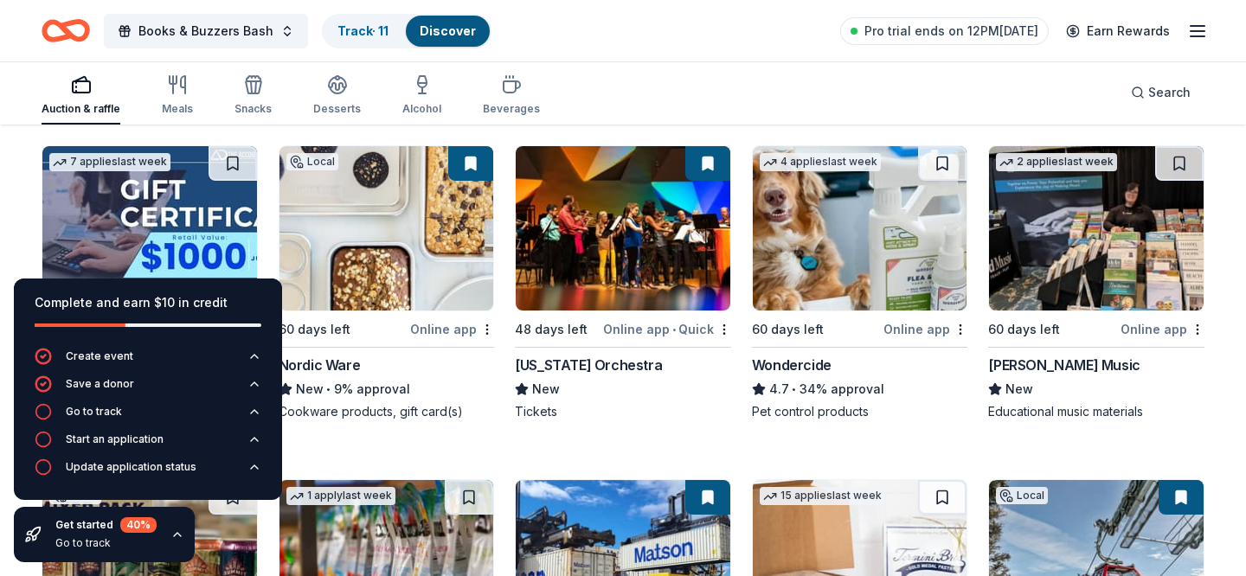
scroll to position [1176, 0]
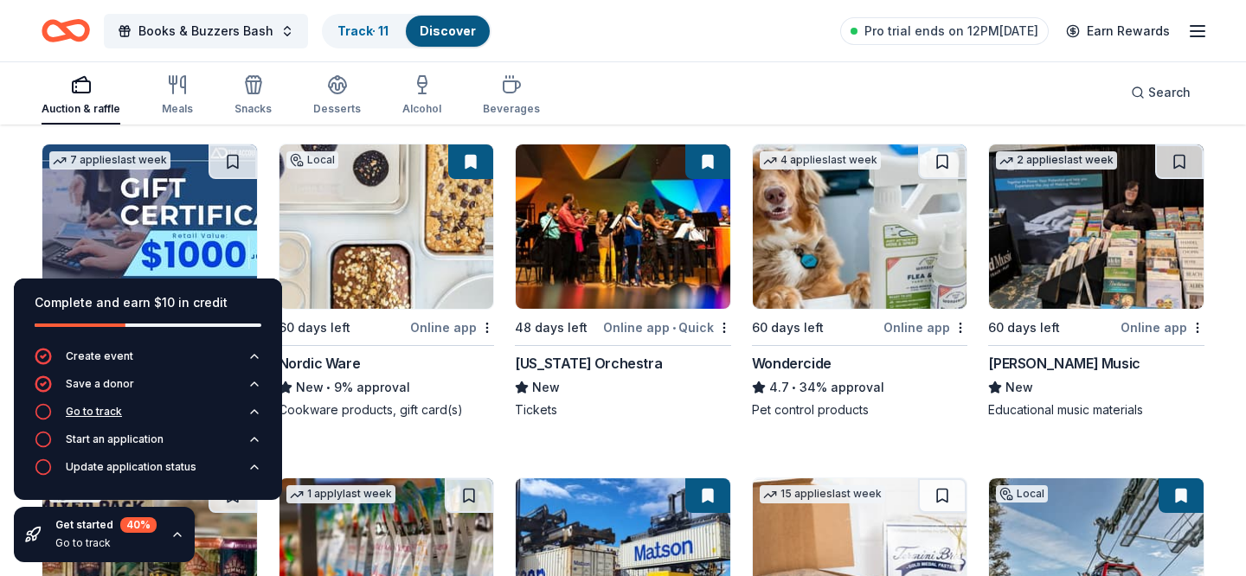
click at [106, 413] on div "Go to track" at bounding box center [94, 412] width 56 height 14
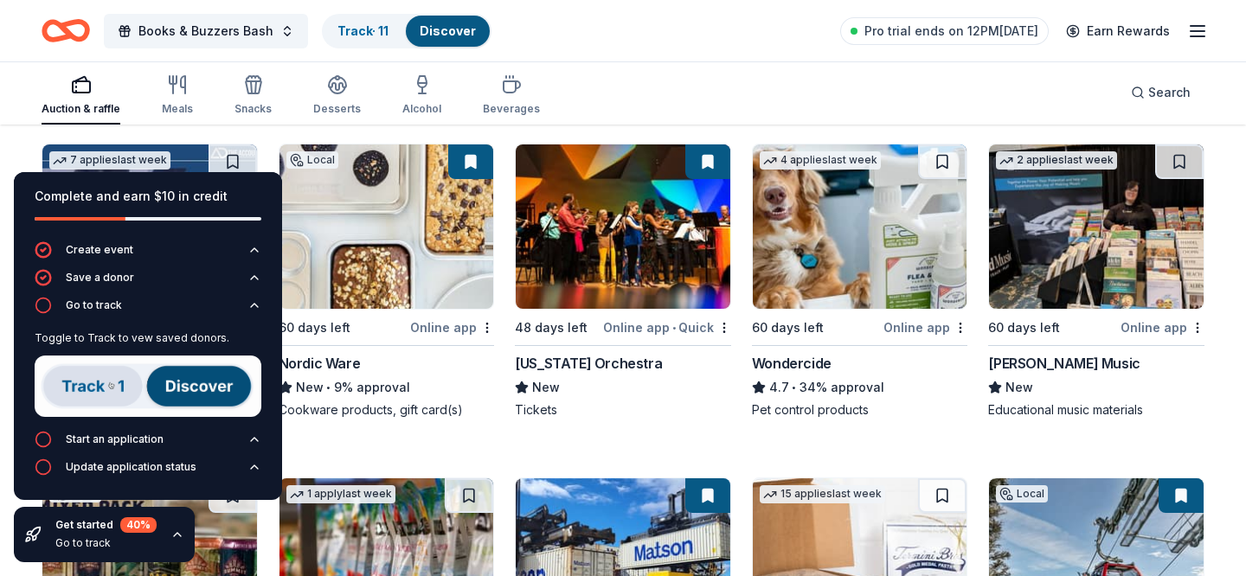
click at [172, 395] on img at bounding box center [148, 385] width 227 height 61
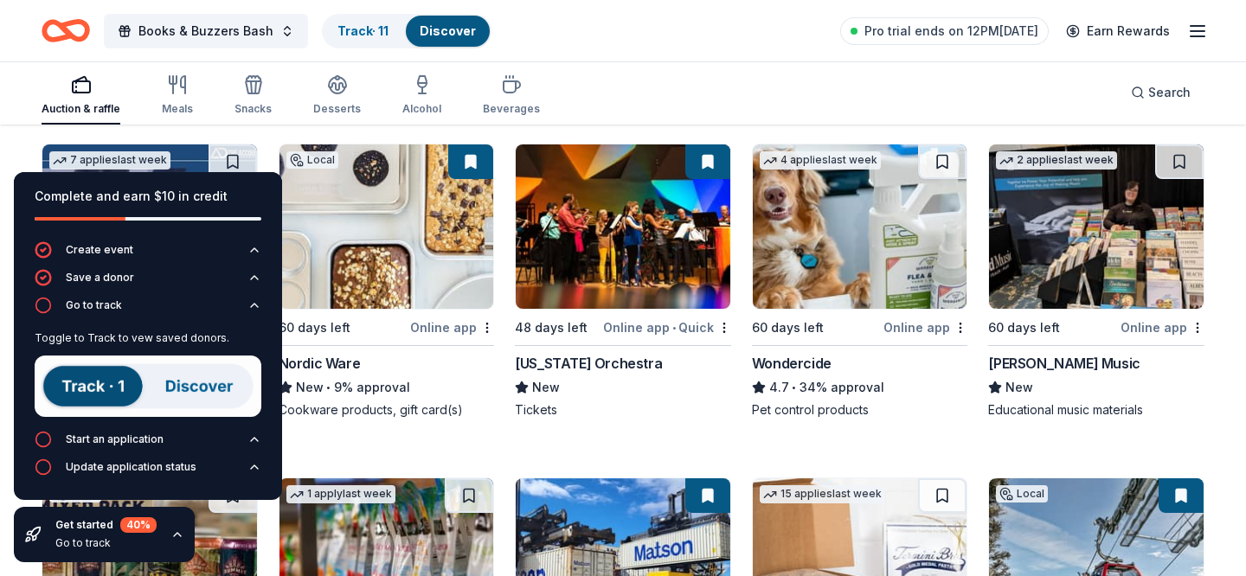
click at [205, 384] on img at bounding box center [148, 385] width 227 height 61
click at [85, 387] on img at bounding box center [148, 385] width 227 height 61
click at [355, 18] on div "Track · 11" at bounding box center [362, 31] width 79 height 31
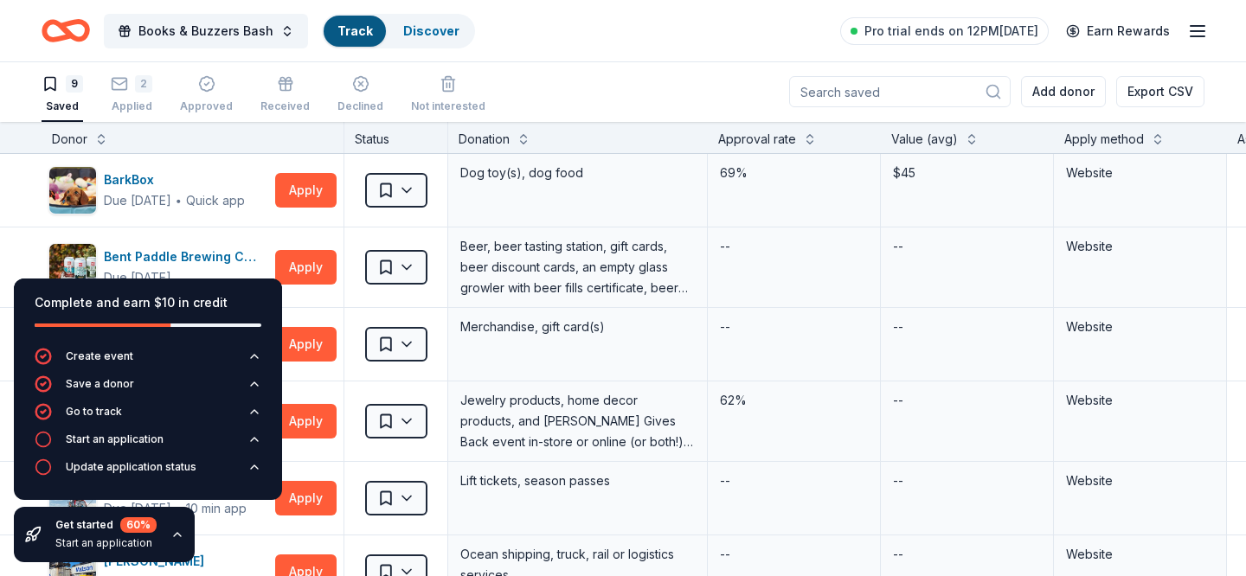
click at [736, 16] on div "Books & Buzzers Bash Track Discover Pro trial ends on 12PM, 8/22 Earn Rewards" at bounding box center [623, 30] width 1162 height 41
click at [751, 86] on div "9 Saved 2 Applied Approved Received Declined Not interested Add donor Export CSV" at bounding box center [623, 91] width 1162 height 61
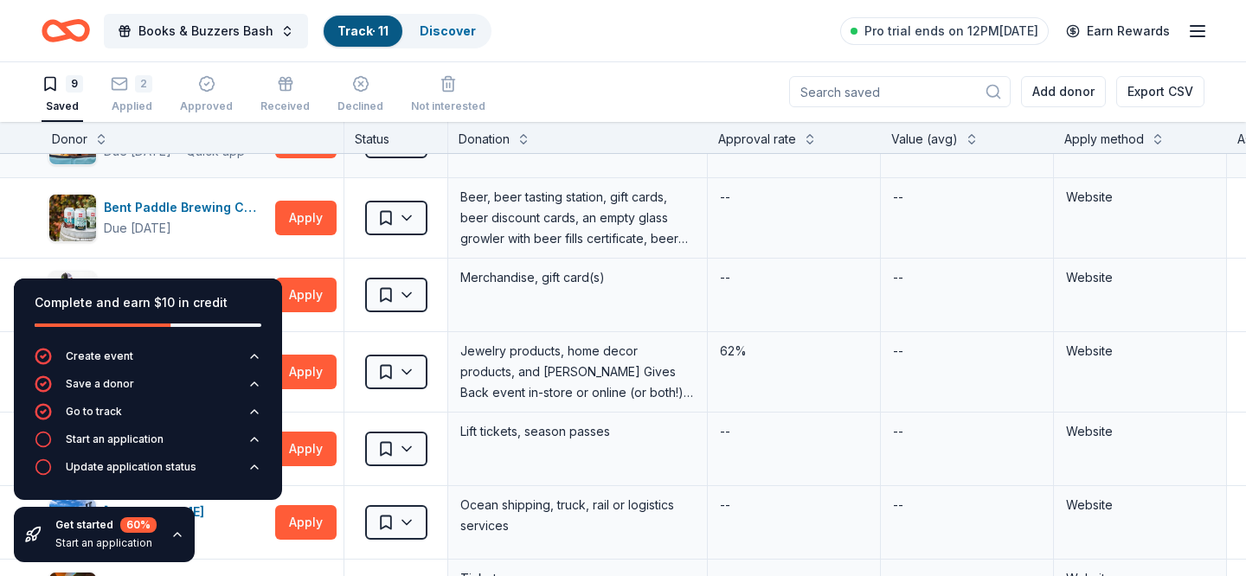
scroll to position [51, 0]
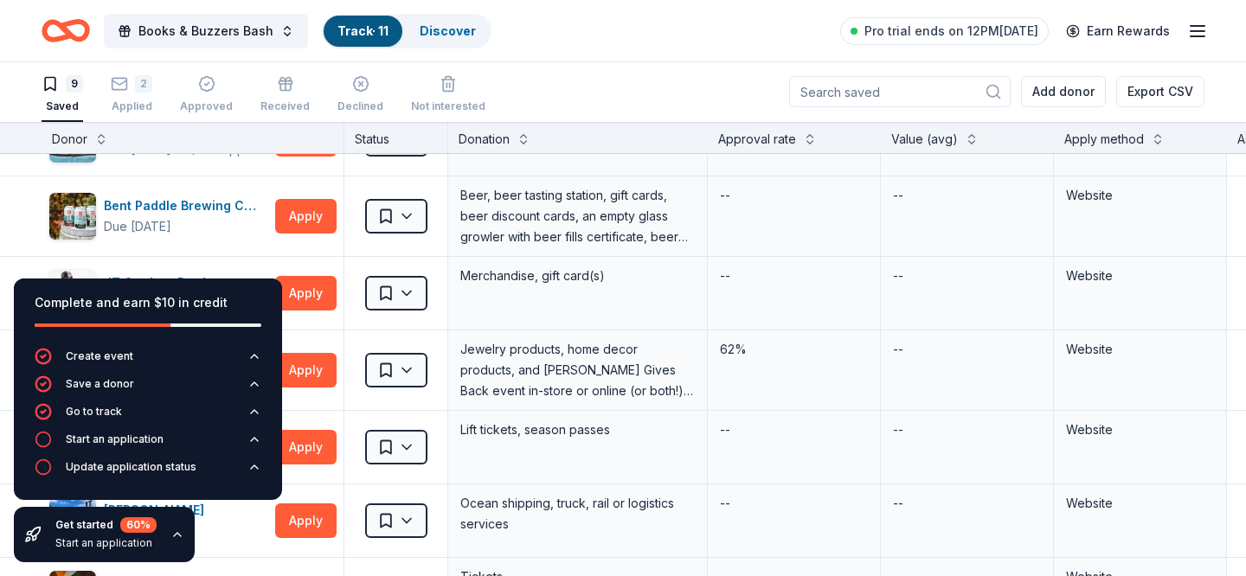
click at [616, 88] on div "9 Saved 2 Applied Approved Received Declined Not interested Add donor Export CSV" at bounding box center [623, 91] width 1162 height 61
click at [182, 543] on div "Get started 60 % Start an application" at bounding box center [104, 534] width 181 height 55
click at [170, 533] on icon "button" at bounding box center [177, 535] width 14 height 14
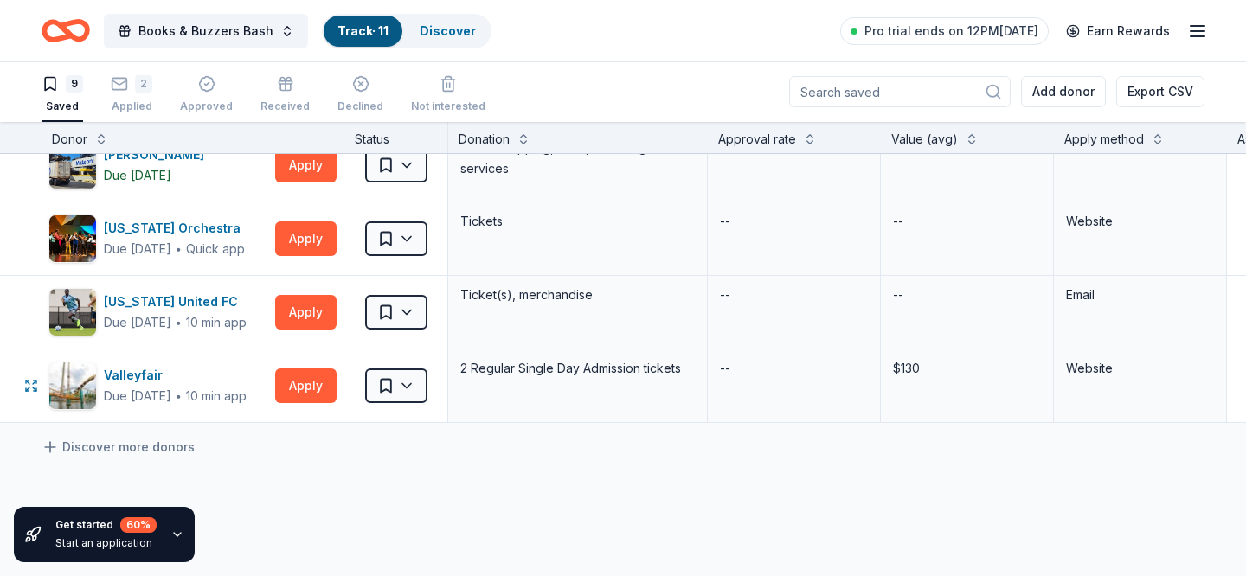
scroll to position [407, 0]
click at [289, 306] on button "Apply" at bounding box center [305, 311] width 61 height 35
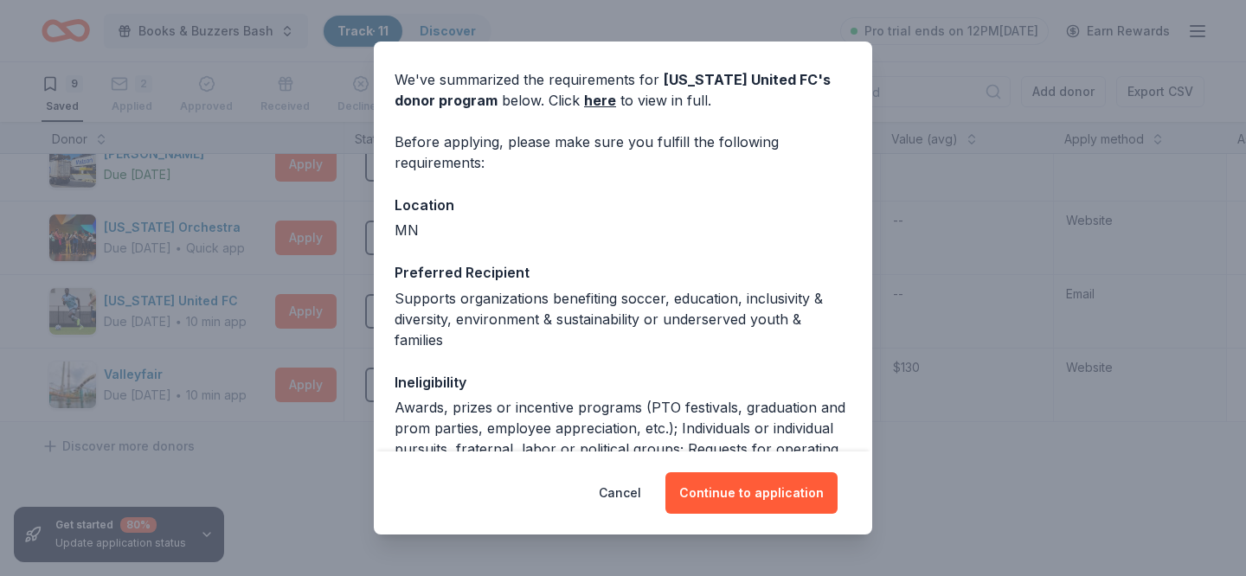
scroll to position [0, 0]
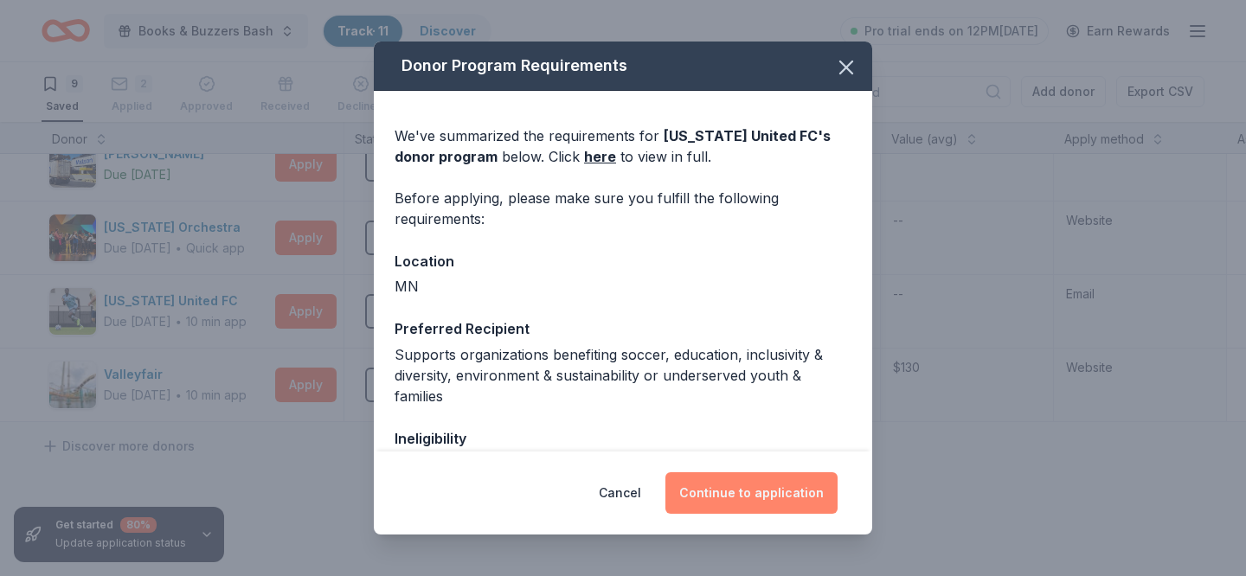
click at [738, 495] on button "Continue to application" at bounding box center [751, 493] width 172 height 42
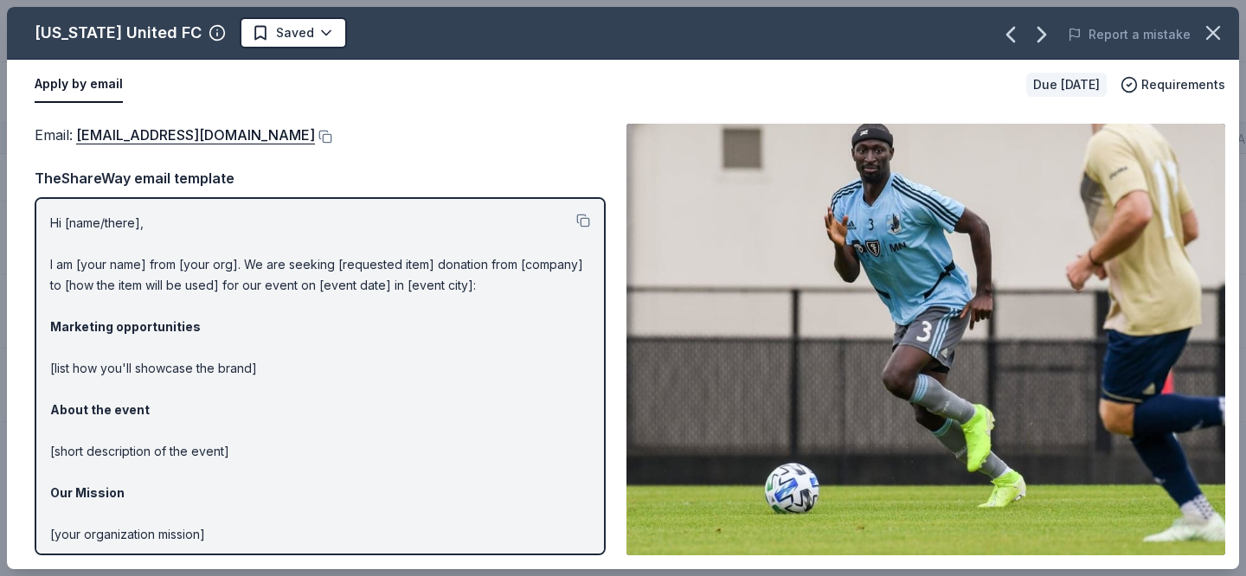
scroll to position [109, 0]
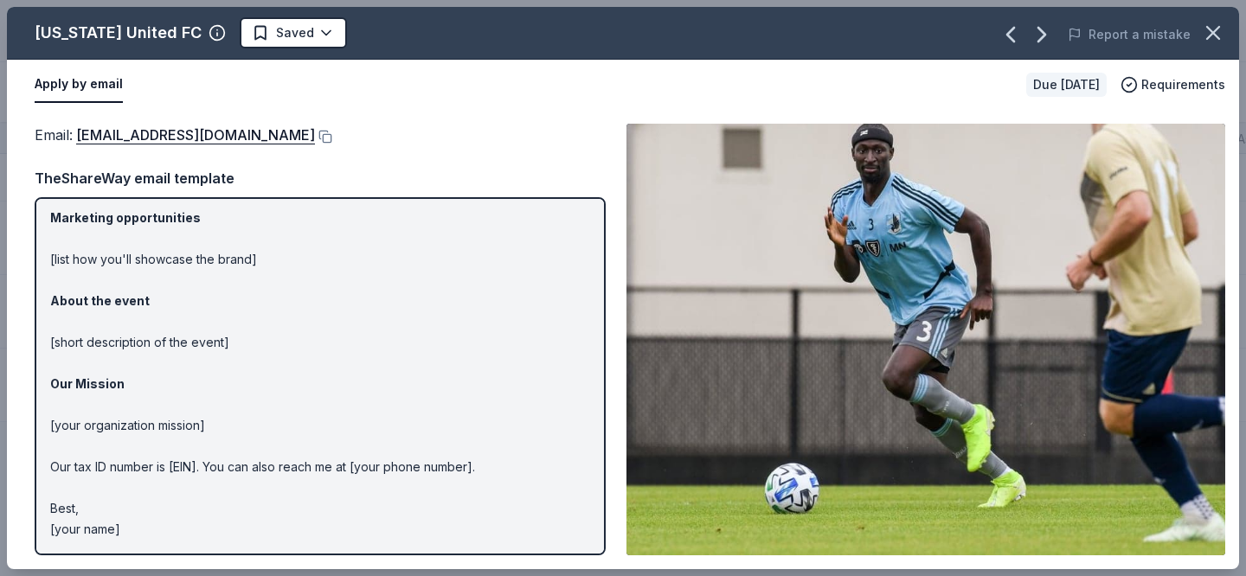
click at [441, 320] on p "Hi [name/there], I am [your name] from [your org]. We are seeking [requested it…" at bounding box center [320, 322] width 540 height 436
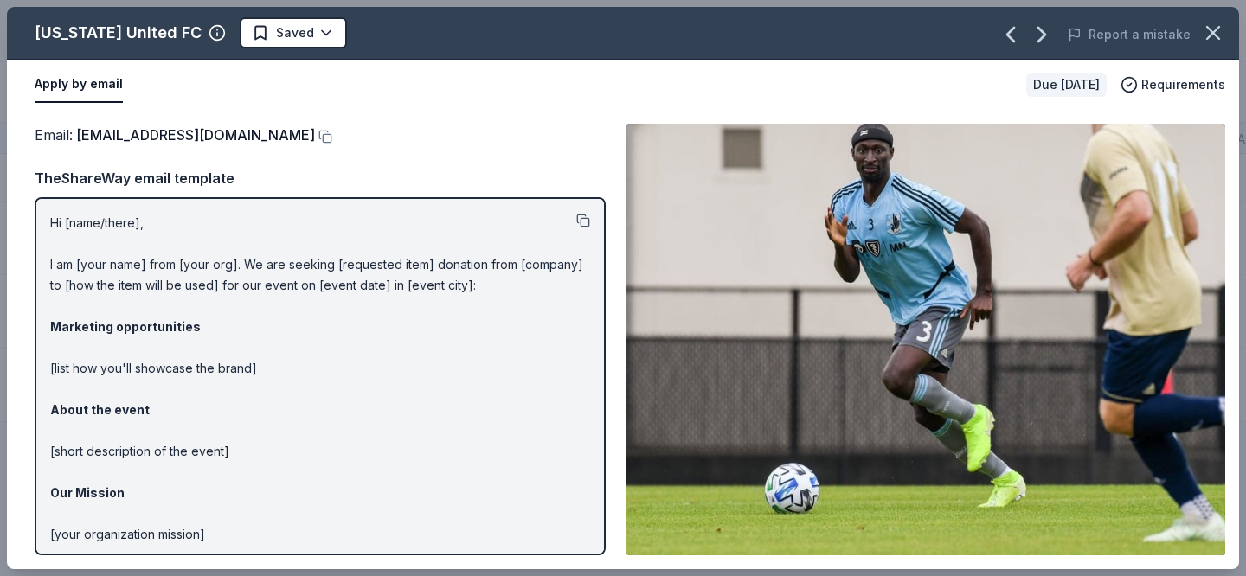
click at [576, 218] on button at bounding box center [583, 221] width 14 height 14
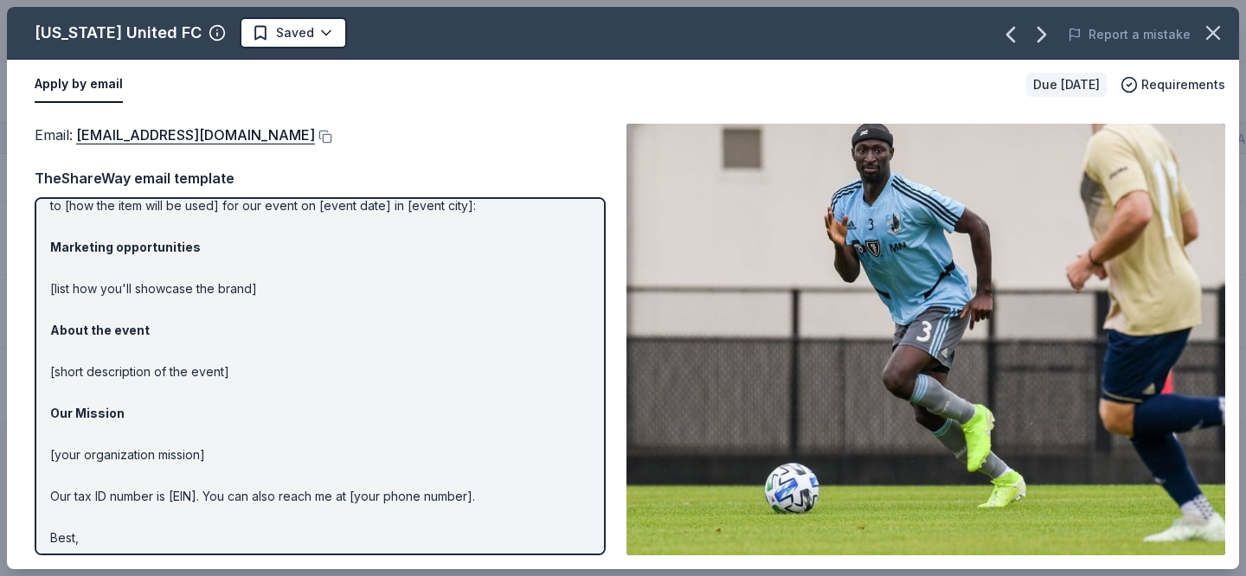
scroll to position [99, 0]
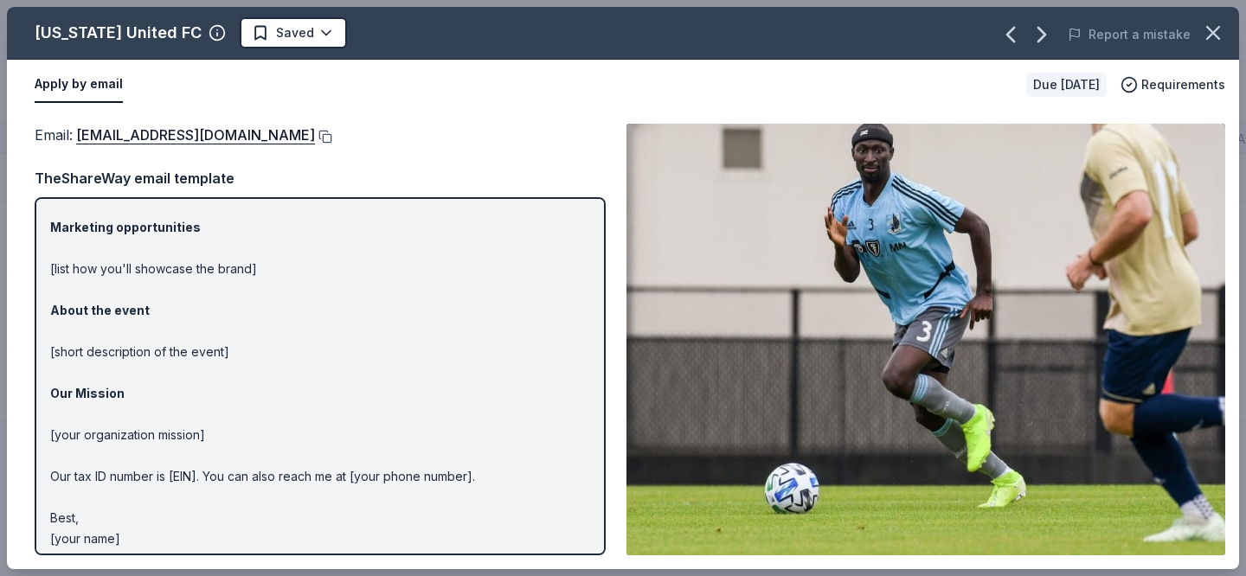
click at [315, 138] on button at bounding box center [323, 137] width 17 height 14
click at [304, 31] on html "Books & Buzzers Bash Track · 11 Discover Pro trial ends on 12PM, 8/22 Earn Rewa…" at bounding box center [623, 287] width 1246 height 576
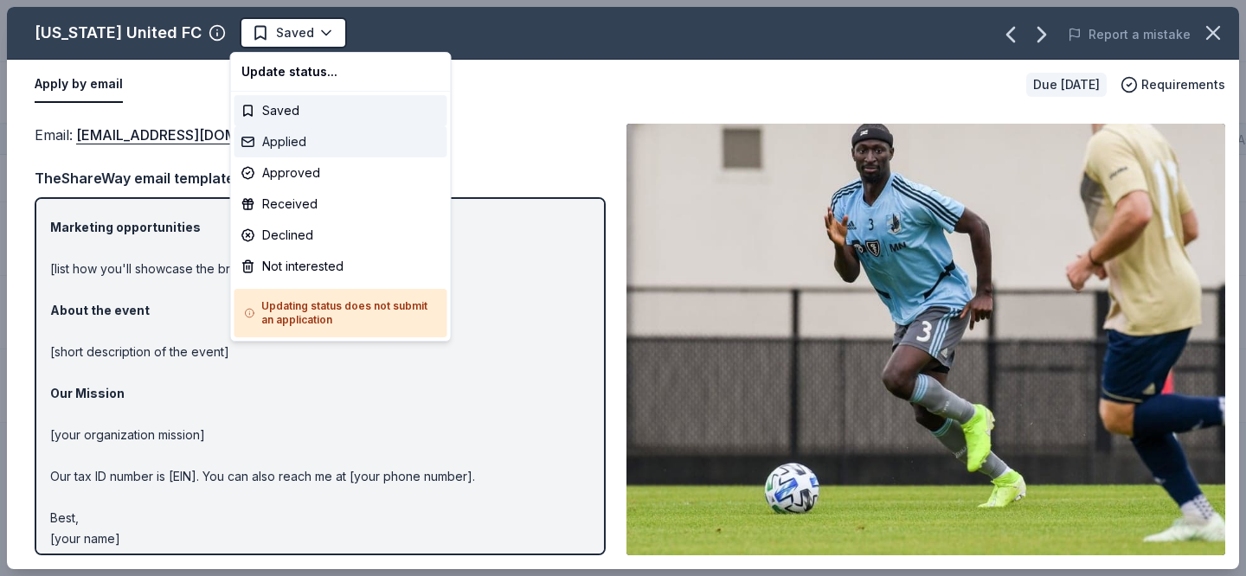
click at [317, 133] on div "Applied" at bounding box center [340, 141] width 213 height 31
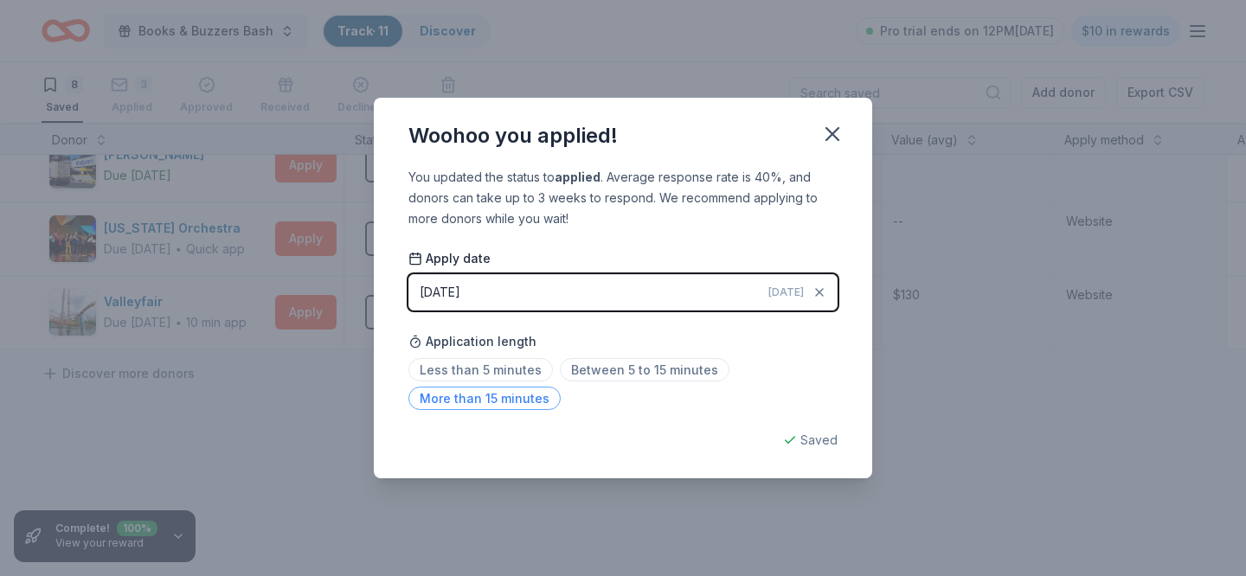
click at [530, 390] on span "More than 15 minutes" at bounding box center [484, 398] width 152 height 23
click at [296, 435] on div "Woohoo you applied! You updated the status to applied . Average response rate i…" at bounding box center [623, 288] width 1246 height 576
click at [823, 129] on icon "button" at bounding box center [832, 134] width 24 height 24
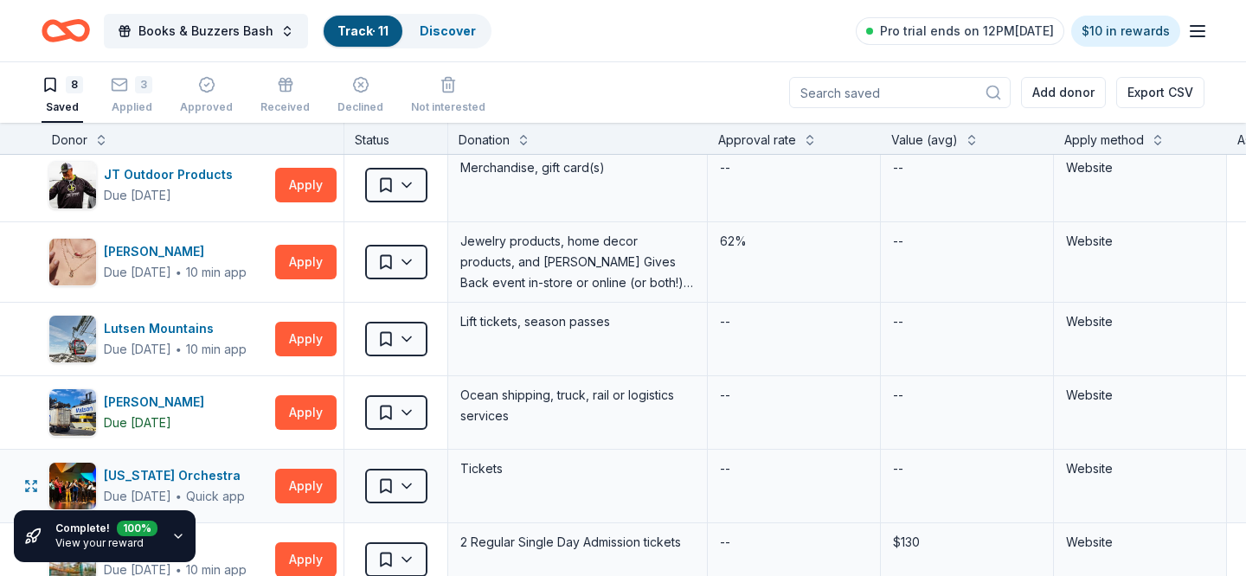
scroll to position [147, 0]
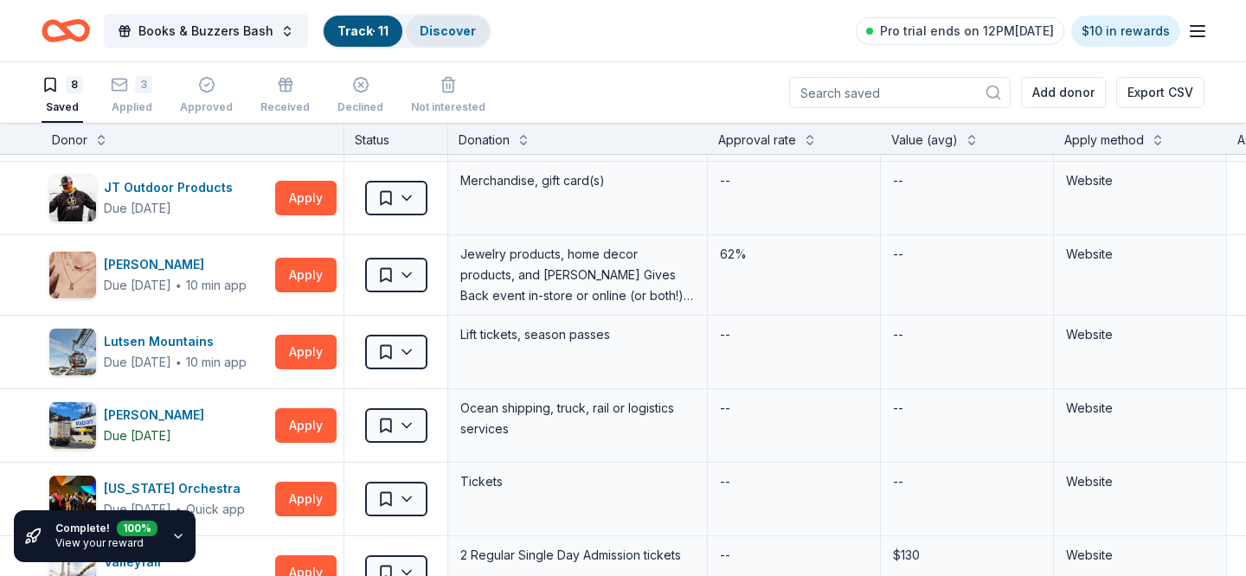
click at [451, 26] on link "Discover" at bounding box center [448, 30] width 56 height 15
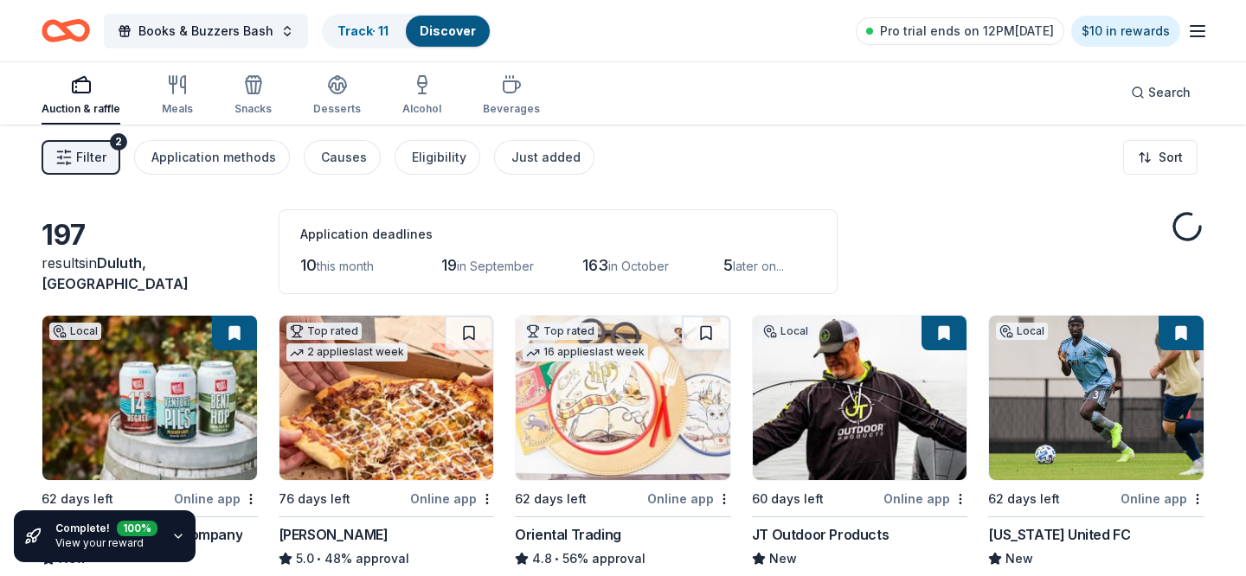
scroll to position [4, 0]
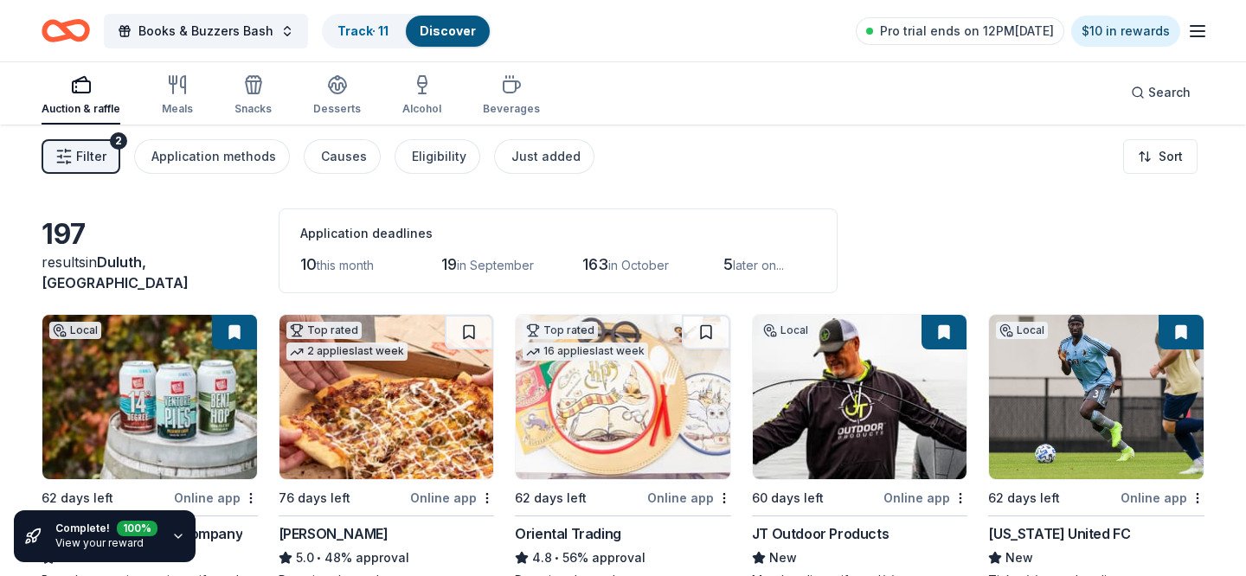
click at [78, 153] on span "Filter" at bounding box center [91, 156] width 30 height 21
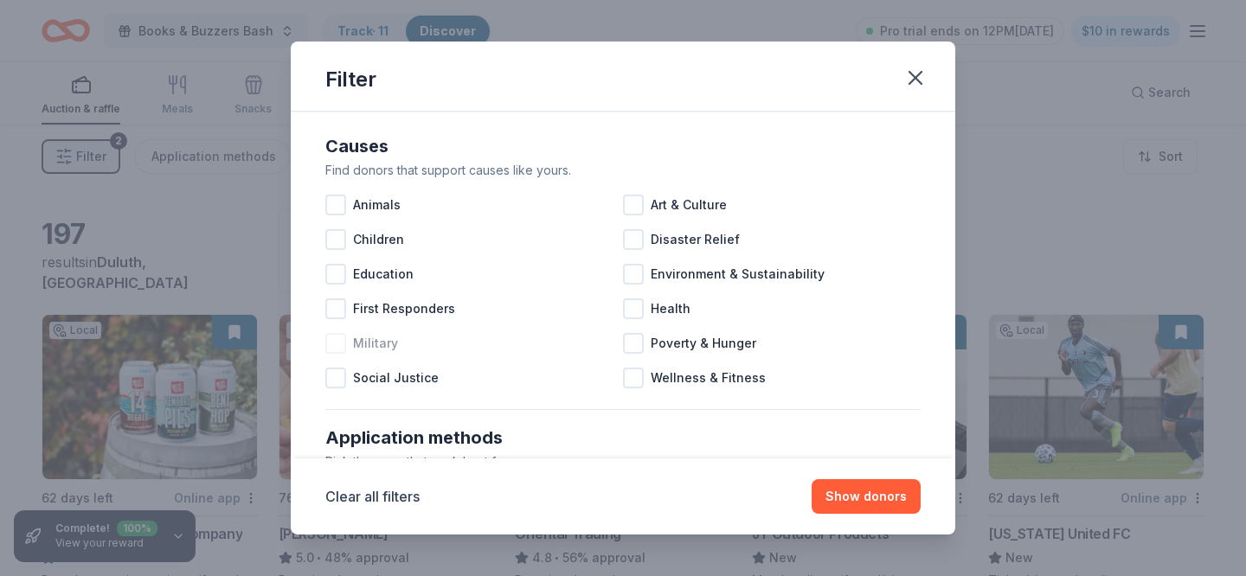
scroll to position [0, 0]
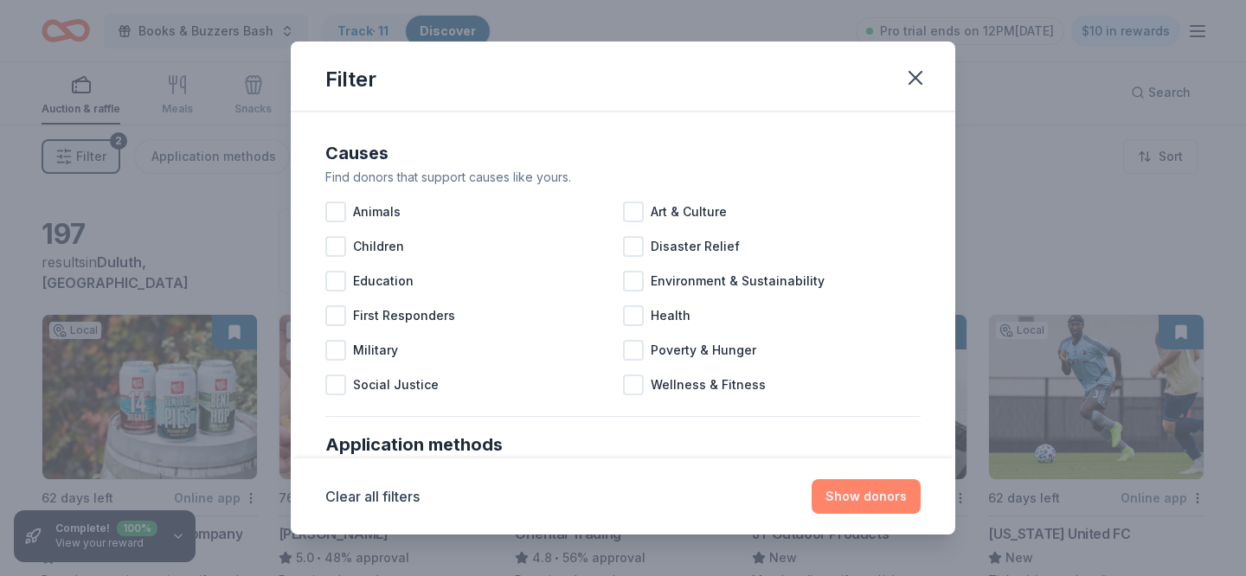
click at [839, 502] on button "Show donors" at bounding box center [865, 496] width 109 height 35
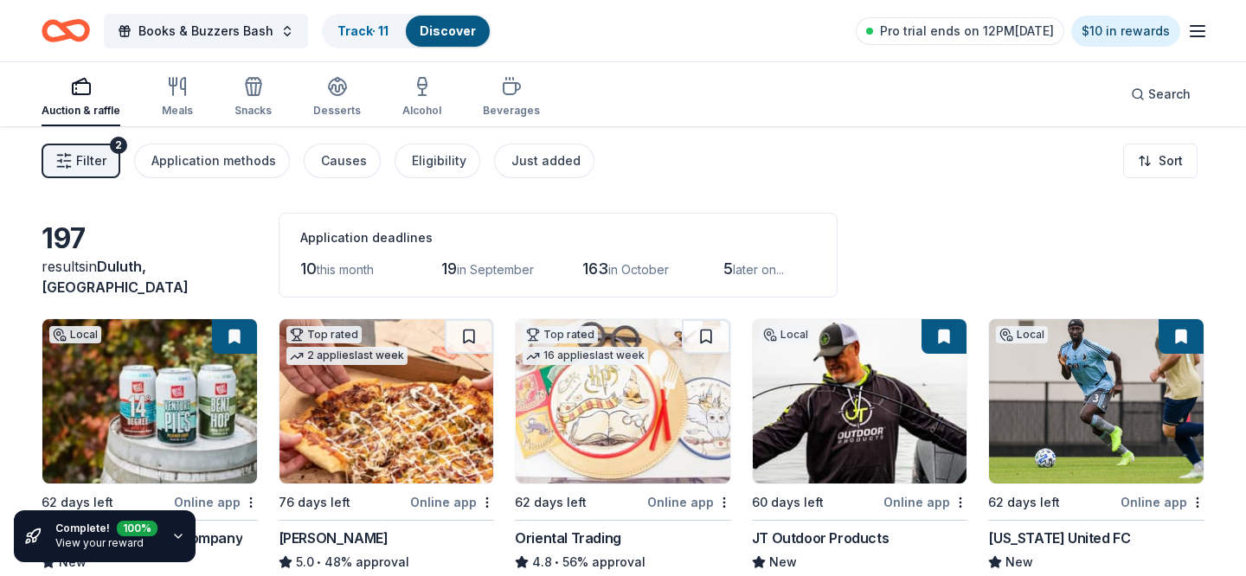
click at [112, 145] on div "2" at bounding box center [118, 145] width 17 height 17
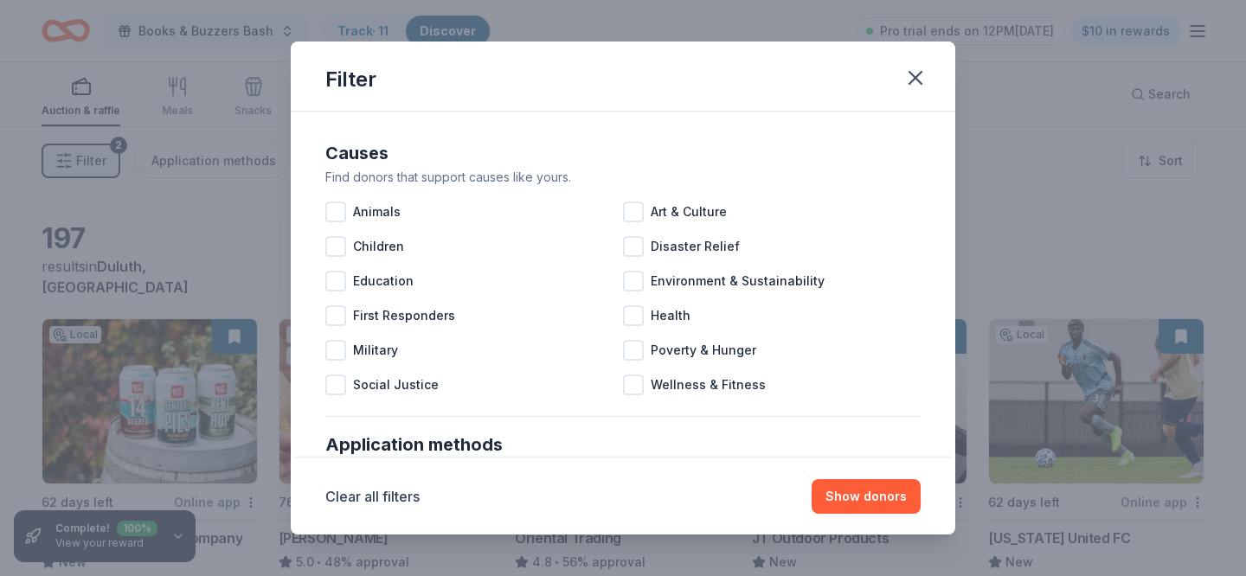
click at [282, 192] on div "Filter Causes Find donors that support causes like yours. Animals Art & Culture…" at bounding box center [623, 288] width 1246 height 576
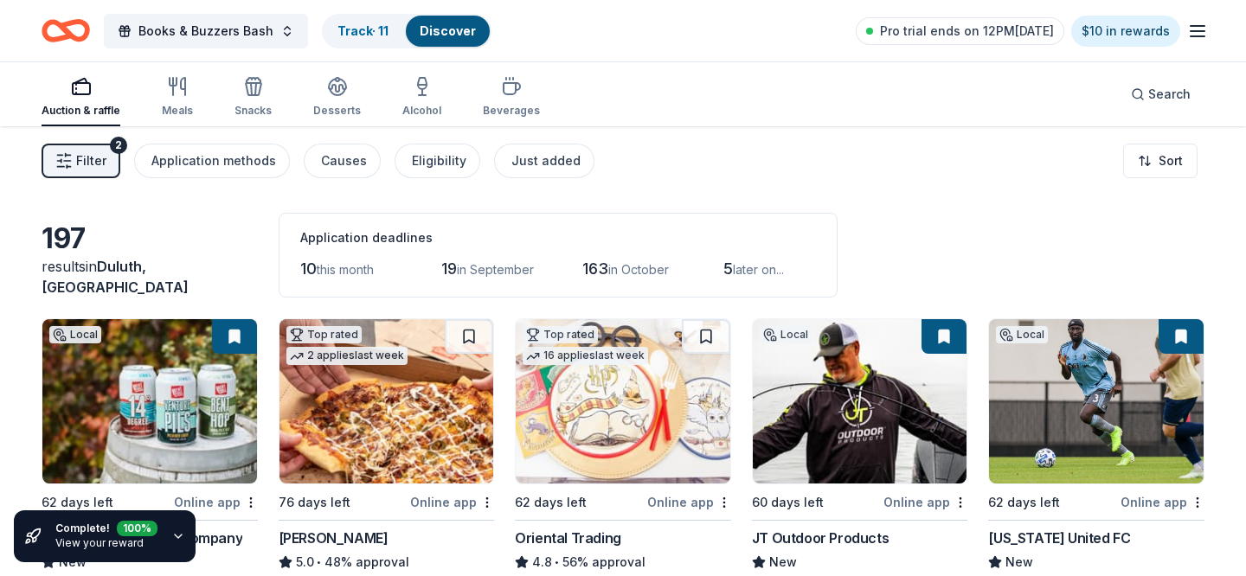
click at [617, 369] on img at bounding box center [623, 401] width 215 height 164
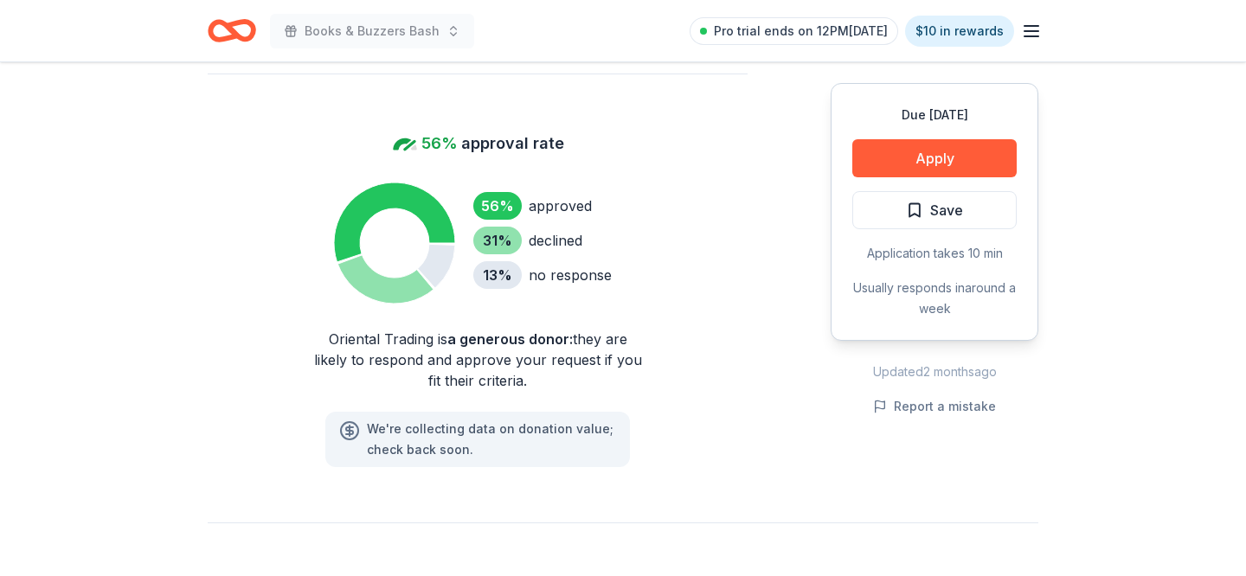
scroll to position [1348, 0]
click at [947, 156] on button "Apply" at bounding box center [934, 158] width 164 height 38
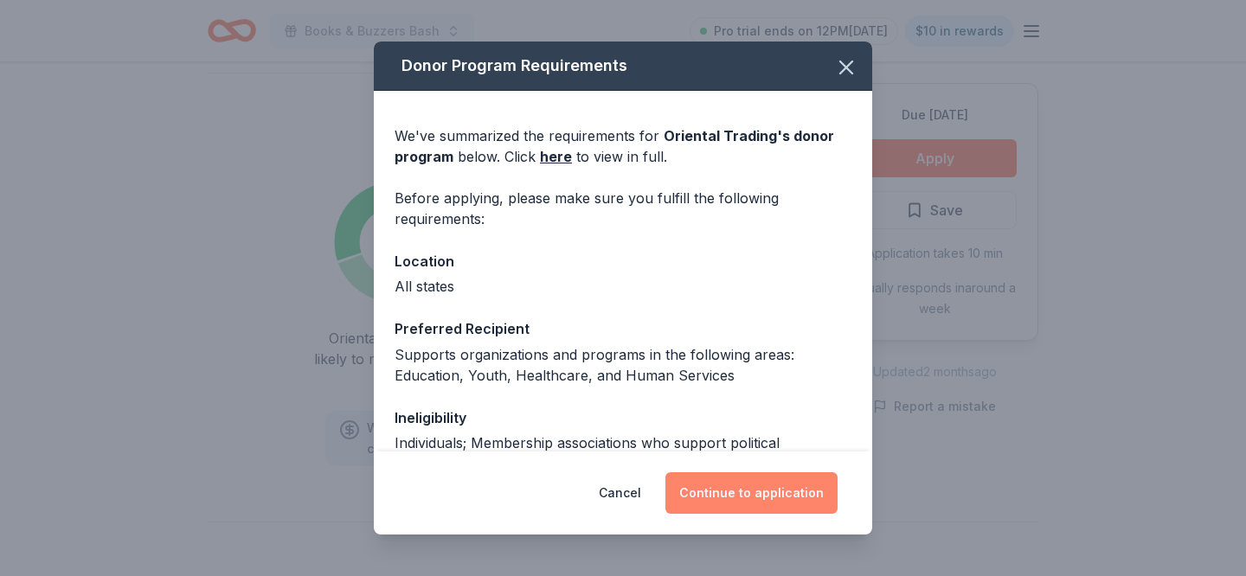
click at [728, 490] on button "Continue to application" at bounding box center [751, 493] width 172 height 42
